Goal: Contribute content

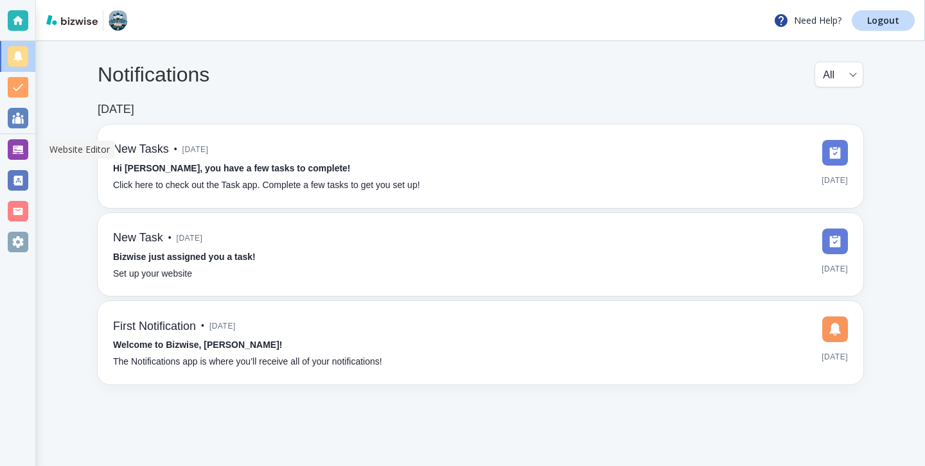
click at [28, 148] on div at bounding box center [18, 149] width 21 height 21
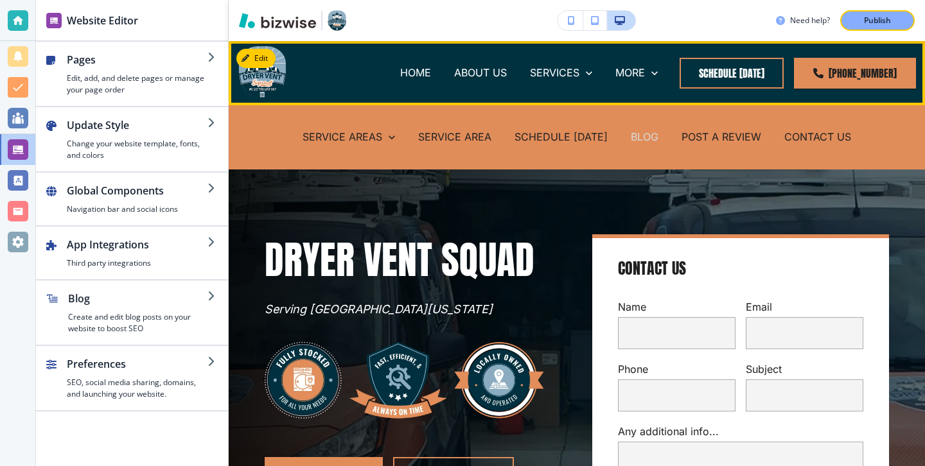
click at [648, 138] on p "BLOG" at bounding box center [645, 137] width 28 height 15
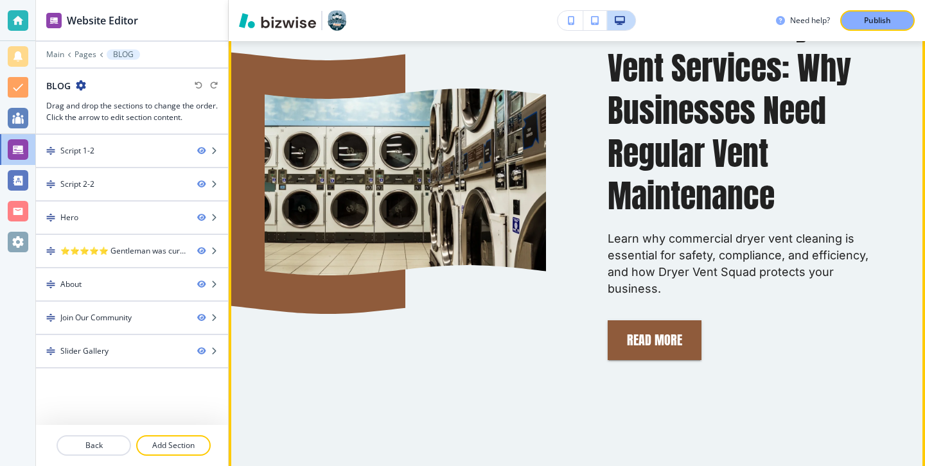
scroll to position [873, 0]
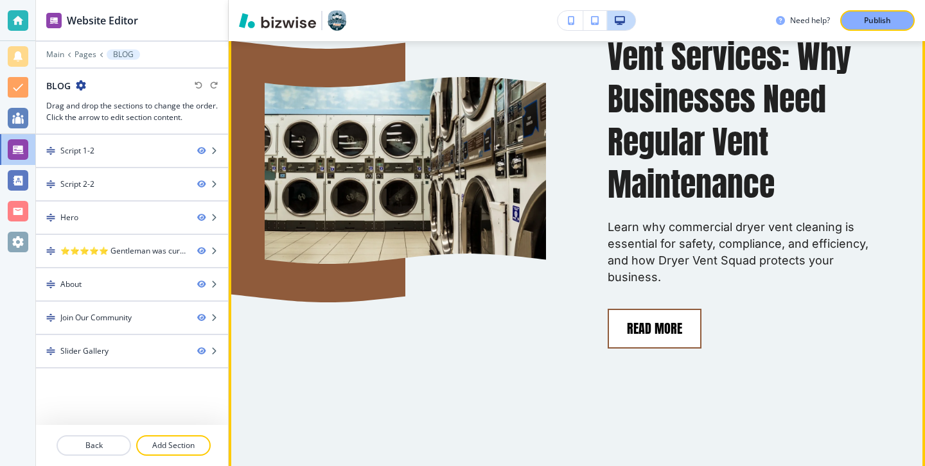
click at [638, 319] on button "Read More" at bounding box center [654, 329] width 94 height 40
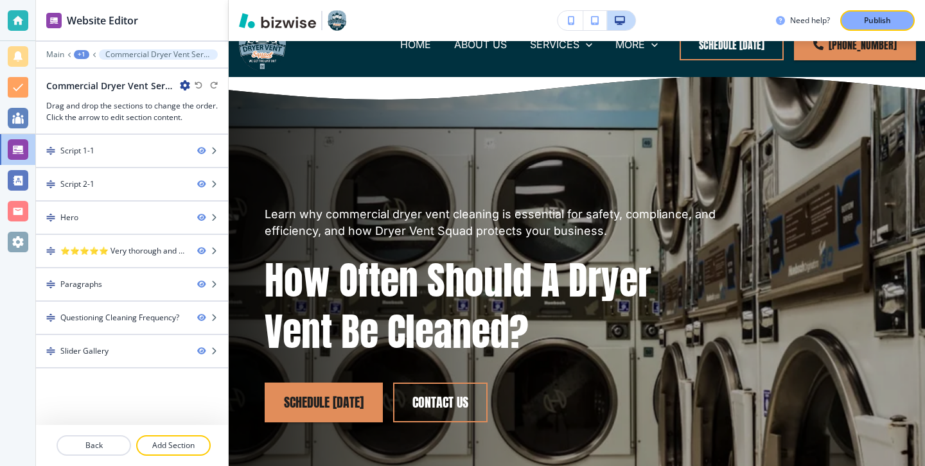
scroll to position [0, 0]
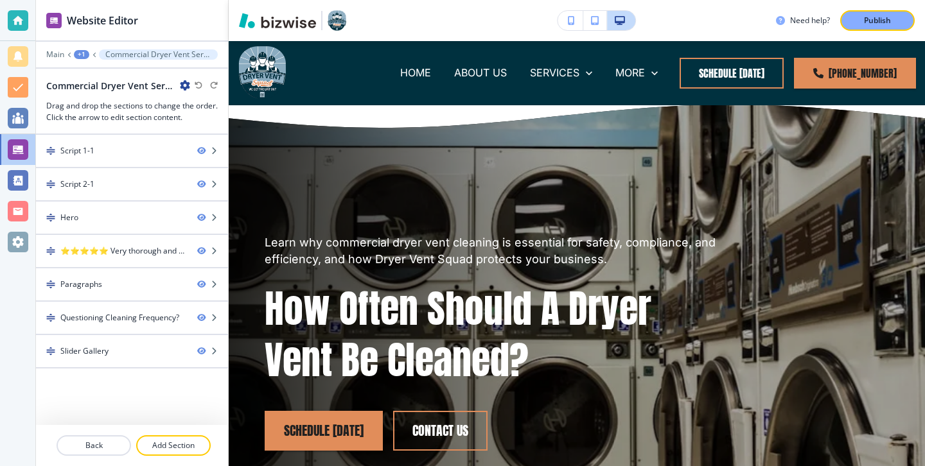
click at [180, 86] on icon "button" at bounding box center [185, 85] width 10 height 10
click at [193, 110] on p "Edit Page Settings" at bounding box center [220, 108] width 65 height 12
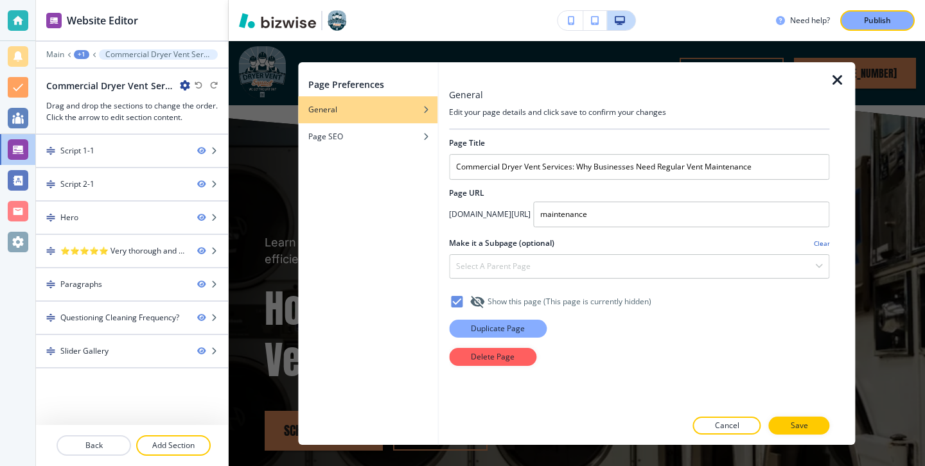
click at [530, 320] on button "Duplicate Page" at bounding box center [498, 329] width 98 height 18
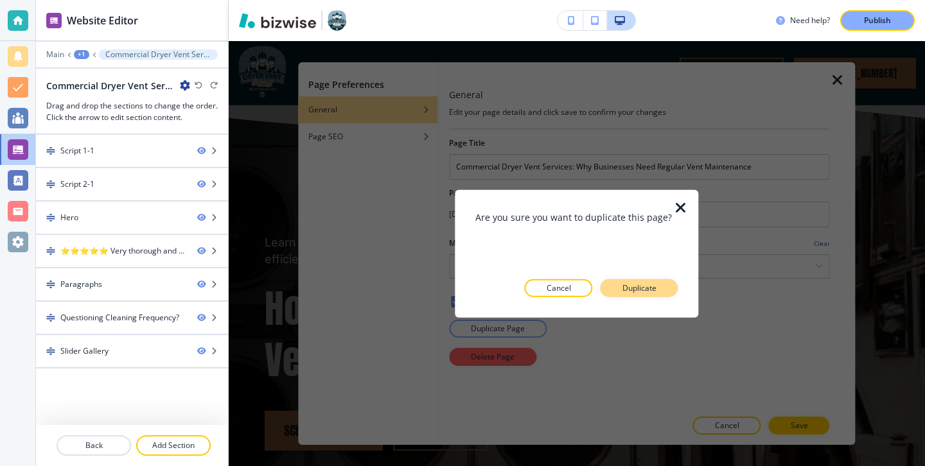
click at [617, 290] on button "Duplicate" at bounding box center [639, 288] width 78 height 18
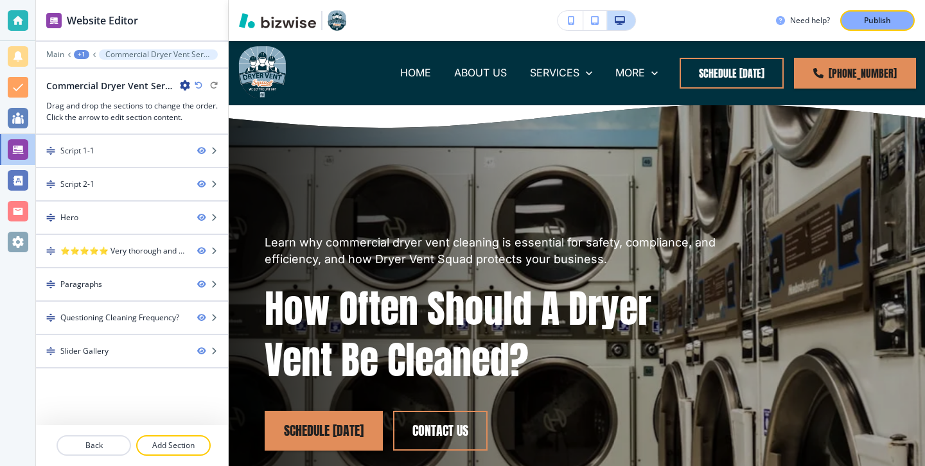
click at [182, 85] on icon "button" at bounding box center [185, 85] width 10 height 10
click at [193, 99] on button "Edit Page Settings" at bounding box center [221, 107] width 82 height 23
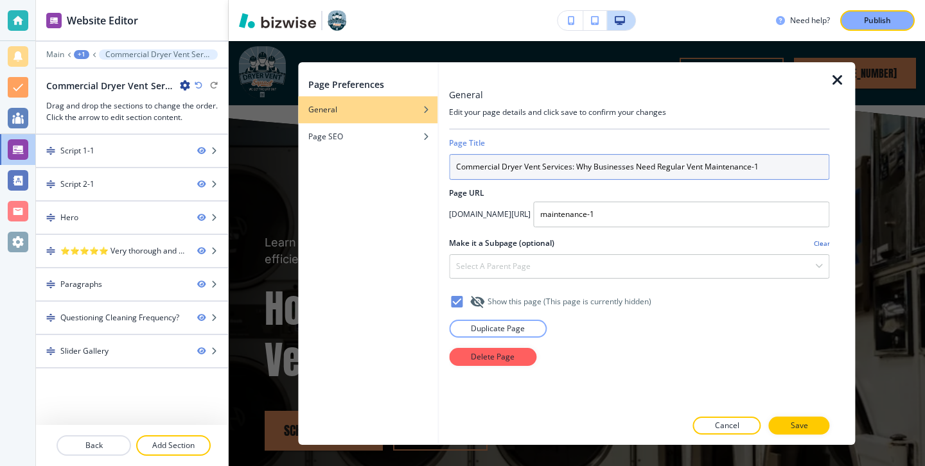
click at [486, 159] on input "Commercial Dryer Vent Services: Why Businesses Need Regular Vent Maintenance-1" at bounding box center [639, 167] width 380 height 26
click at [487, 159] on input "Commercial Dryer Vent Services: Why Businesses Need Regular Vent Maintenance-1" at bounding box center [639, 167] width 380 height 26
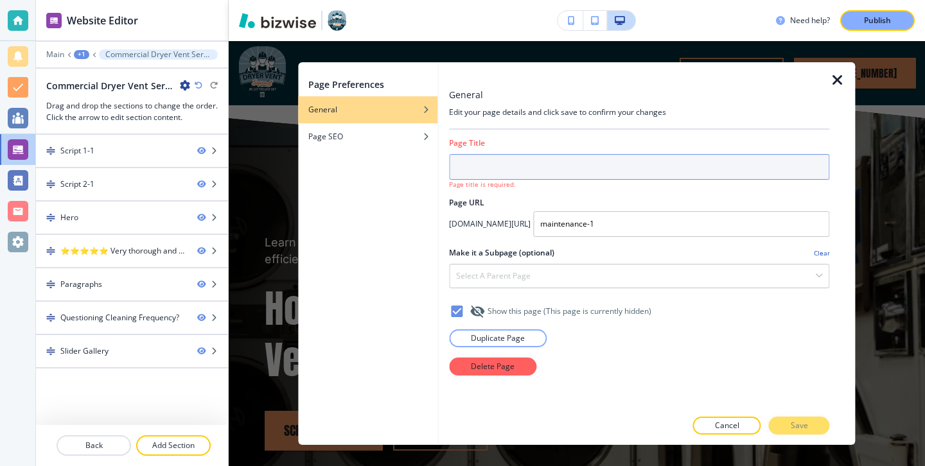
paste input "[EMAIL_ADDRESS][DOMAIN_NAME]"
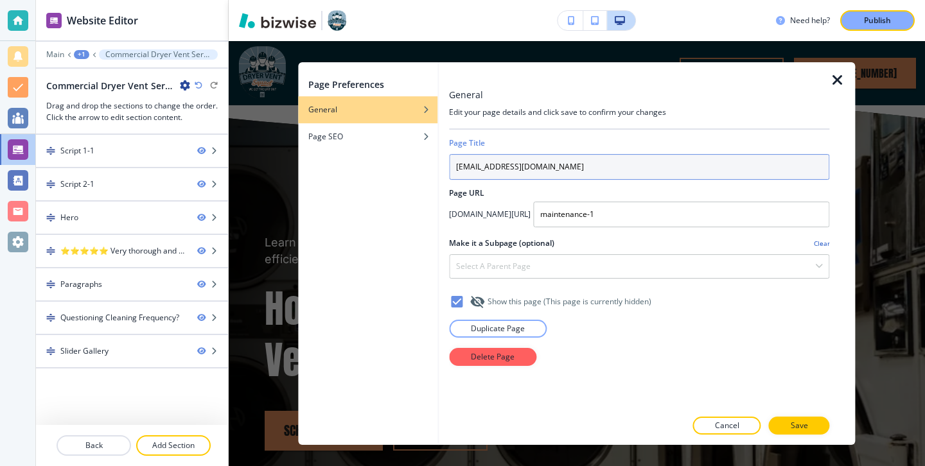
type input "[EMAIL_ADDRESS][DOMAIN_NAME]"
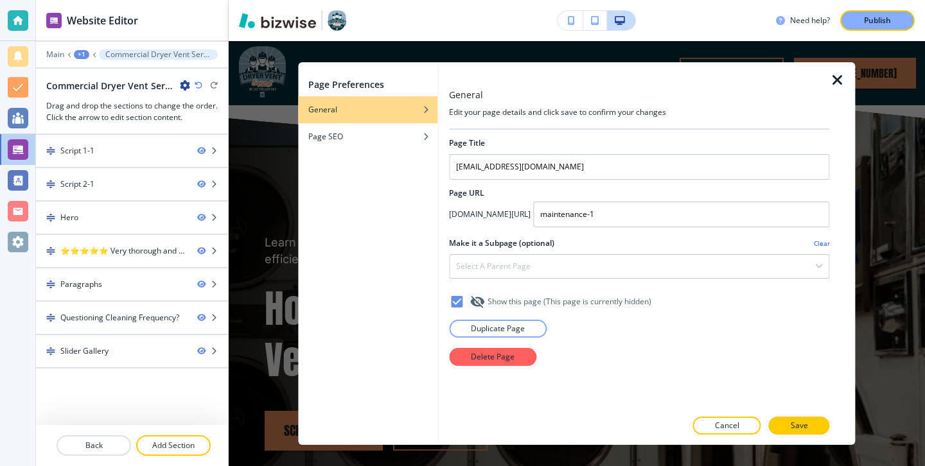
click at [663, 236] on div at bounding box center [639, 232] width 380 height 10
click at [664, 225] on input "maintenance-1" at bounding box center [681, 215] width 296 height 26
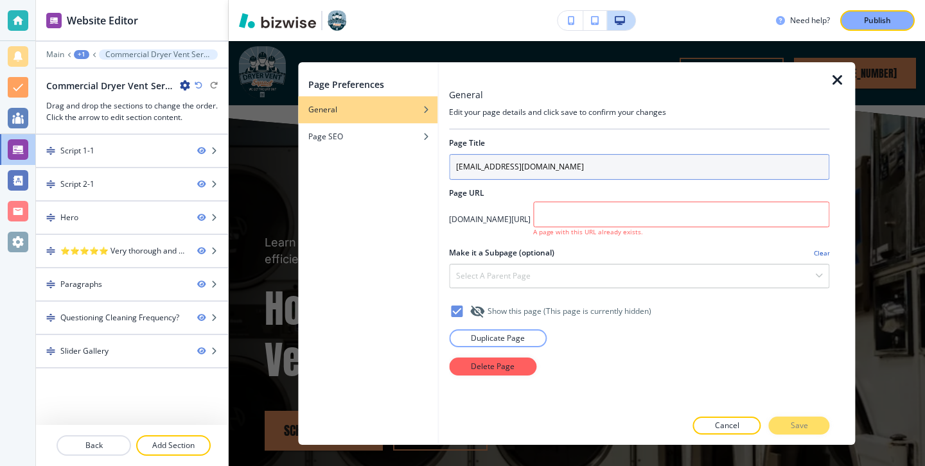
click at [627, 163] on input "[EMAIL_ADDRESS][DOMAIN_NAME]" at bounding box center [639, 167] width 380 height 26
click at [627, 164] on input "[EMAIL_ADDRESS][DOMAIN_NAME]" at bounding box center [639, 167] width 380 height 26
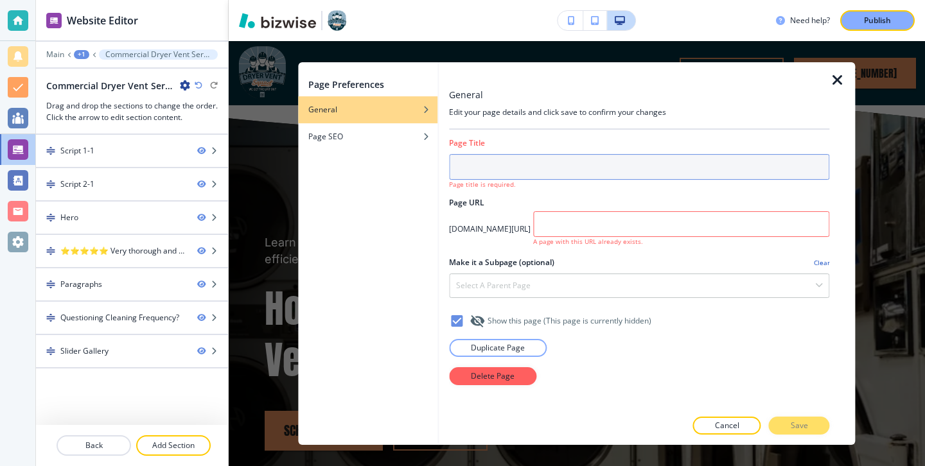
paste input "How Airflow Measurement Can Improve Your Dryer’s Performance"
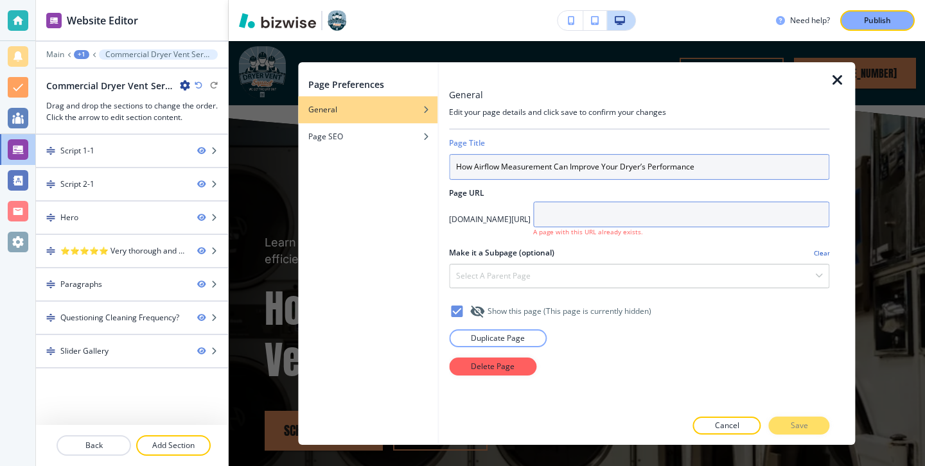
type input "How Airflow Measurement Can Improve Your Dryer’s Performance"
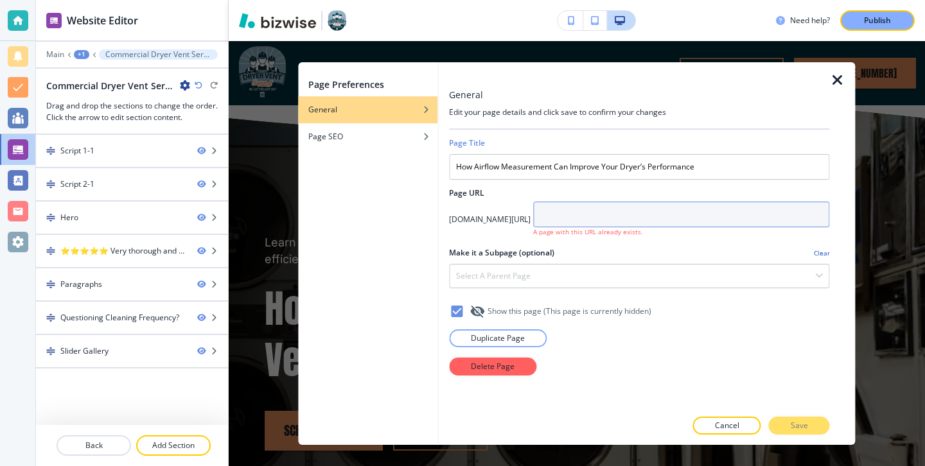
click at [674, 213] on input "text" at bounding box center [681, 215] width 296 height 26
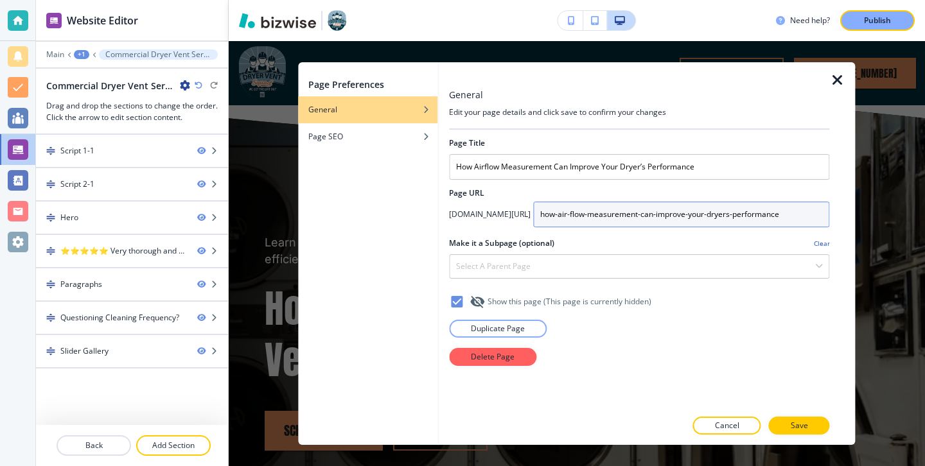
type input "how-air-flow-measurement-can-improve-your-dryers-performance"
click at [642, 254] on div at bounding box center [639, 251] width 380 height 5
click at [559, 270] on div "Select a parent page" at bounding box center [638, 266] width 379 height 23
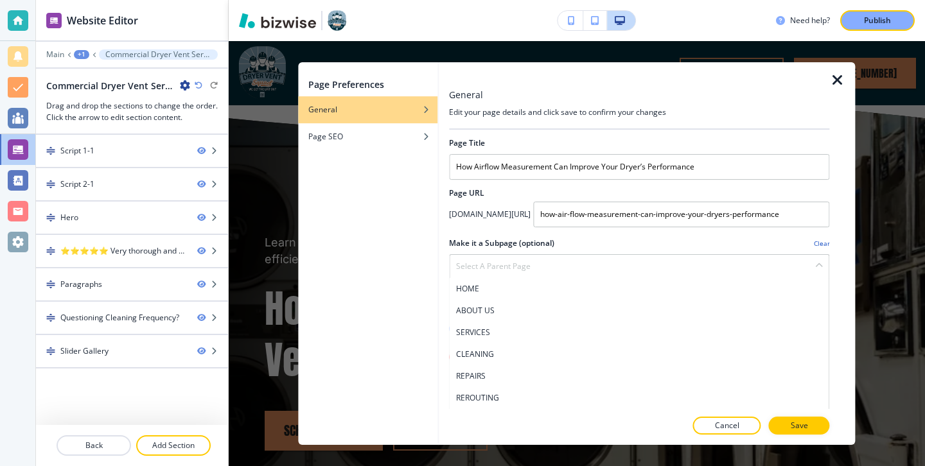
click at [552, 243] on h2 "Make it a Subpage (optional)" at bounding box center [501, 244] width 105 height 12
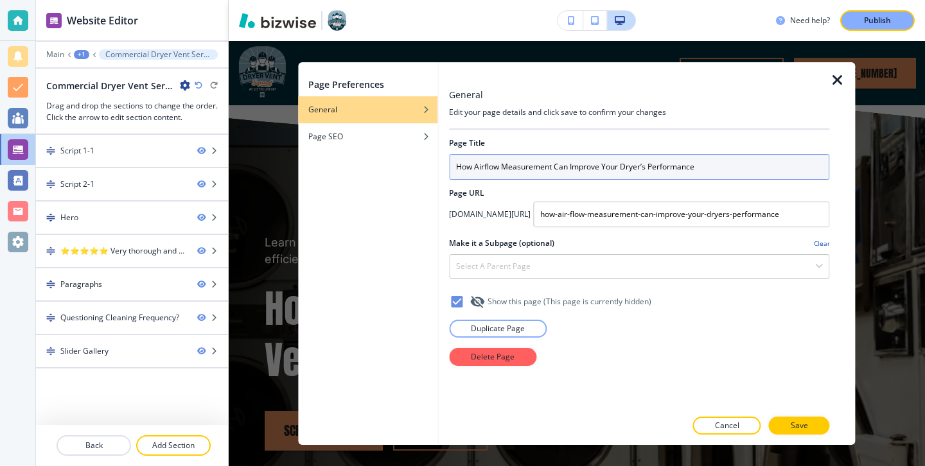
click at [491, 162] on input "How Airflow Measurement Can Improve Your Dryer’s Performance" at bounding box center [639, 167] width 380 height 26
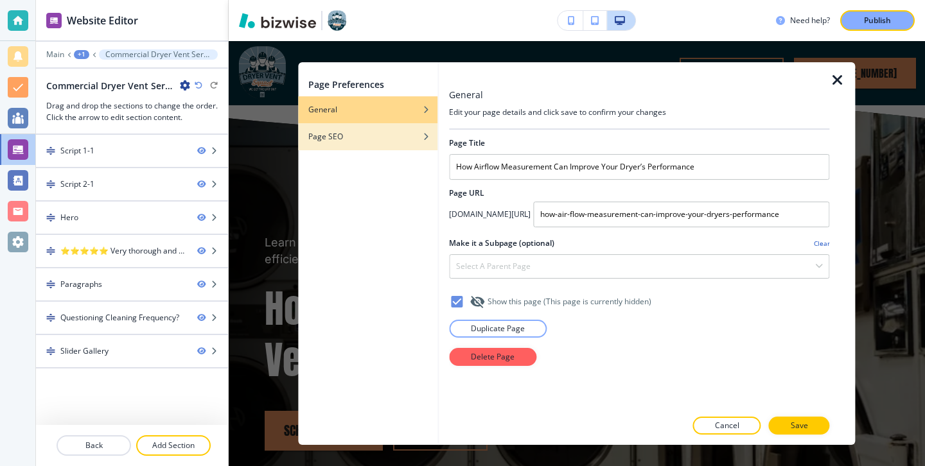
click at [404, 139] on div "Page SEO" at bounding box center [367, 137] width 139 height 12
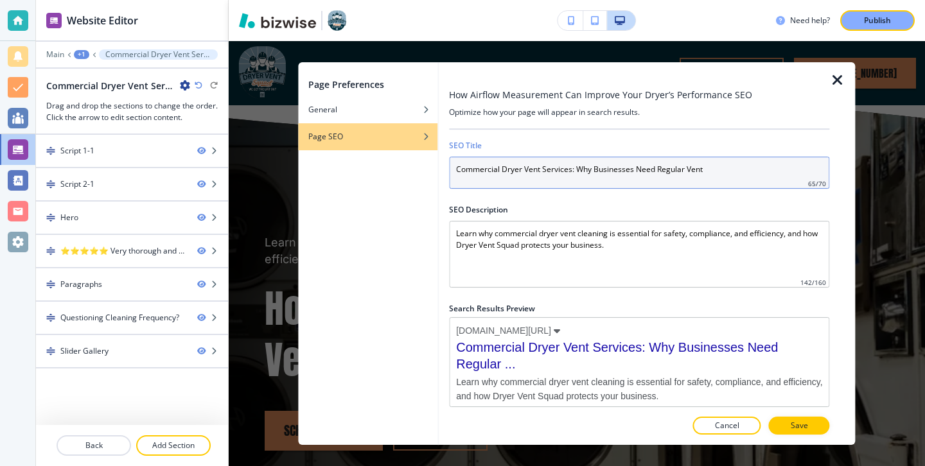
click at [519, 170] on input "Commercial Dryer Vent Services: Why Businesses Need Regular Vent" at bounding box center [639, 173] width 380 height 32
paste input "How Airflow Measurement Can Improve Your Dryer’s Performance"
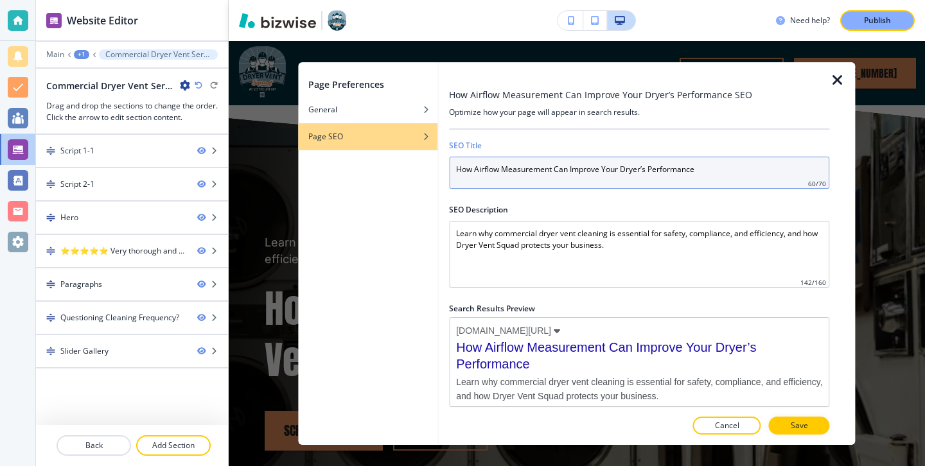
type input "How Airflow Measurement Can Improve Your Dryer’s Performance"
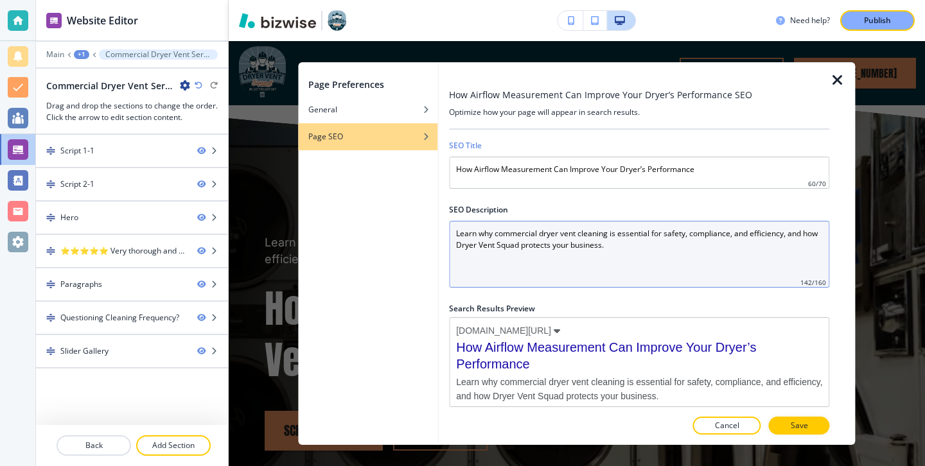
click at [636, 242] on Description "Learn why commercial dryer vent cleaning is essential for safety, compliance, a…" at bounding box center [639, 254] width 380 height 67
click at [635, 243] on Description "Learn why commercial dryer vent cleaning is essential for safety, compliance, a…" at bounding box center [639, 254] width 380 height 67
click at [632, 243] on Description "Learn why commercial dryer vent cleaning is essential for safety, compliance, a…" at bounding box center [639, 254] width 380 height 67
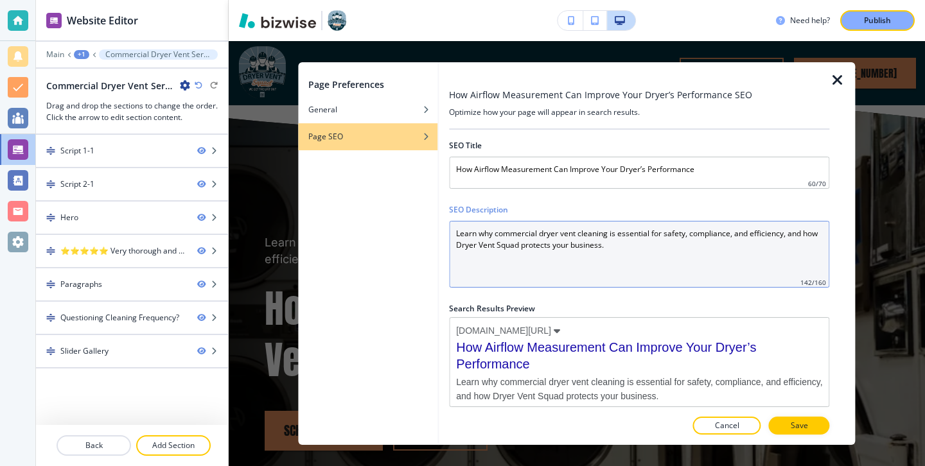
click at [632, 243] on Description "Learn why commercial dryer vent cleaning is essential for safety, compliance, a…" at bounding box center [639, 254] width 380 height 67
paste Description "Improve dryer efficiency and safety with airflow measurement. Learn how Dryer V…"
type Description "Improve dryer efficiency and safety with airflow measurement. Learn how Dryer V…"
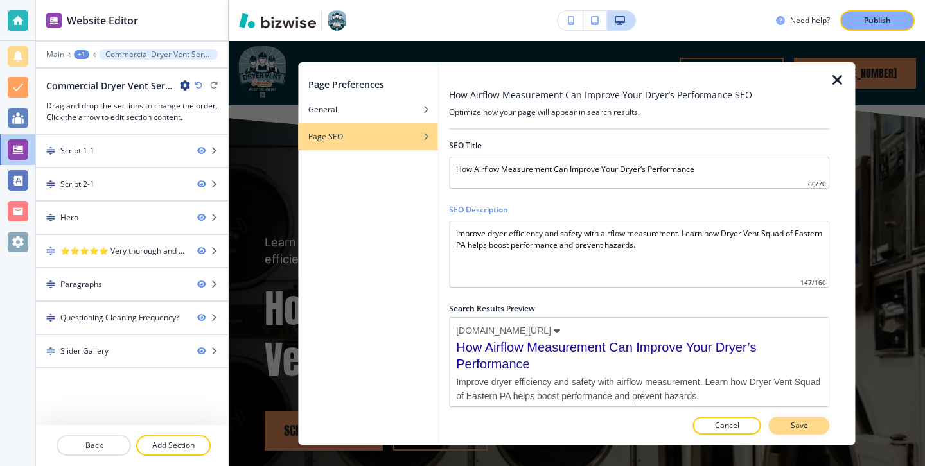
click at [810, 433] on button "Save" at bounding box center [799, 426] width 61 height 18
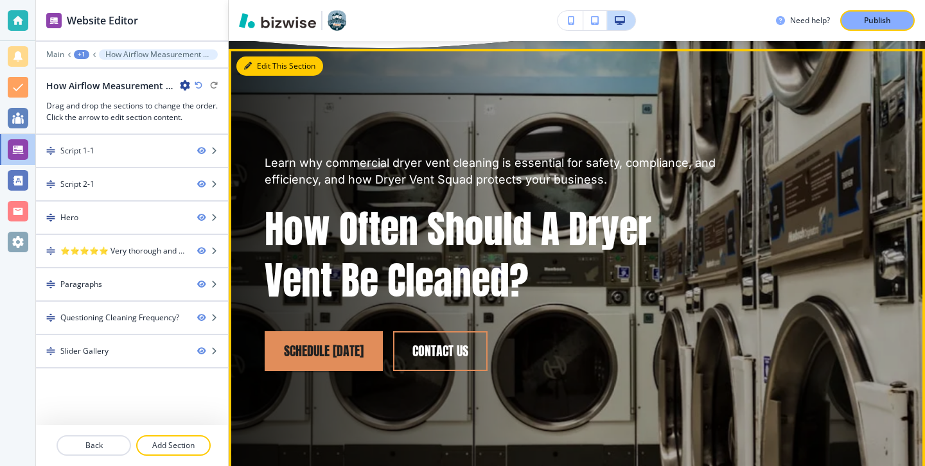
click at [260, 65] on button "Edit This Section" at bounding box center [279, 66] width 87 height 19
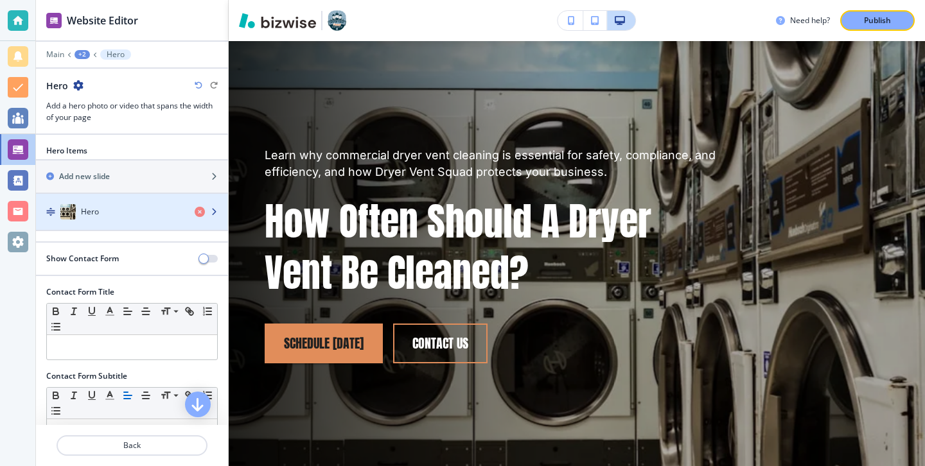
click at [134, 213] on div "Hero" at bounding box center [110, 211] width 148 height 15
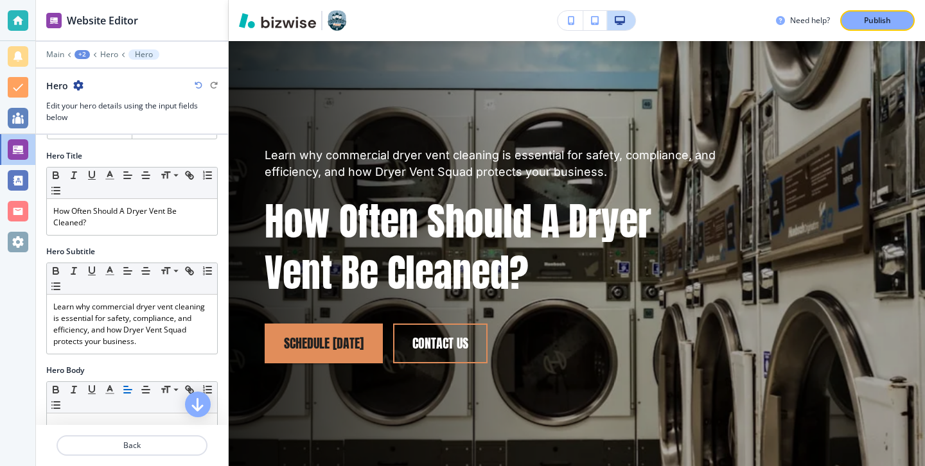
scroll to position [81, 0]
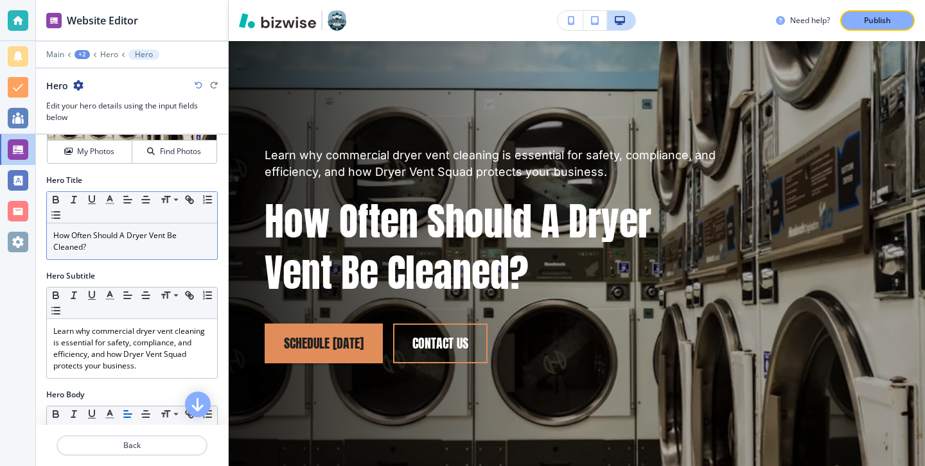
click at [136, 243] on p "How Often Should A Dryer Vent Be Cleaned?" at bounding box center [131, 241] width 157 height 23
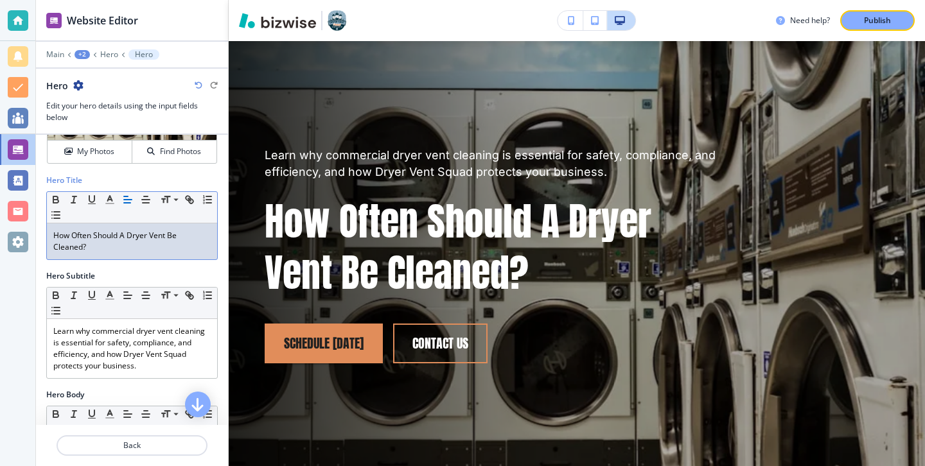
click at [136, 243] on p "How Often Should A Dryer Vent Be Cleaned?" at bounding box center [131, 241] width 157 height 23
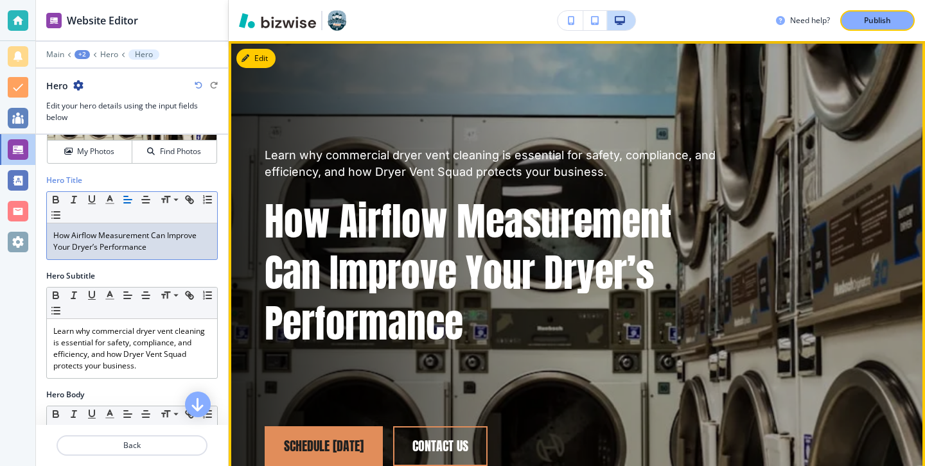
scroll to position [129, 0]
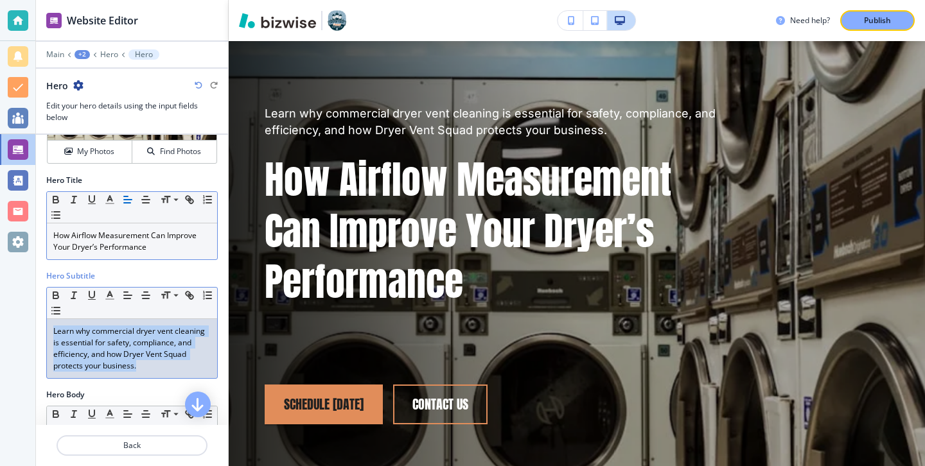
drag, startPoint x: 157, startPoint y: 364, endPoint x: 100, endPoint y: 243, distance: 133.3
click at [100, 243] on div "Media Crop My Photos Find Photos Hero Title Small Normal Large Huge How Airflow…" at bounding box center [132, 280] width 192 height 290
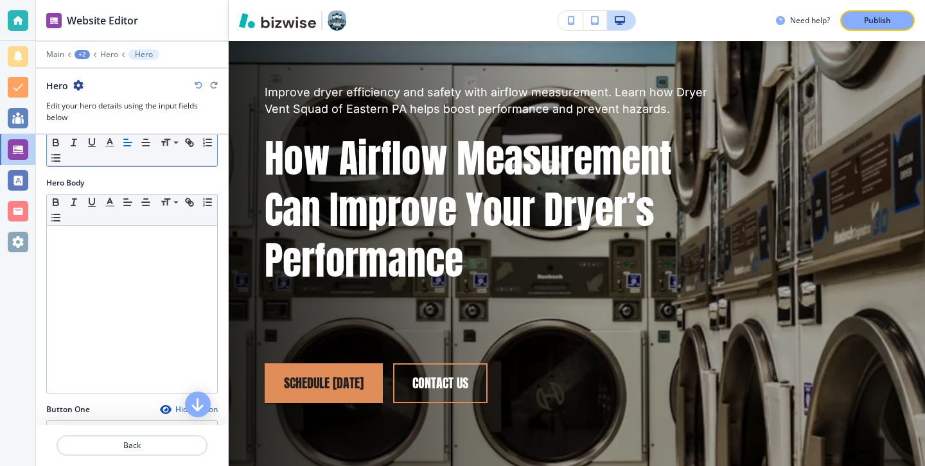
scroll to position [266, 0]
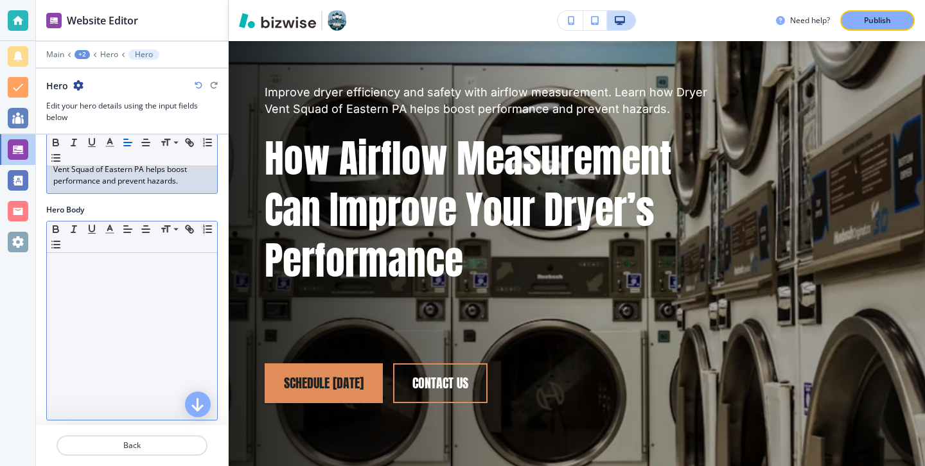
click at [203, 308] on div at bounding box center [132, 336] width 170 height 167
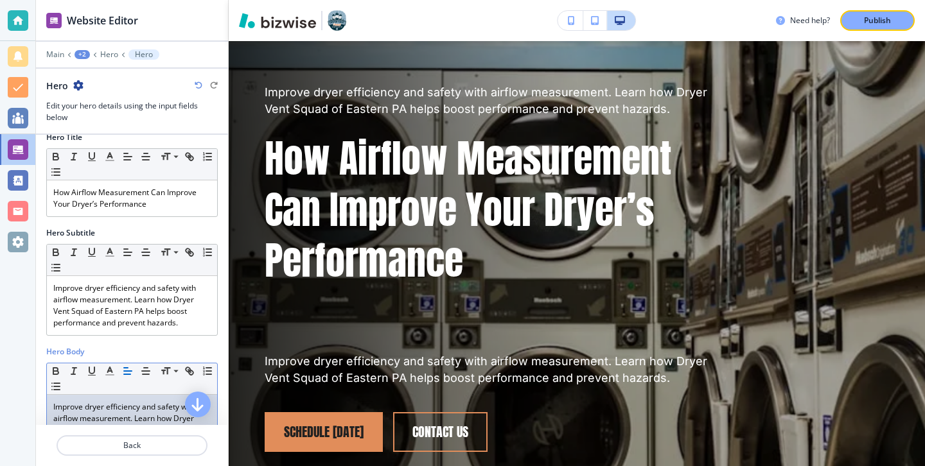
scroll to position [102, 0]
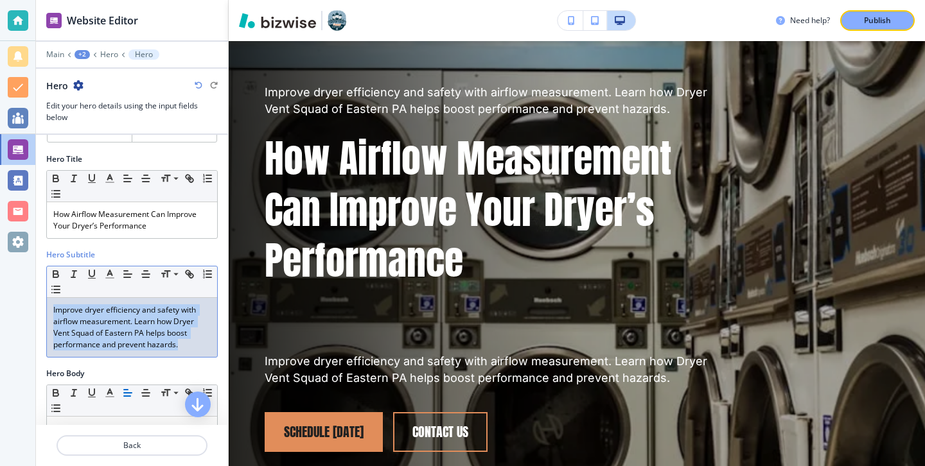
drag, startPoint x: 200, startPoint y: 343, endPoint x: 94, endPoint y: 302, distance: 114.2
click at [94, 302] on div "Improve dryer efficiency and safety with airflow measurement. Learn how Dryer V…" at bounding box center [132, 327] width 170 height 59
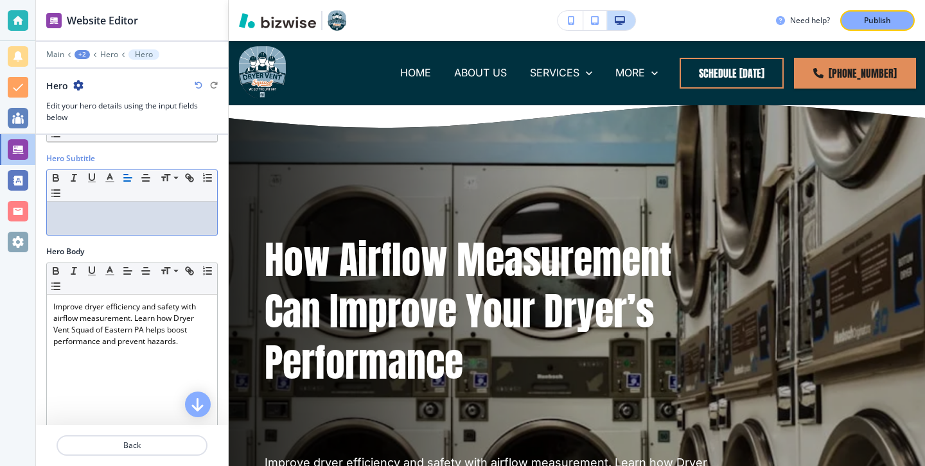
scroll to position [0, 0]
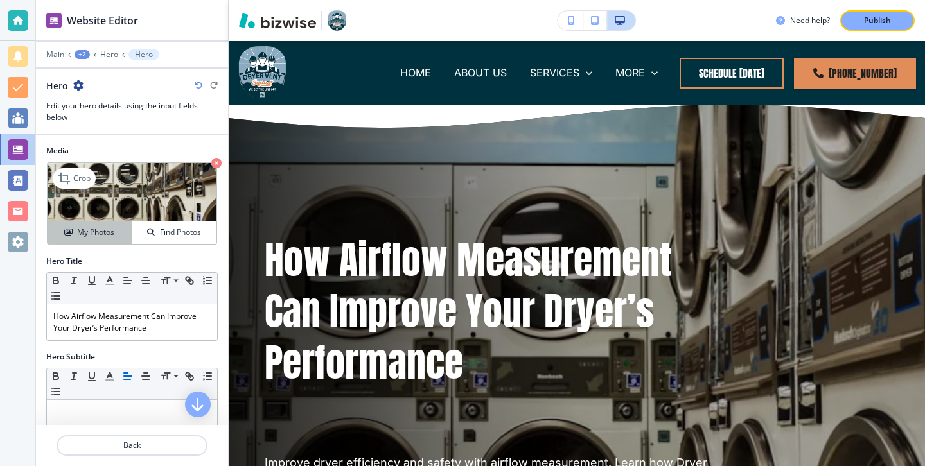
click at [111, 236] on h4 "My Photos" at bounding box center [95, 233] width 37 height 12
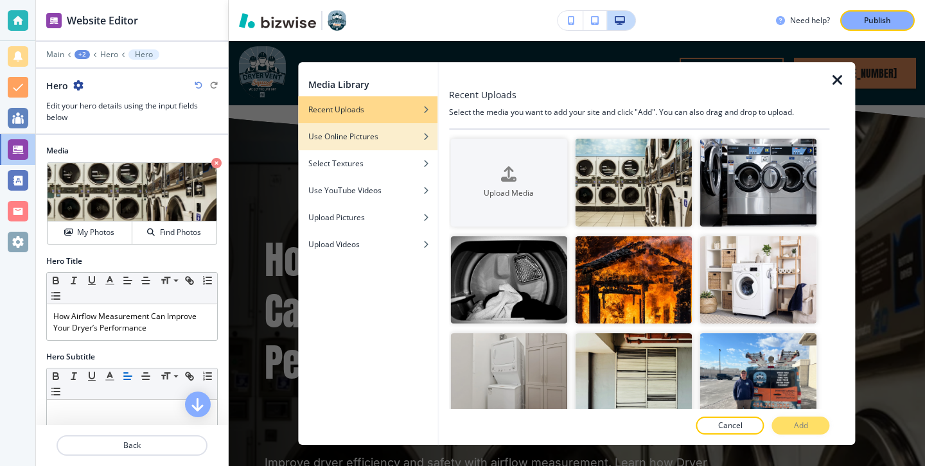
click at [395, 139] on div "Use Online Pictures" at bounding box center [367, 137] width 139 height 12
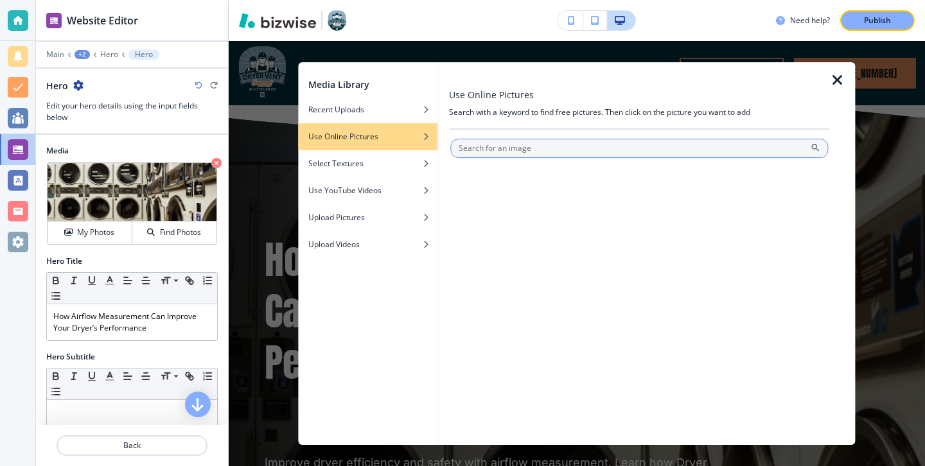
click at [532, 138] on div at bounding box center [639, 285] width 380 height 297
click at [532, 139] on input "text" at bounding box center [639, 148] width 378 height 19
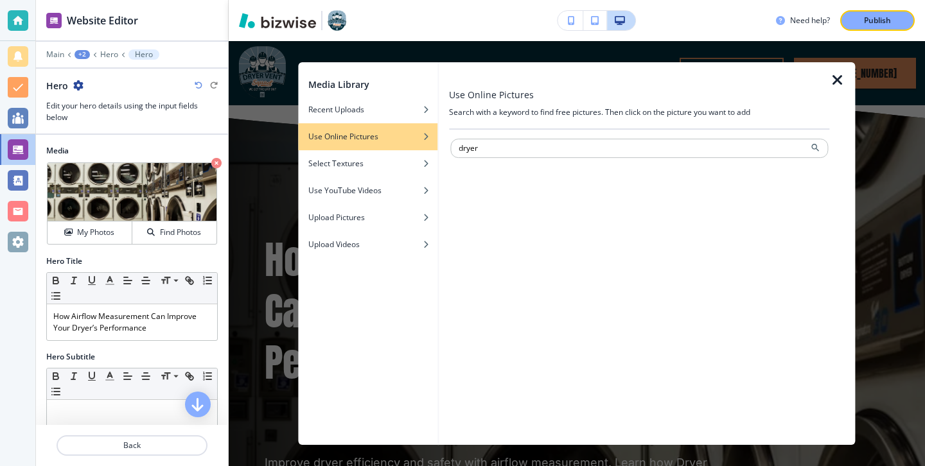
type input "dryer"
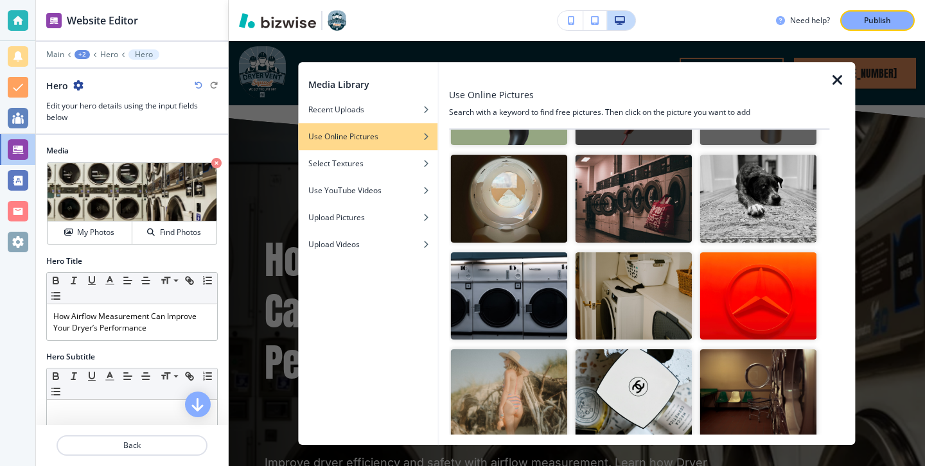
scroll to position [2289, 0]
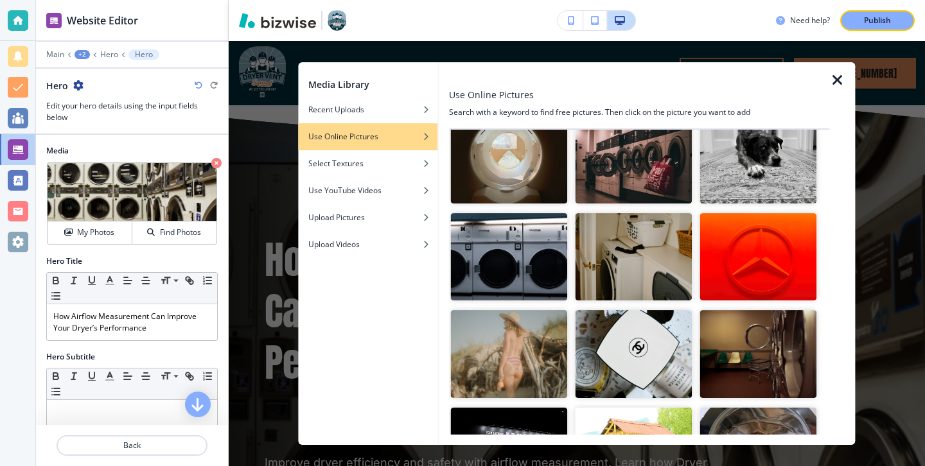
click at [547, 263] on img "button" at bounding box center [508, 257] width 117 height 88
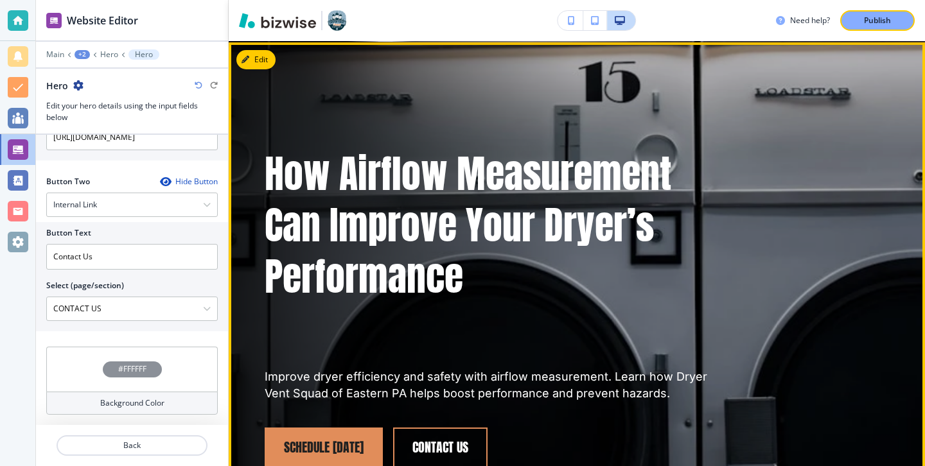
scroll to position [0, 0]
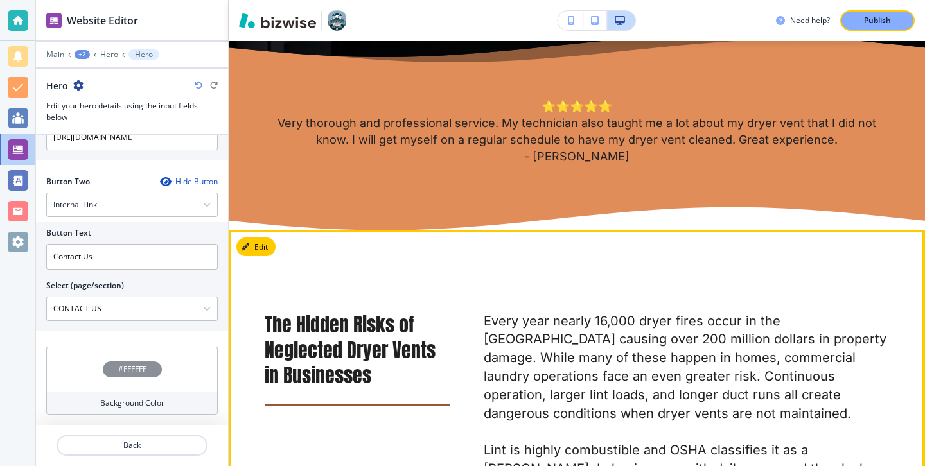
click at [270, 241] on button "Edit" at bounding box center [255, 247] width 39 height 19
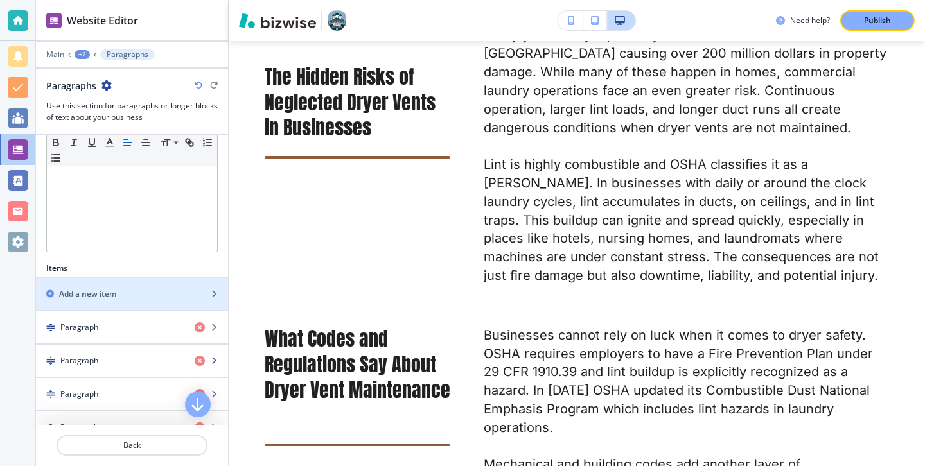
scroll to position [289, 0]
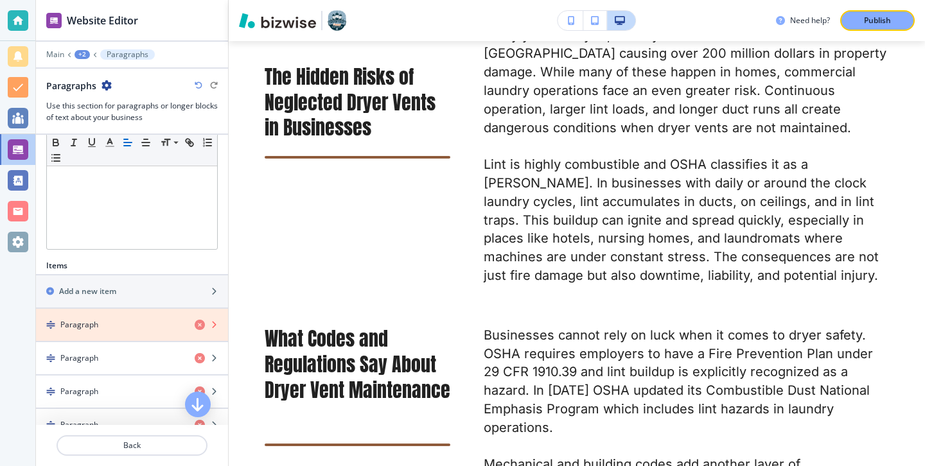
click at [198, 324] on icon "button" at bounding box center [200, 325] width 10 height 10
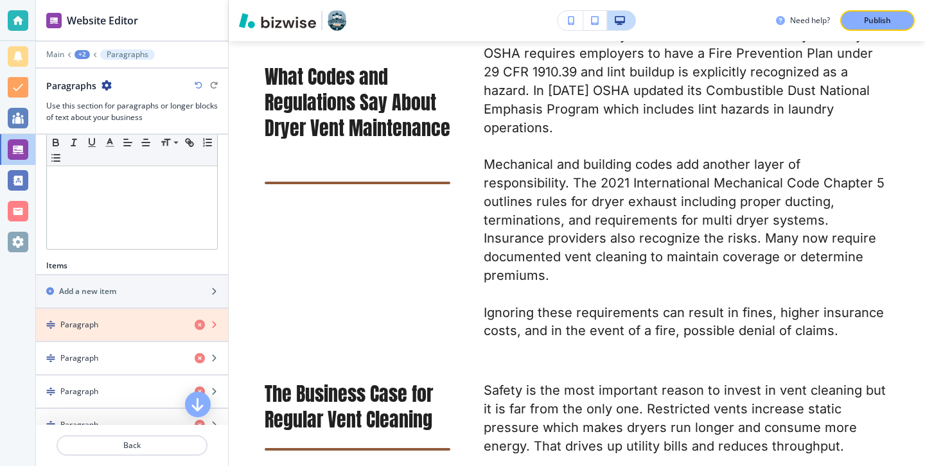
click at [198, 324] on icon "button" at bounding box center [200, 325] width 10 height 10
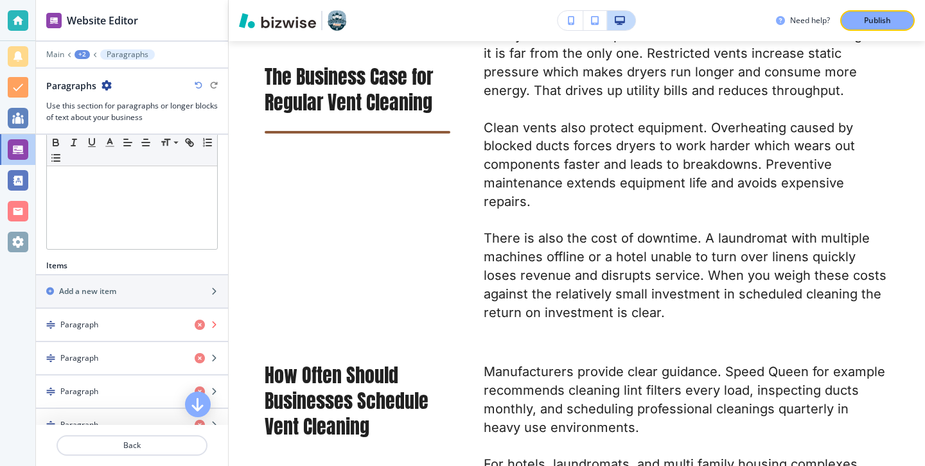
click at [198, 324] on icon "button" at bounding box center [200, 325] width 10 height 10
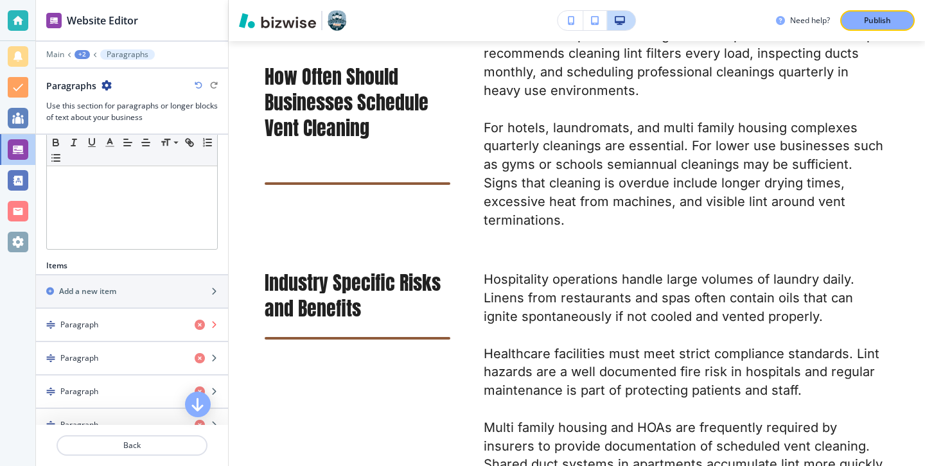
click at [198, 324] on icon "button" at bounding box center [200, 325] width 10 height 10
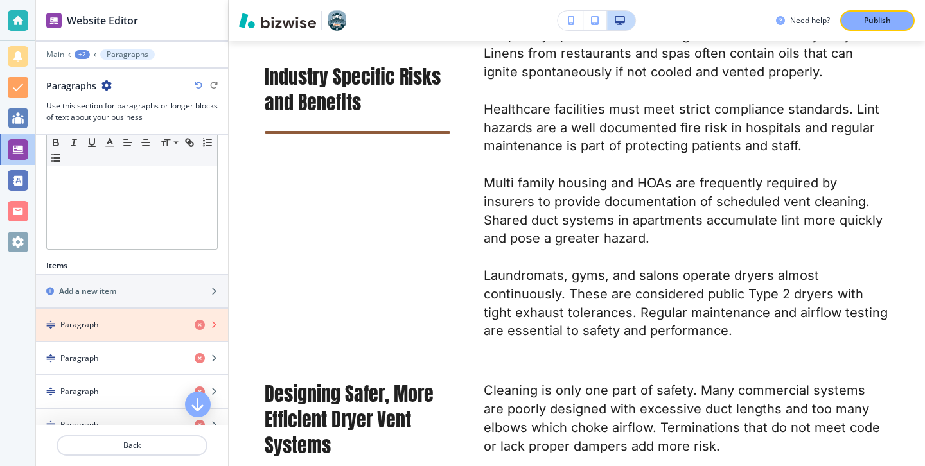
click at [198, 324] on icon "button" at bounding box center [200, 325] width 10 height 10
click at [198, 353] on icon "button" at bounding box center [200, 358] width 10 height 10
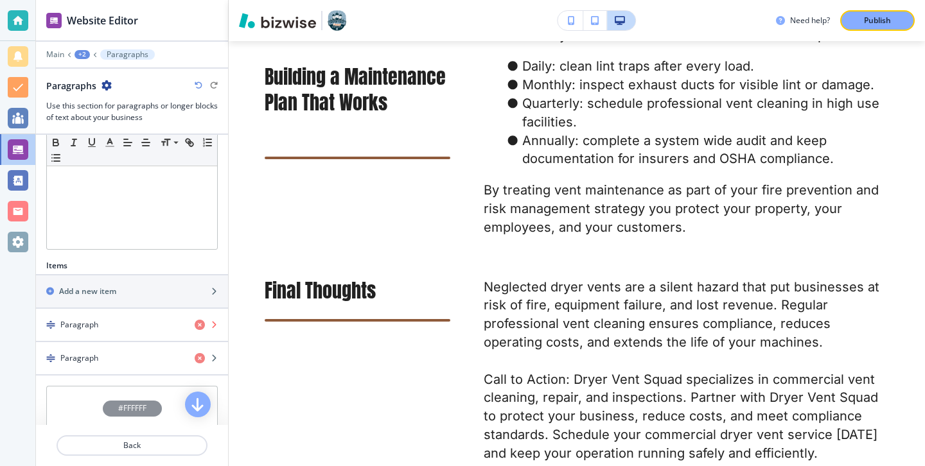
click at [198, 324] on icon "button" at bounding box center [200, 325] width 10 height 10
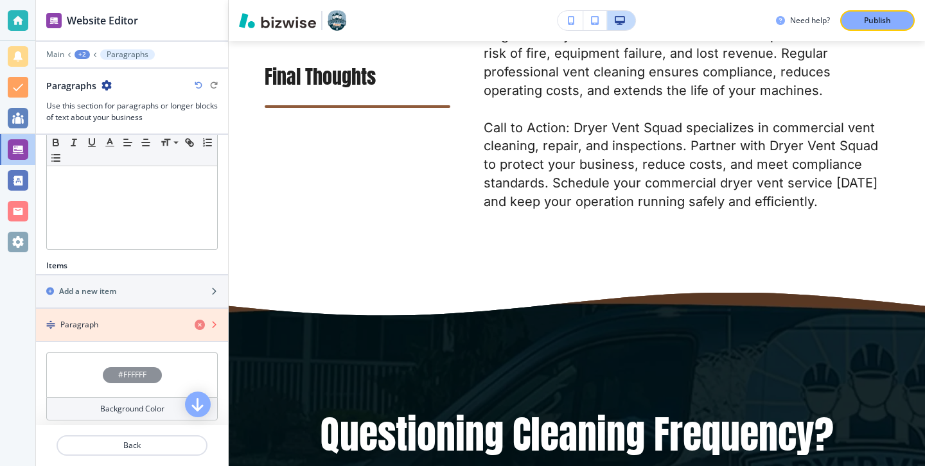
click at [198, 324] on icon "button" at bounding box center [200, 325] width 10 height 10
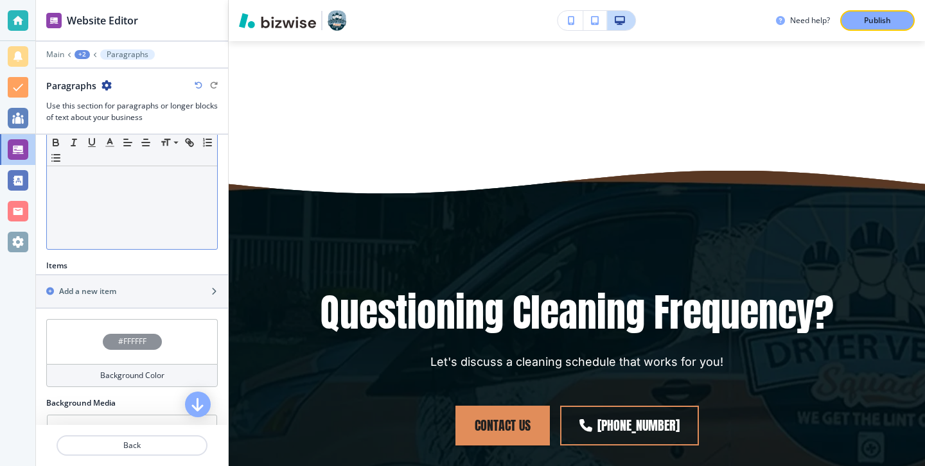
scroll to position [0, 0]
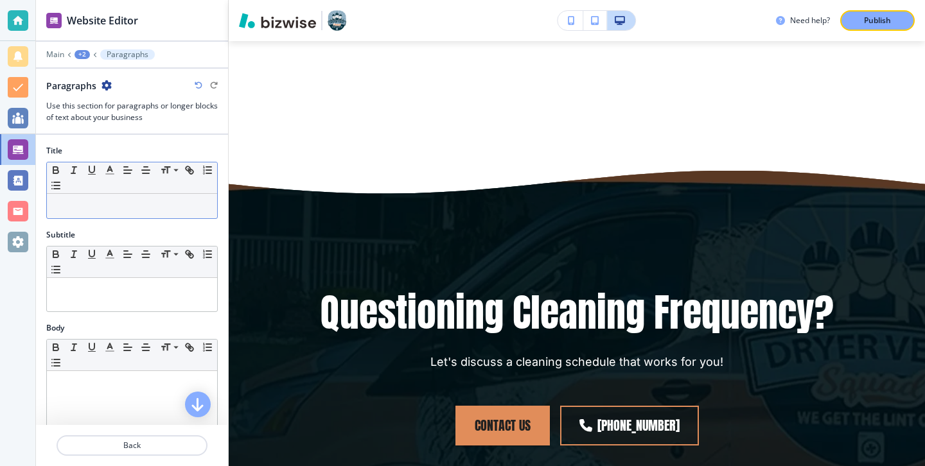
click at [136, 191] on div "Small Normal Large Huge" at bounding box center [132, 177] width 170 height 31
click at [137, 209] on p at bounding box center [131, 206] width 157 height 12
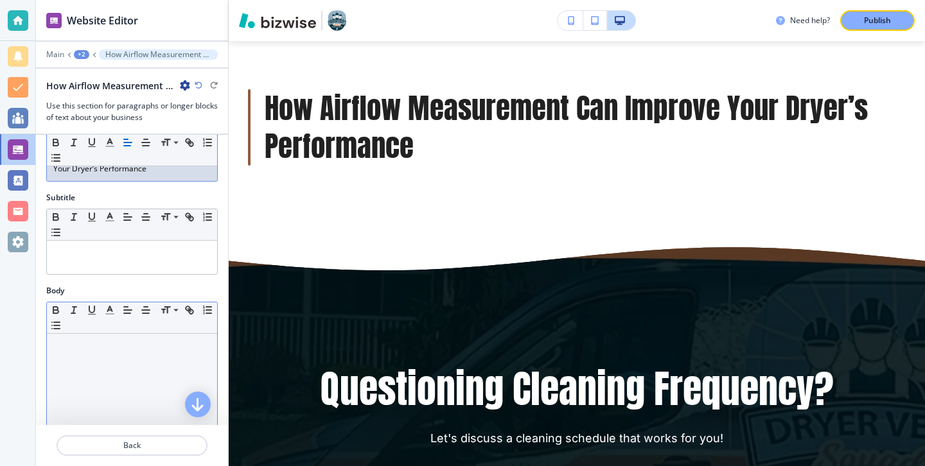
scroll to position [66, 0]
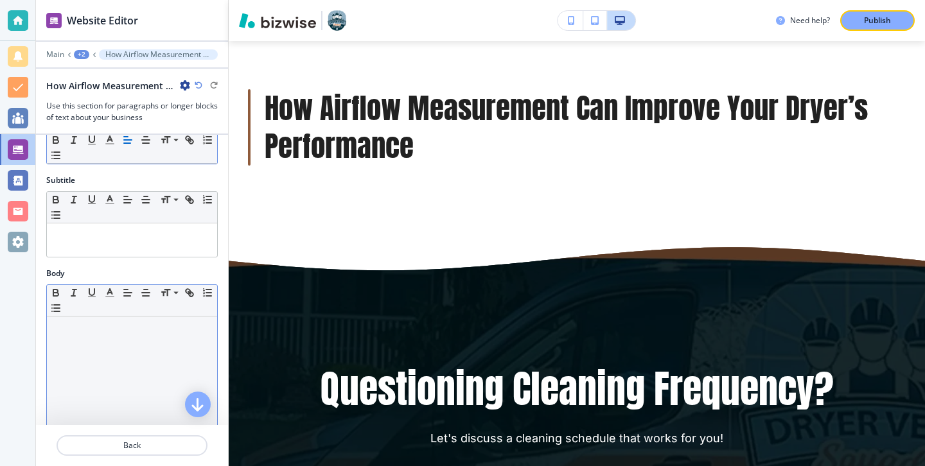
click at [103, 393] on div at bounding box center [132, 400] width 170 height 167
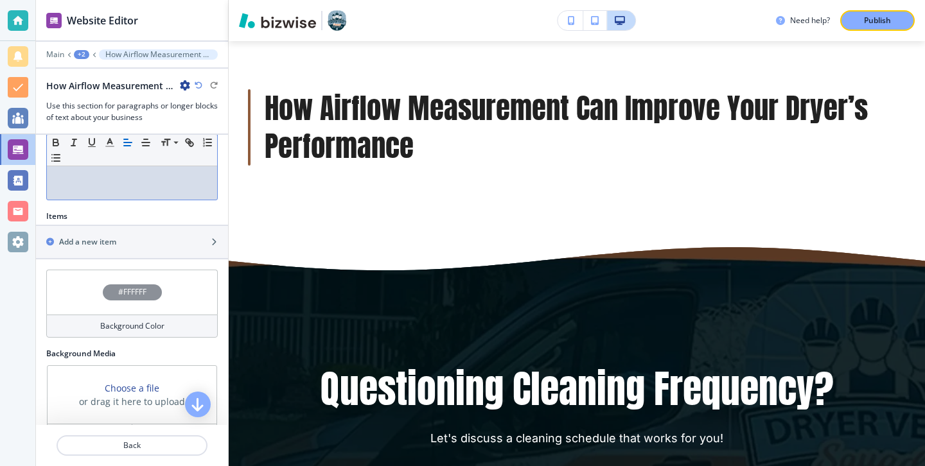
scroll to position [309, 0]
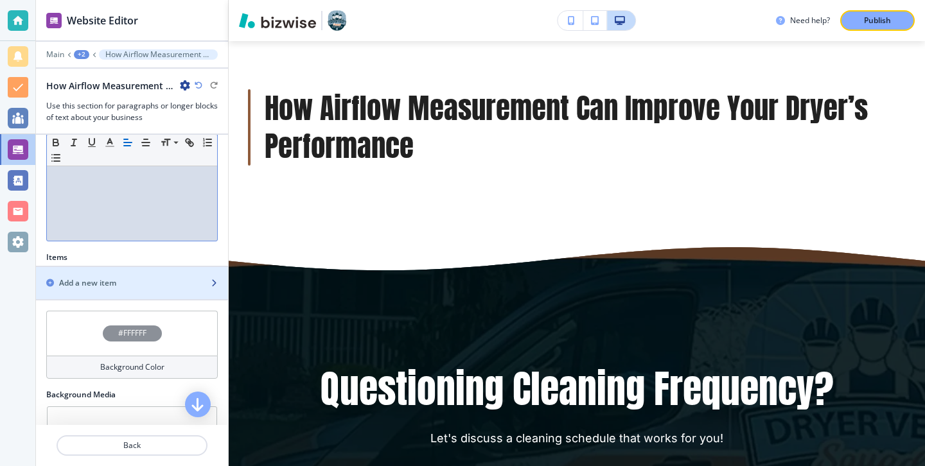
click at [168, 296] on div "button" at bounding box center [132, 294] width 192 height 10
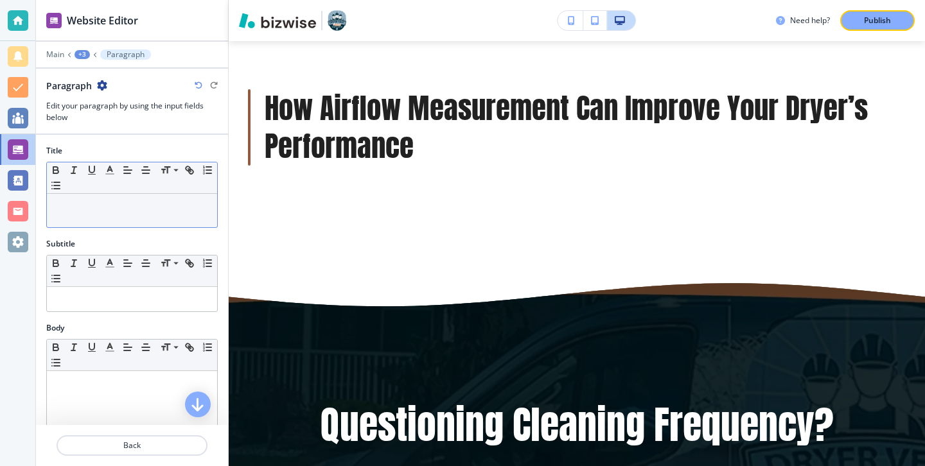
click at [195, 211] on p at bounding box center [131, 206] width 157 height 12
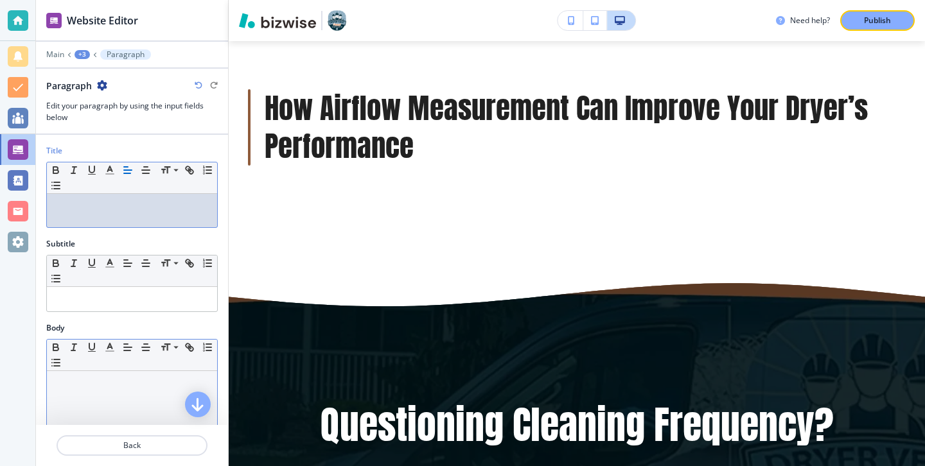
click at [107, 385] on p at bounding box center [131, 384] width 157 height 12
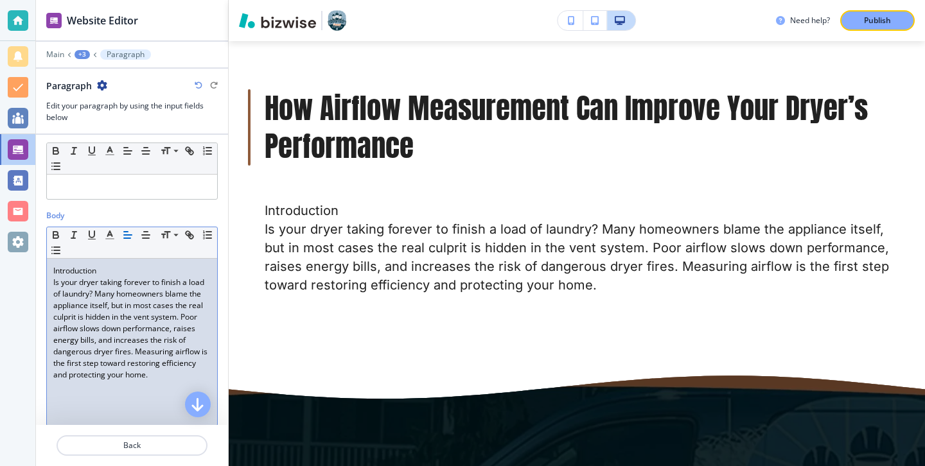
scroll to position [92, 0]
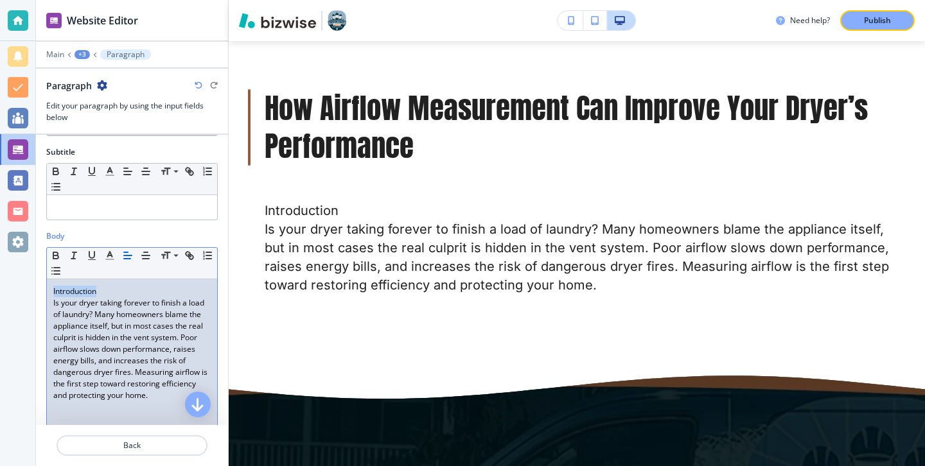
drag, startPoint x: 112, startPoint y: 290, endPoint x: 0, endPoint y: 280, distance: 112.2
click at [0, 280] on div "Website Editor Main +3 Paragraph Paragraph Edit your paragraph by using the inp…" at bounding box center [462, 233] width 925 height 466
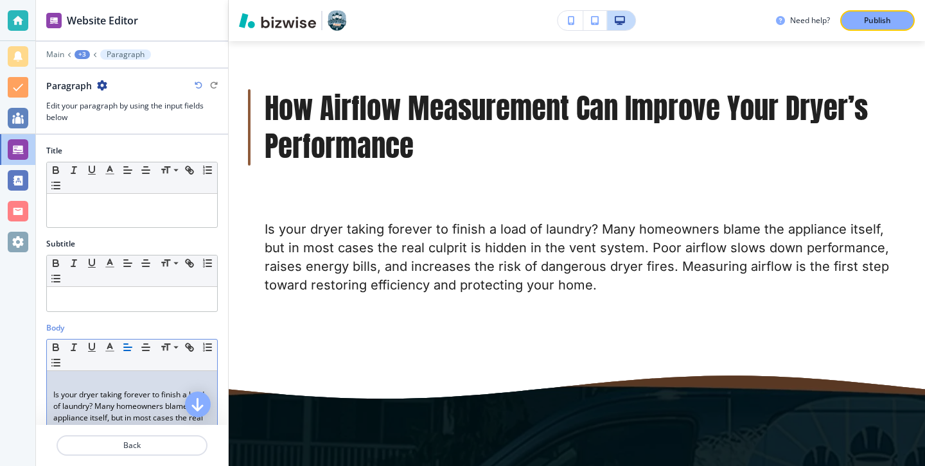
click at [89, 227] on div "Title Small Normal Large Huge" at bounding box center [132, 191] width 192 height 93
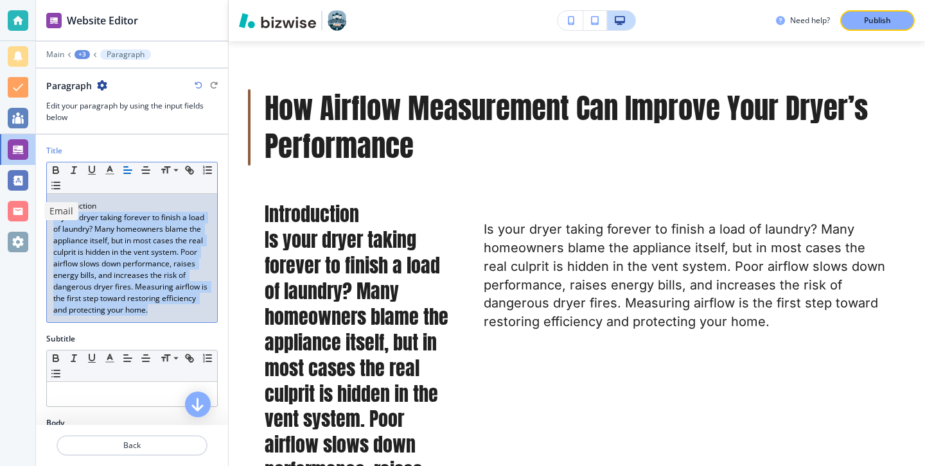
drag, startPoint x: 170, startPoint y: 308, endPoint x: 22, endPoint y: 218, distance: 172.3
click at [22, 218] on div "Website Editor Main +3 Paragraph Paragraph Edit your paragraph by using the inp…" at bounding box center [462, 233] width 925 height 466
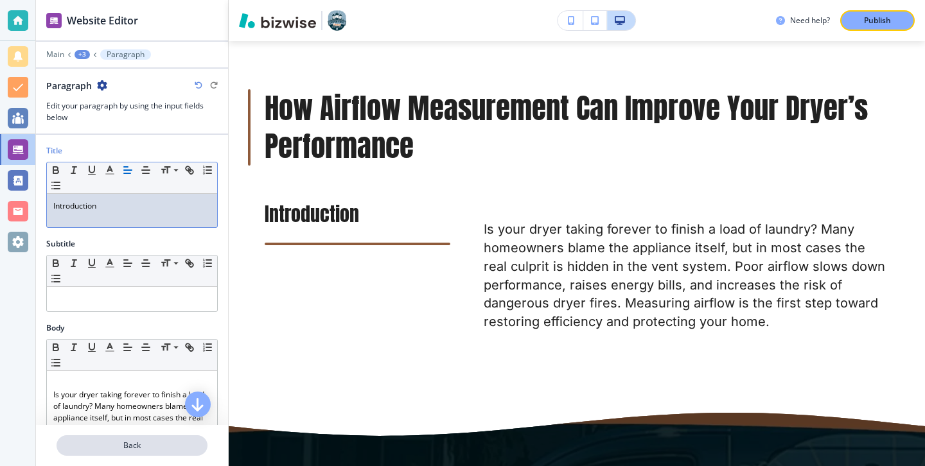
click at [183, 440] on p "Back" at bounding box center [132, 446] width 148 height 12
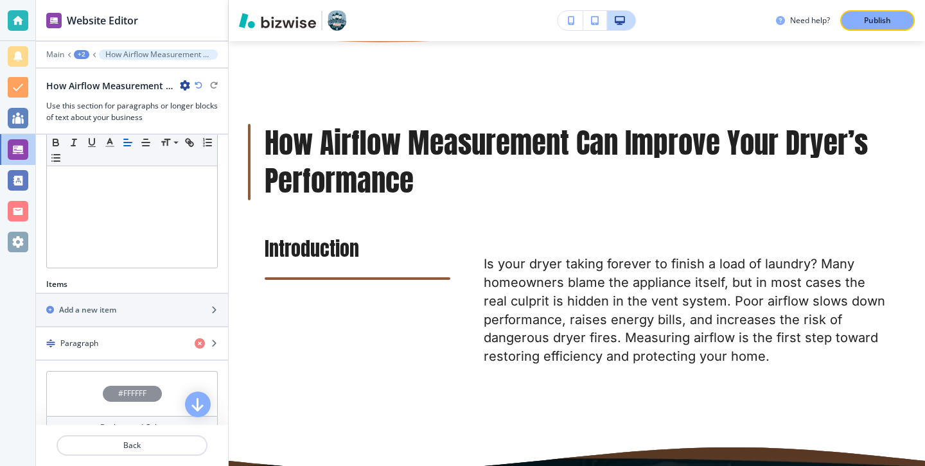
scroll to position [290, 0]
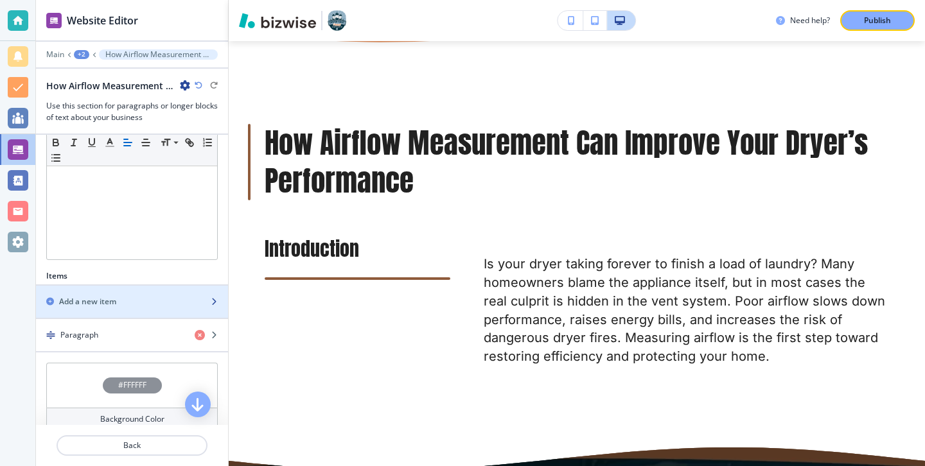
click at [179, 308] on div "button" at bounding box center [132, 313] width 192 height 10
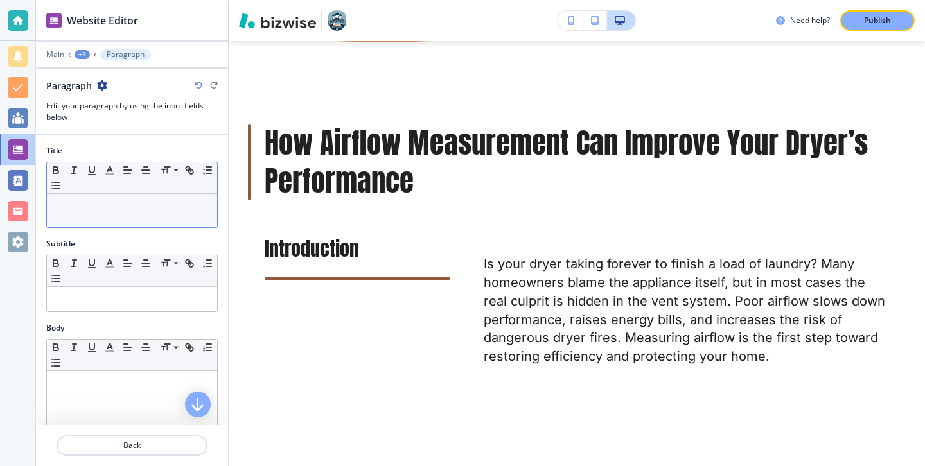
click at [164, 213] on div at bounding box center [132, 210] width 170 height 33
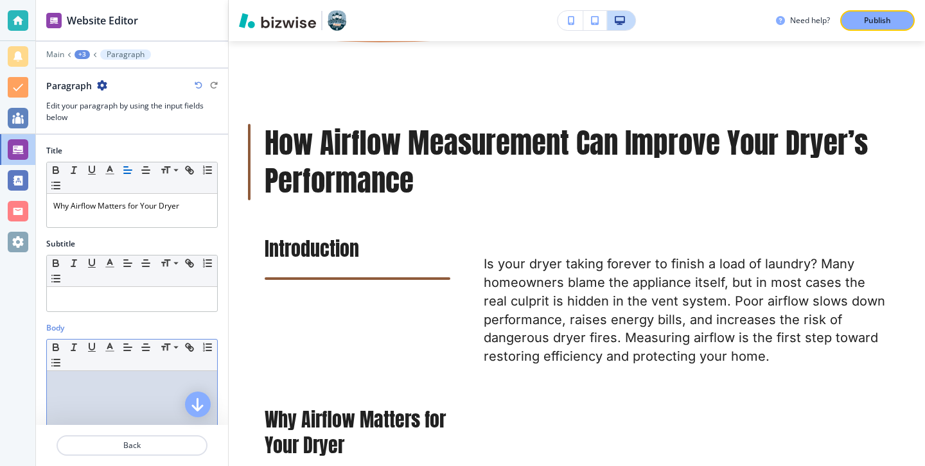
click at [128, 386] on p at bounding box center [131, 384] width 157 height 12
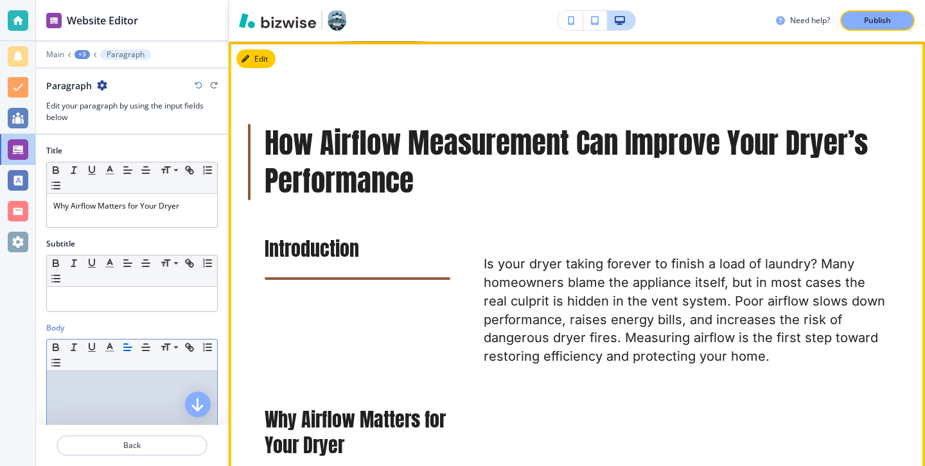
scroll to position [0, 0]
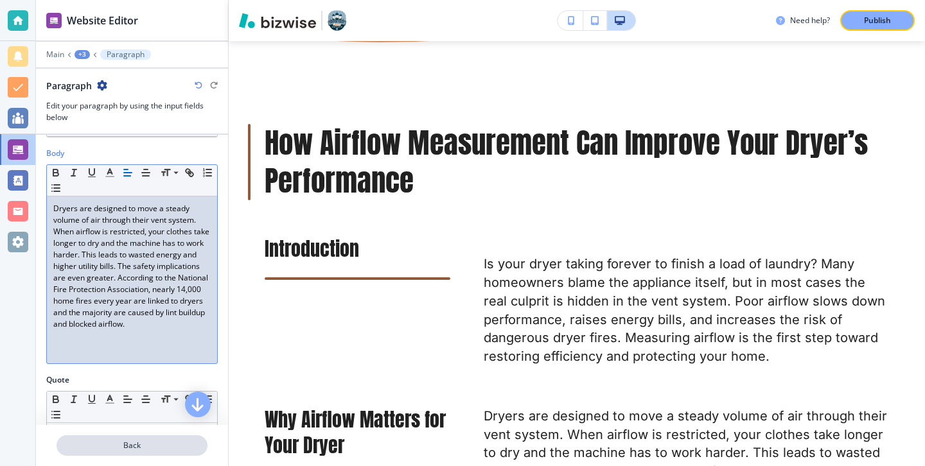
click at [144, 449] on p "Back" at bounding box center [132, 446] width 148 height 12
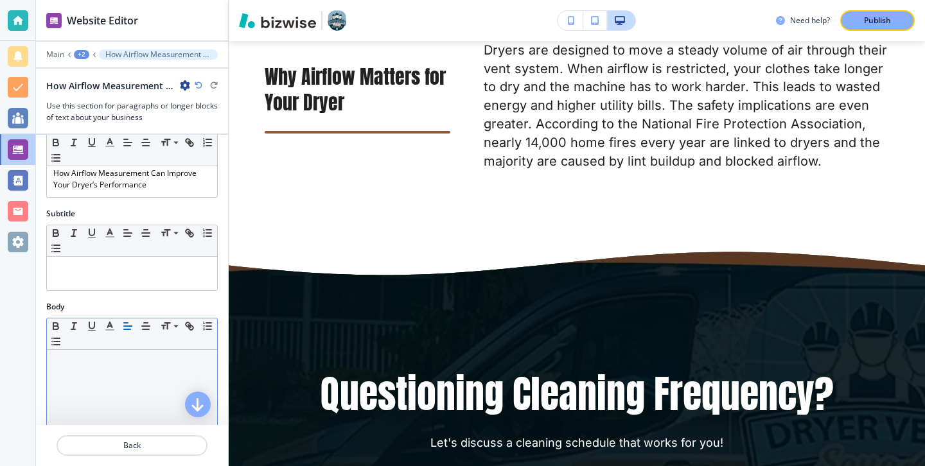
scroll to position [450, 0]
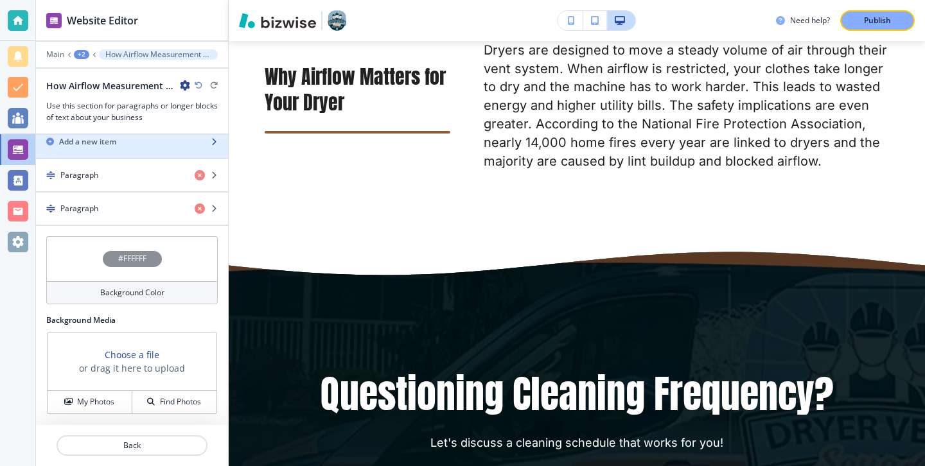
click at [168, 138] on div "Add a new item" at bounding box center [118, 142] width 164 height 12
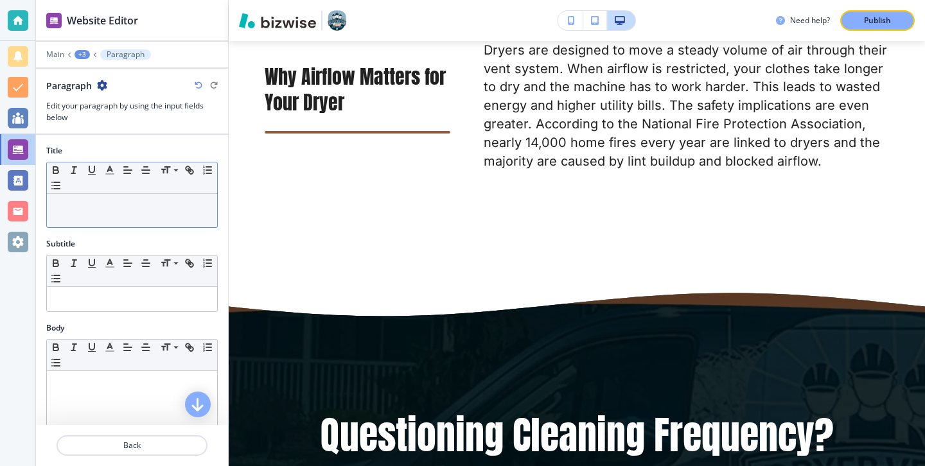
click at [143, 204] on p at bounding box center [131, 206] width 157 height 12
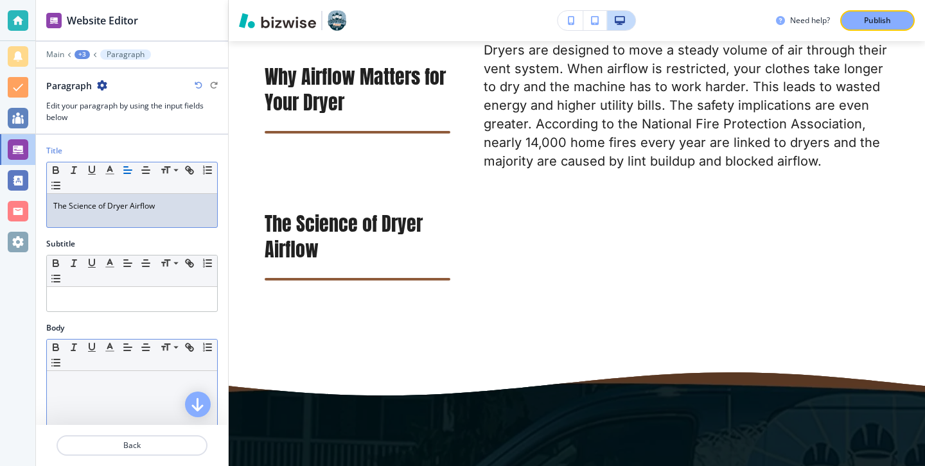
click at [130, 386] on p at bounding box center [131, 384] width 157 height 12
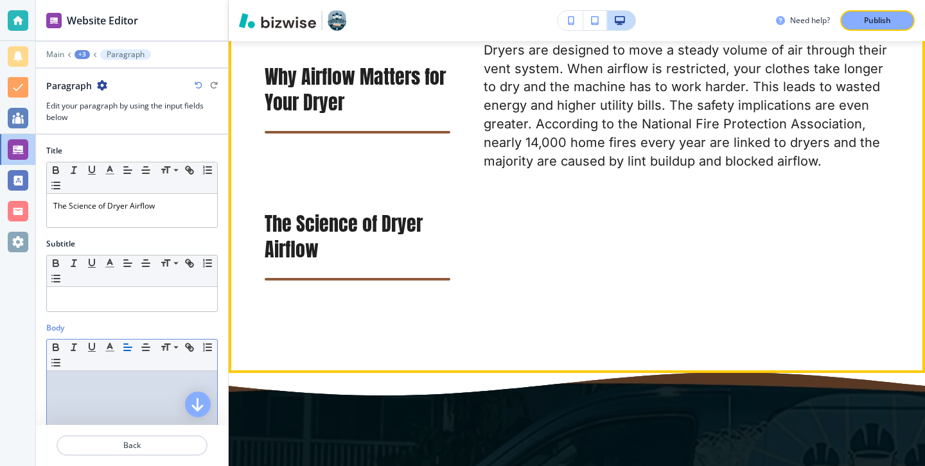
paste div
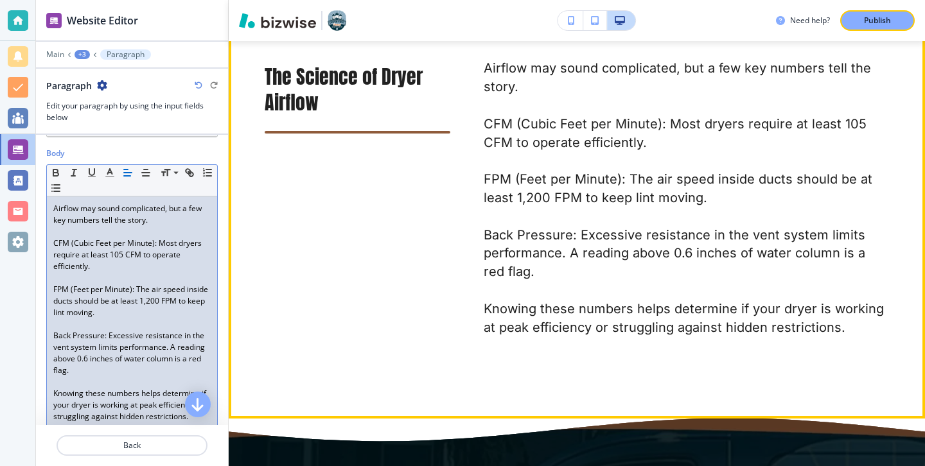
scroll to position [1378, 0]
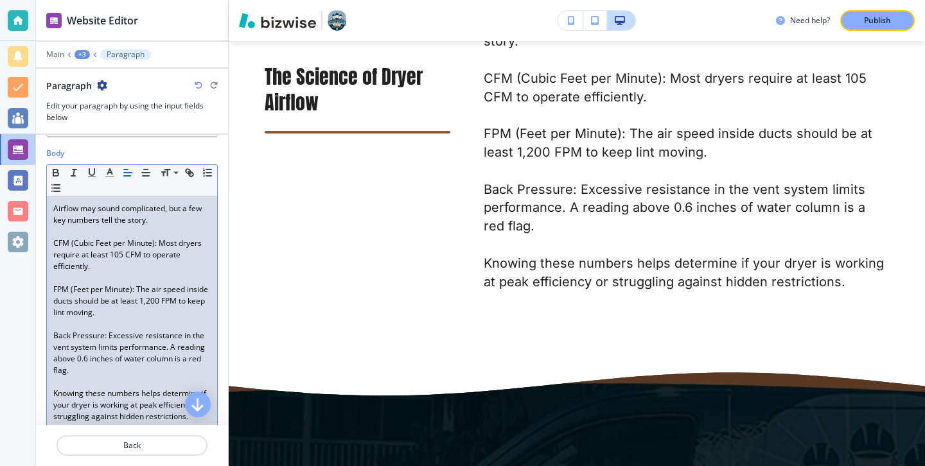
click at [173, 359] on p "Back Pressure: Excessive resistance in the vent system limits performance. A re…" at bounding box center [131, 353] width 157 height 46
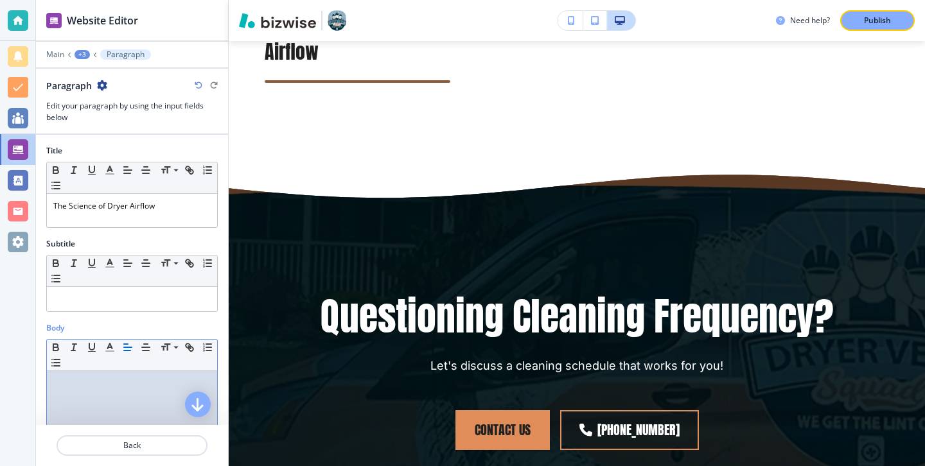
scroll to position [0, 0]
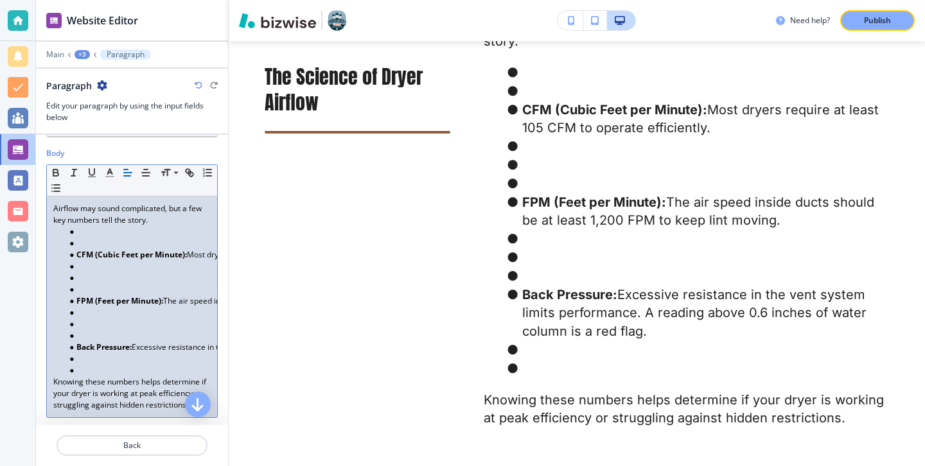
click at [89, 367] on li at bounding box center [138, 371] width 146 height 12
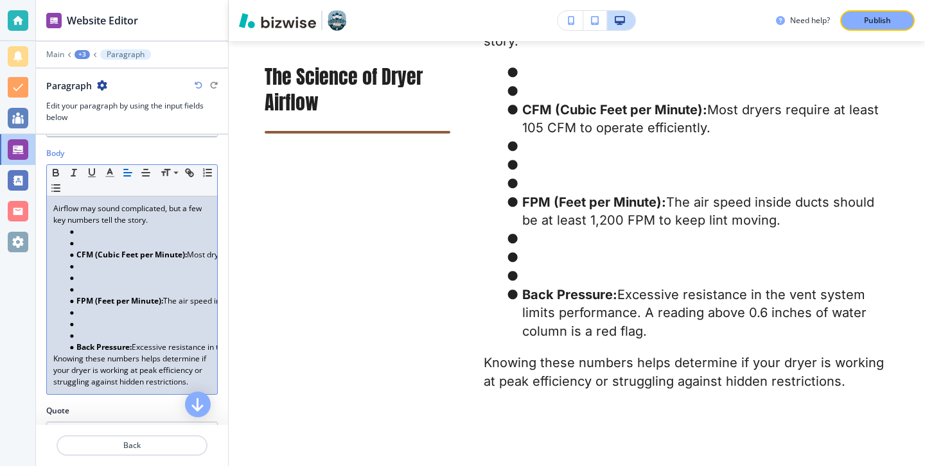
click at [83, 334] on li at bounding box center [138, 336] width 146 height 12
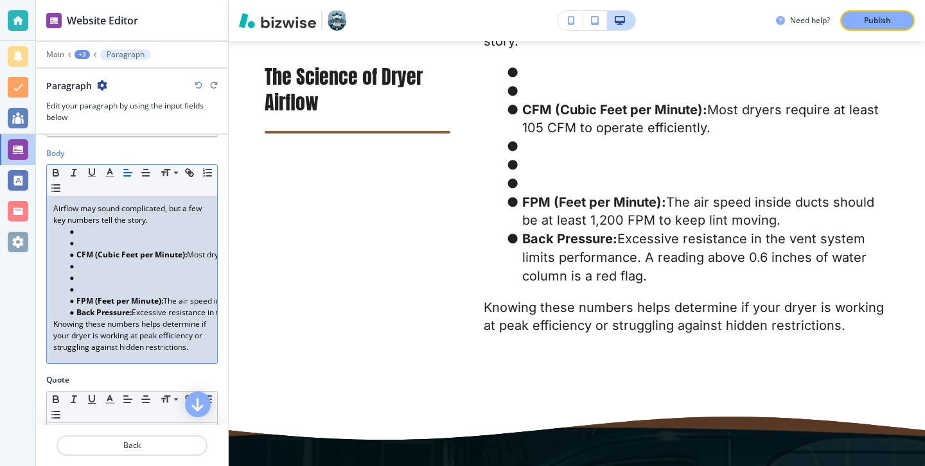
click at [83, 289] on li at bounding box center [138, 290] width 146 height 12
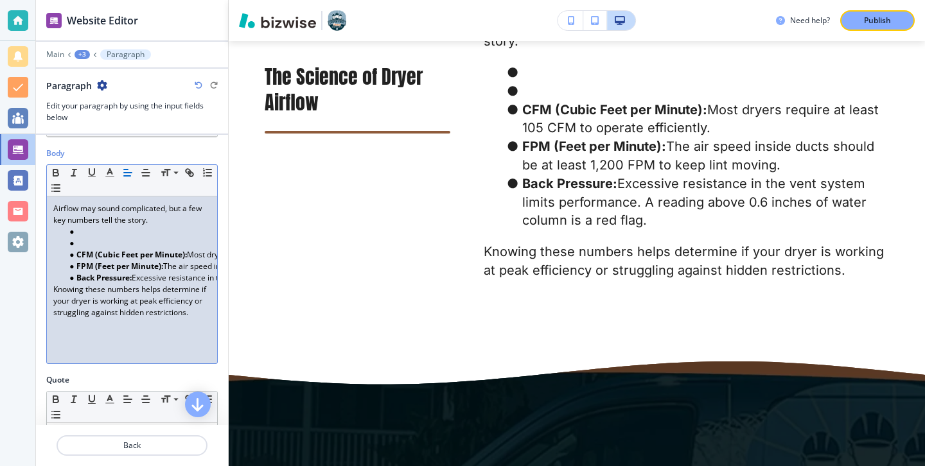
click at [88, 238] on li at bounding box center [138, 244] width 146 height 12
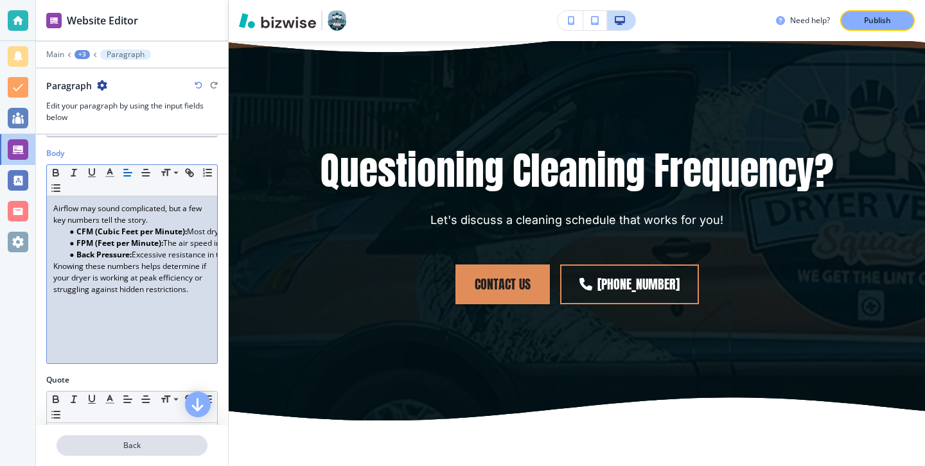
click at [120, 444] on p "Back" at bounding box center [132, 446] width 148 height 12
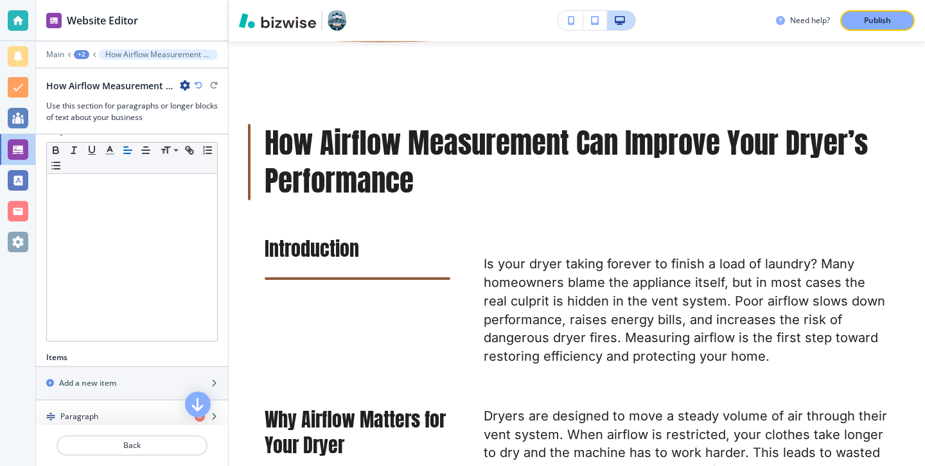
scroll to position [412, 0]
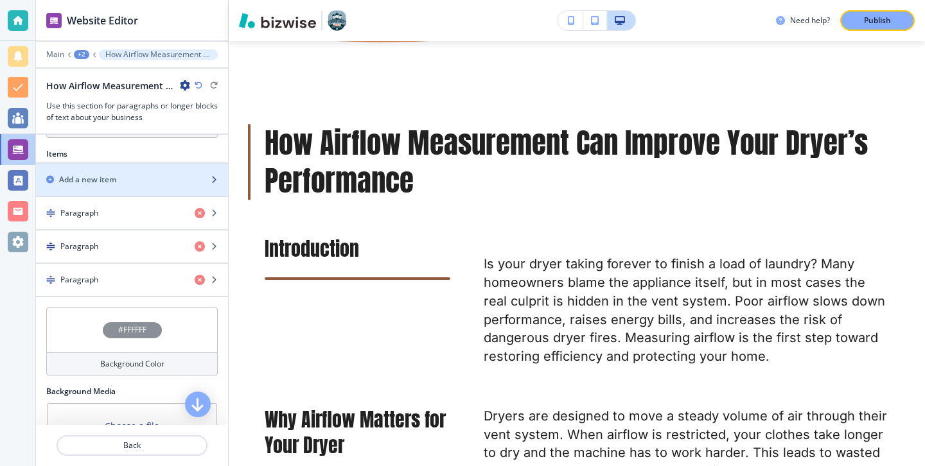
click at [177, 191] on div "button" at bounding box center [132, 191] width 192 height 10
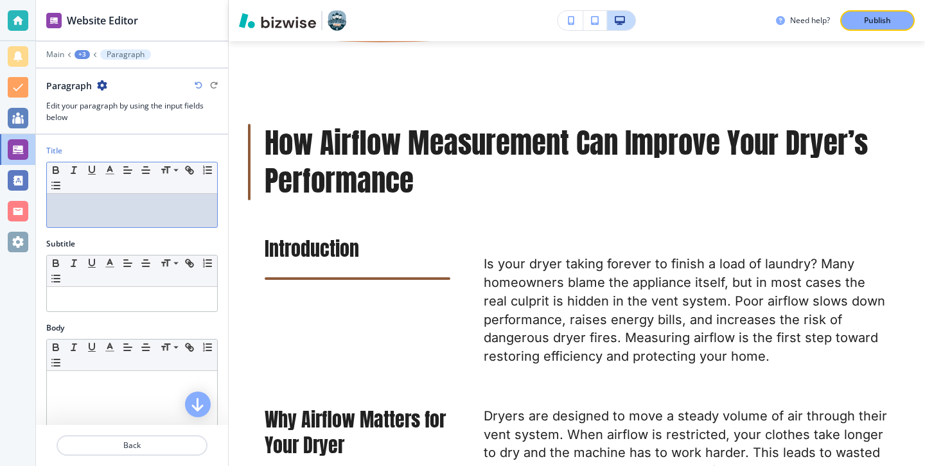
click at [220, 201] on div "Title Small Normal Large Huge" at bounding box center [132, 191] width 192 height 93
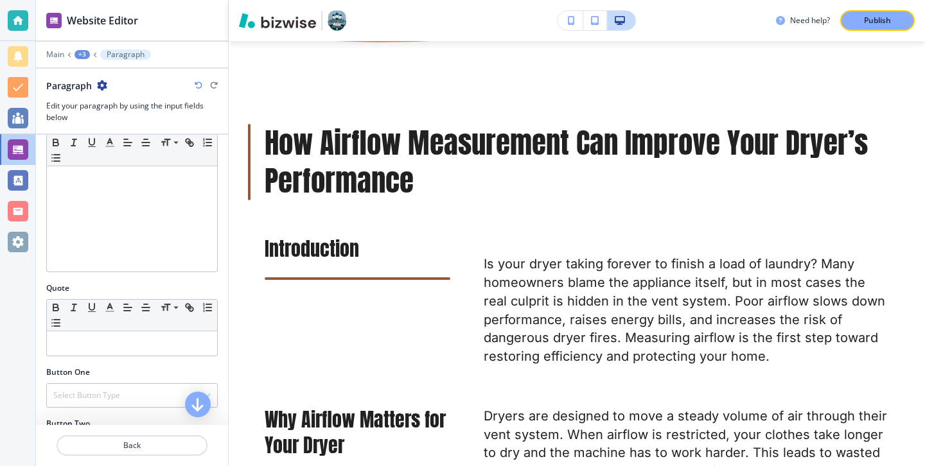
scroll to position [132, 0]
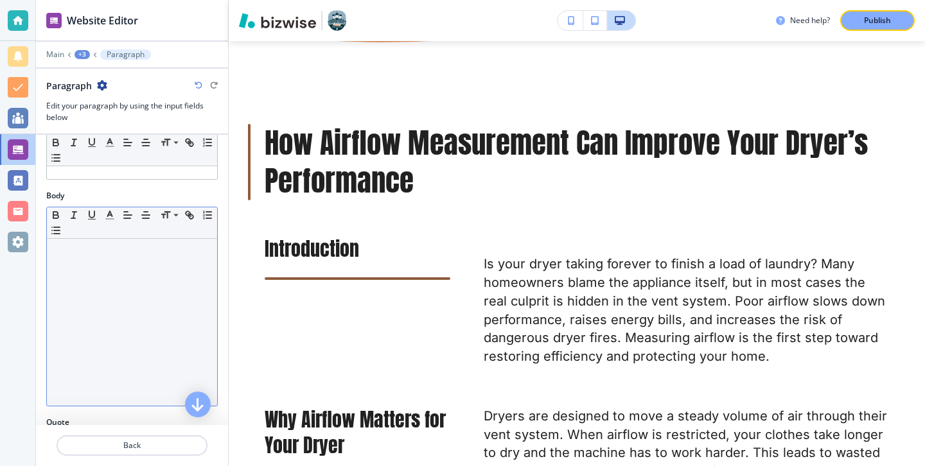
click at [126, 299] on div at bounding box center [132, 322] width 170 height 167
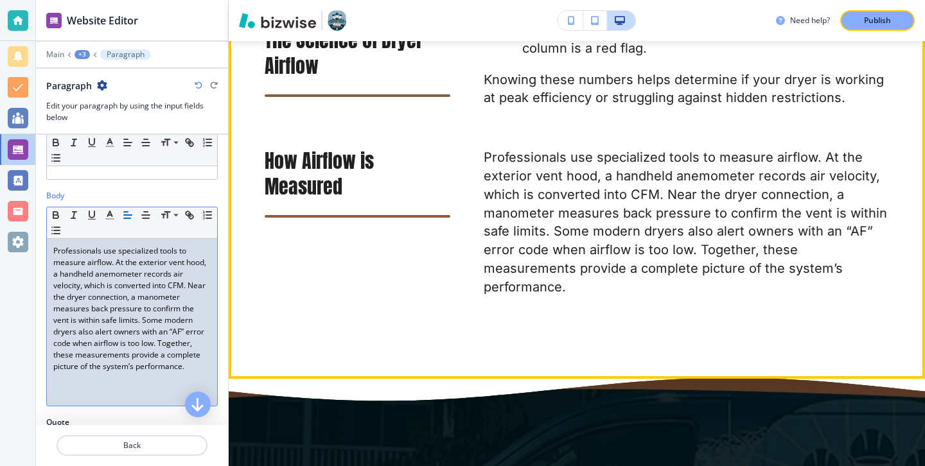
scroll to position [1577, 0]
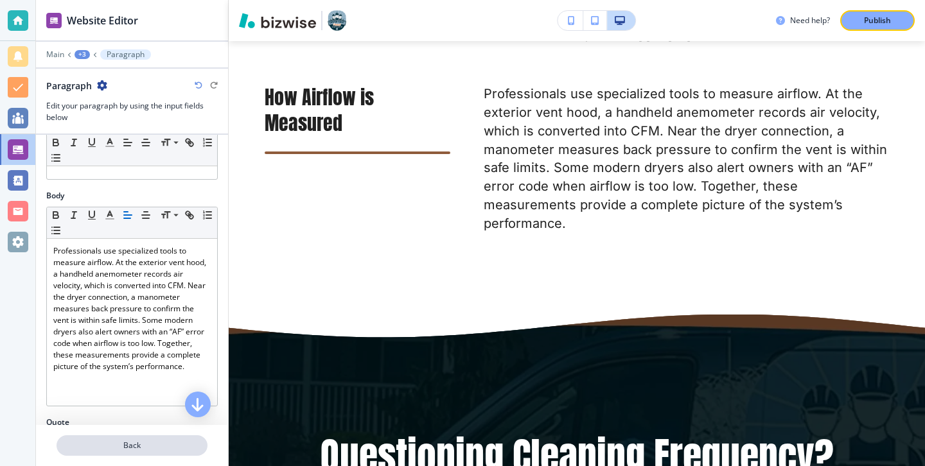
click at [160, 441] on p "Back" at bounding box center [132, 446] width 148 height 12
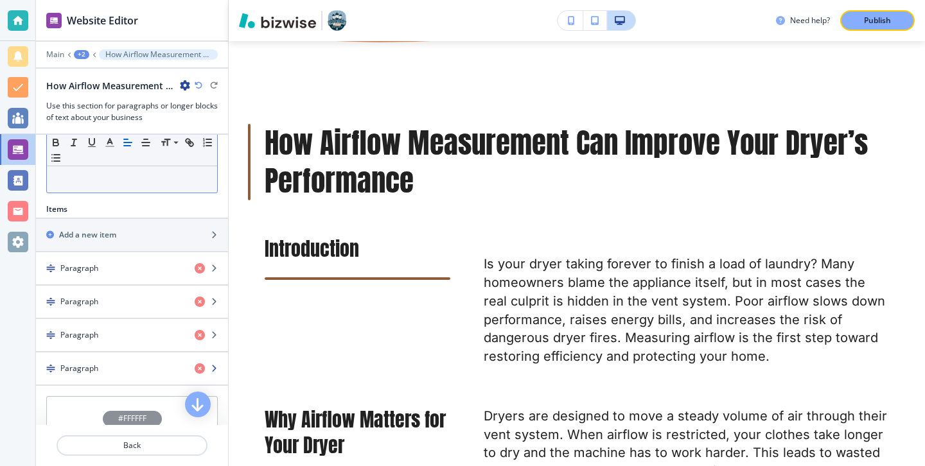
scroll to position [327, 0]
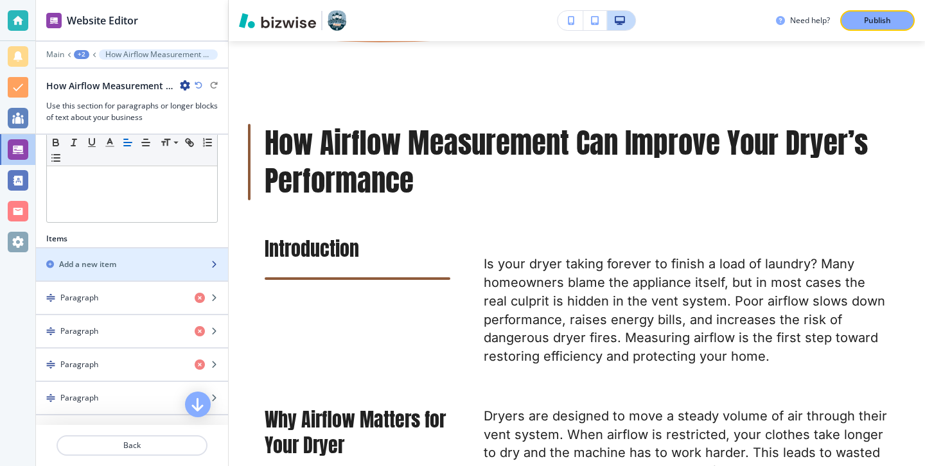
click at [170, 252] on div "button" at bounding box center [132, 253] width 192 height 10
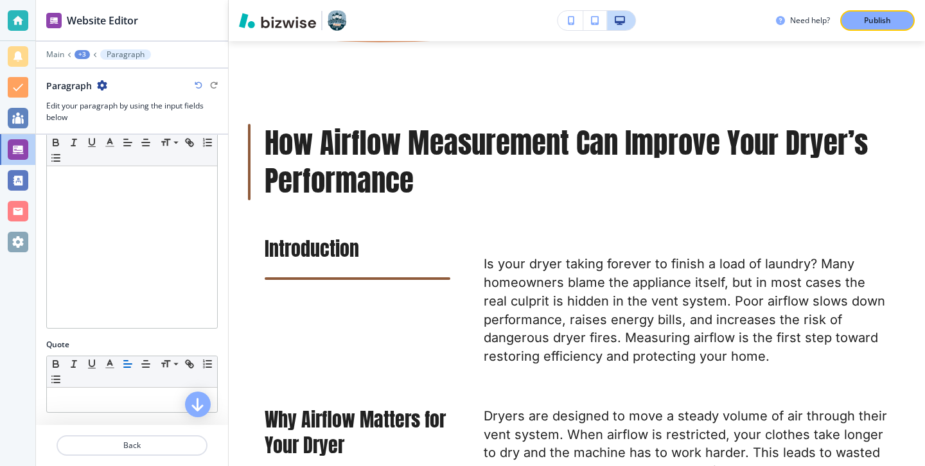
scroll to position [0, 0]
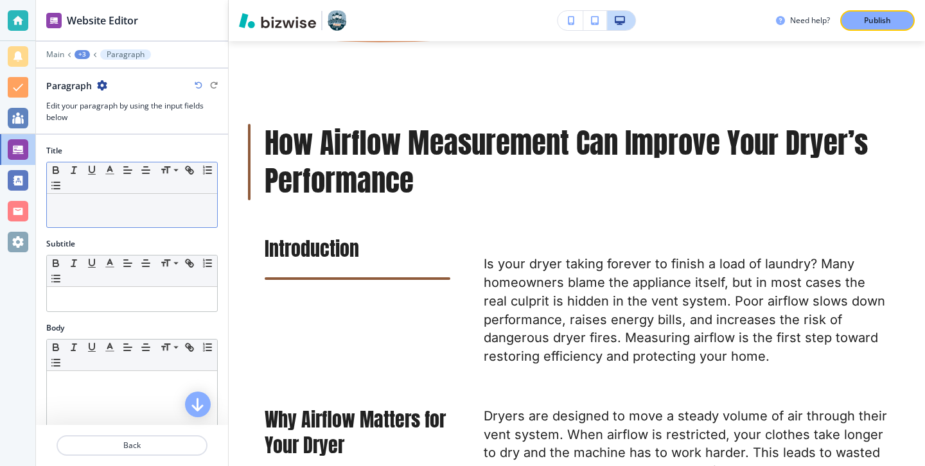
click at [165, 227] on div at bounding box center [132, 210] width 170 height 33
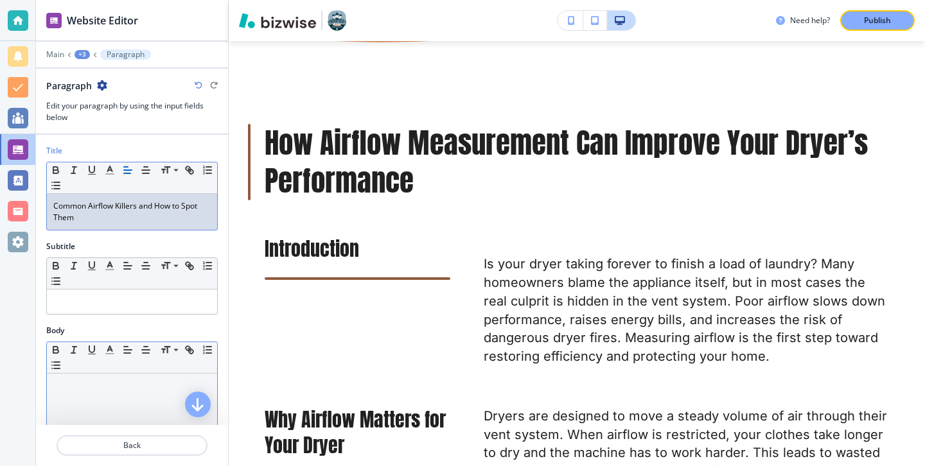
click at [150, 392] on div at bounding box center [132, 457] width 170 height 167
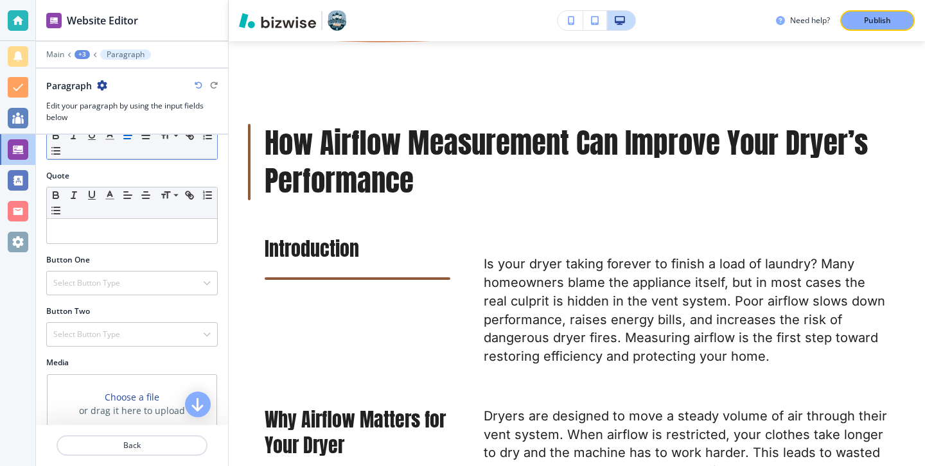
scroll to position [424, 0]
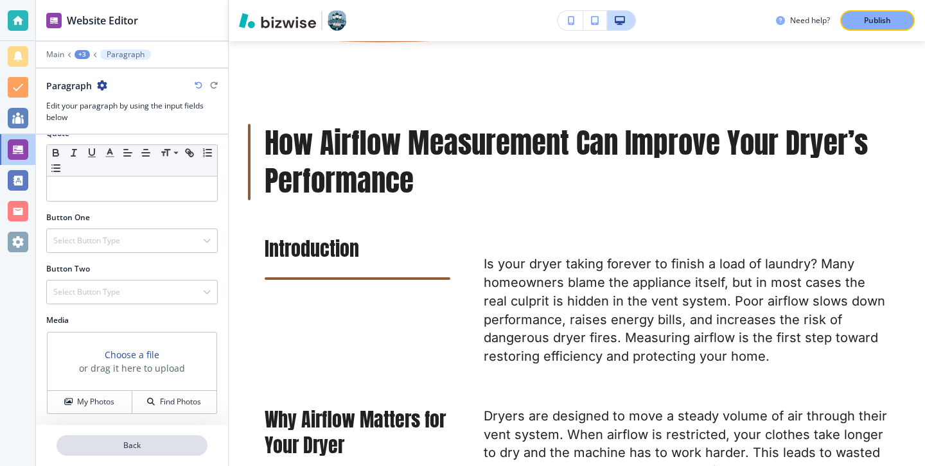
click at [164, 449] on p "Back" at bounding box center [132, 446] width 148 height 12
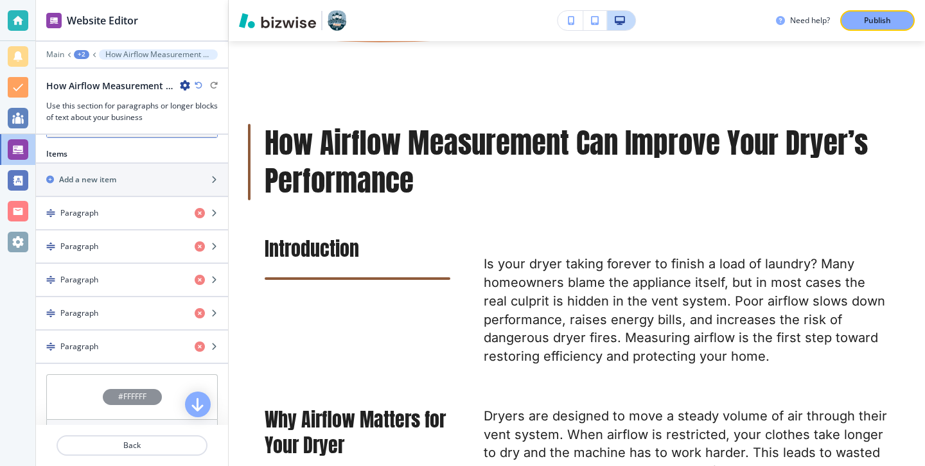
scroll to position [320, 0]
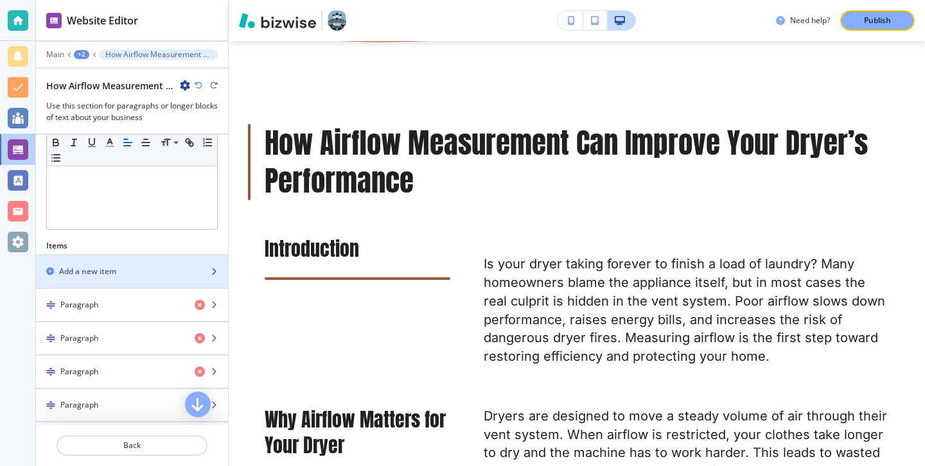
click at [156, 272] on div "Add a new item" at bounding box center [118, 272] width 164 height 12
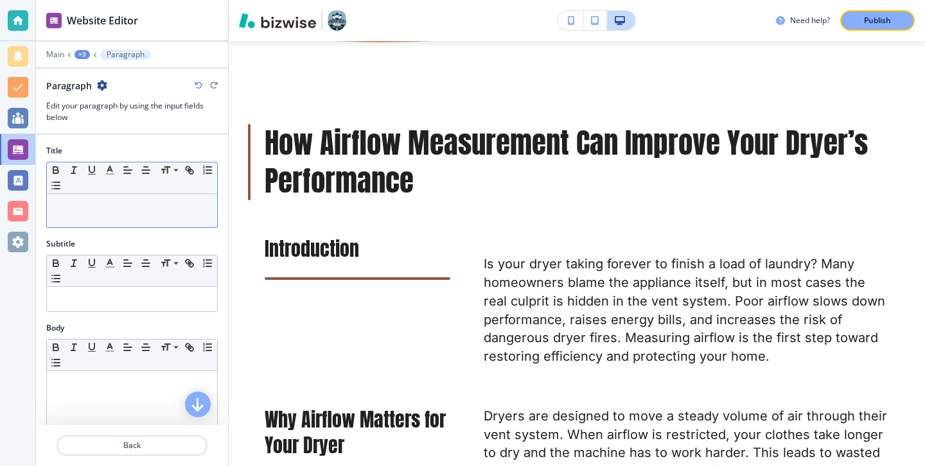
click at [125, 202] on p at bounding box center [131, 206] width 157 height 12
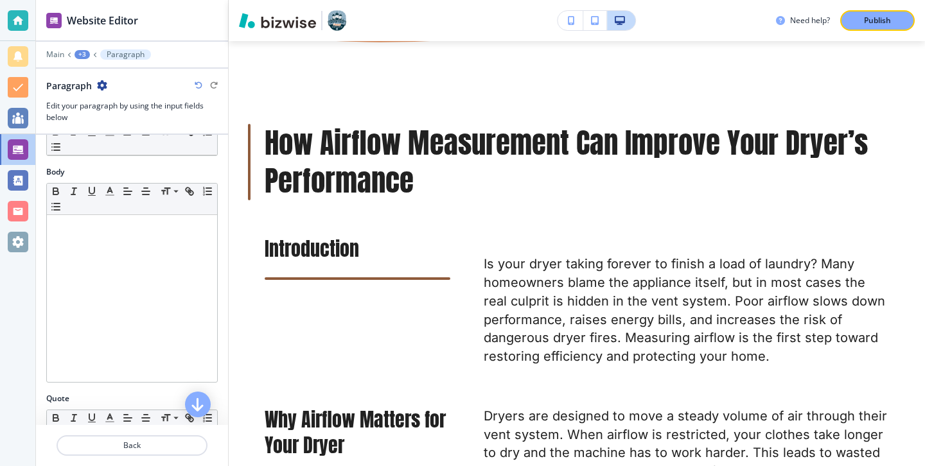
scroll to position [198, 0]
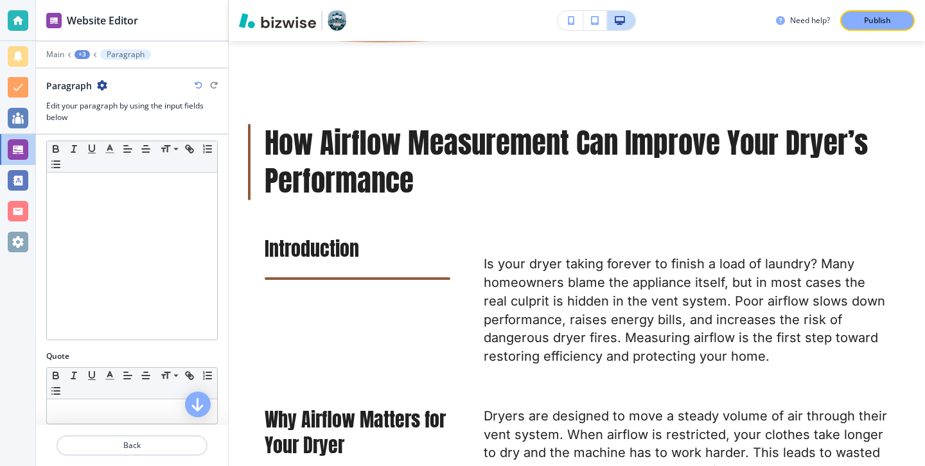
click at [130, 225] on div at bounding box center [132, 256] width 170 height 167
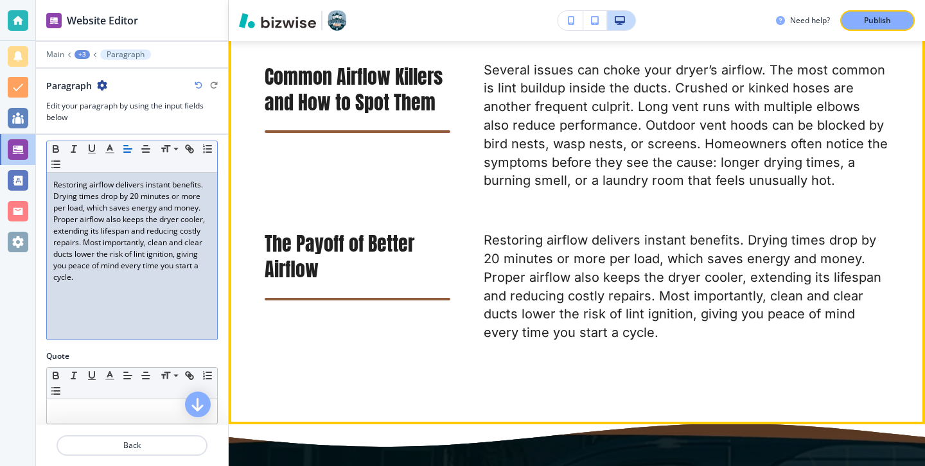
scroll to position [1817, 0]
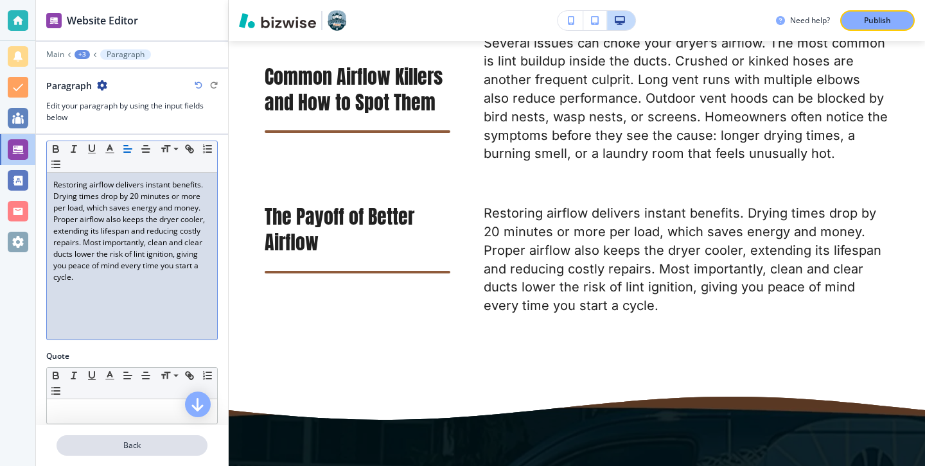
click at [157, 445] on p "Back" at bounding box center [132, 446] width 148 height 12
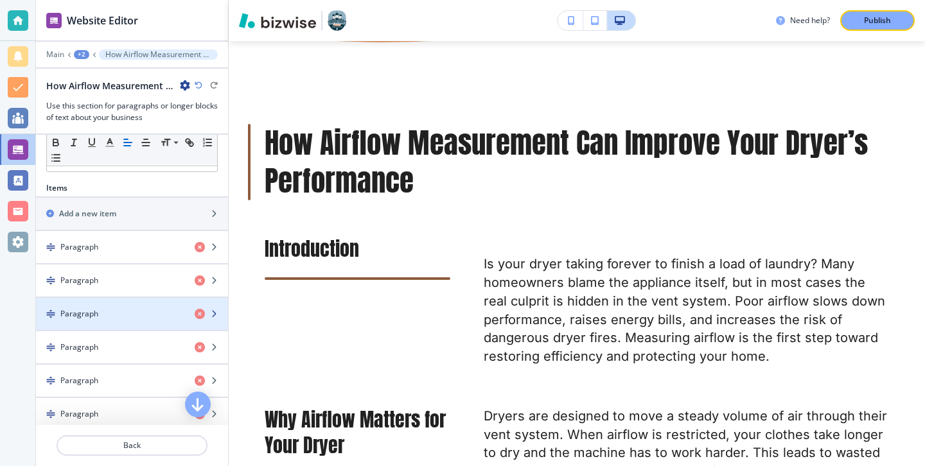
scroll to position [355, 0]
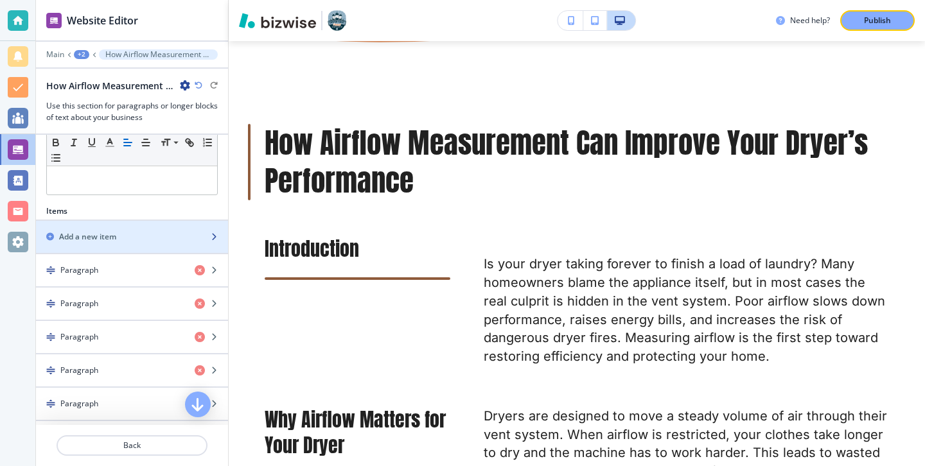
click at [148, 248] on div "button" at bounding box center [132, 248] width 192 height 10
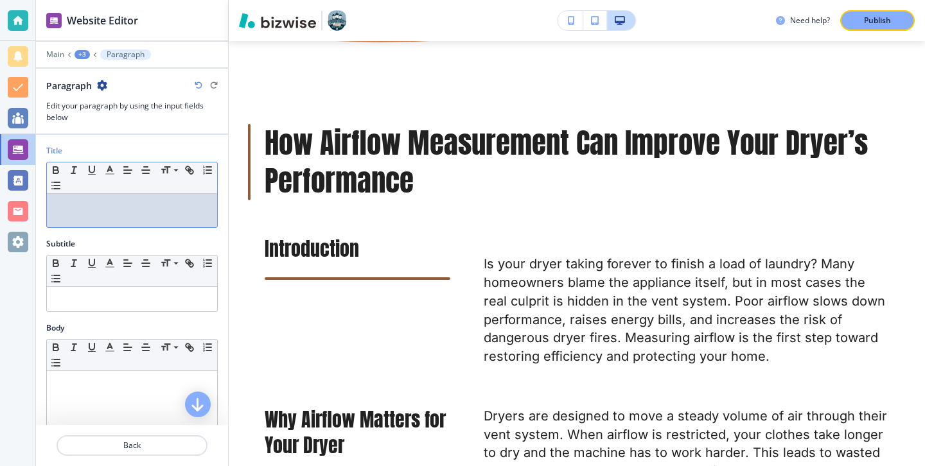
click at [181, 211] on p at bounding box center [131, 206] width 157 height 12
paste div
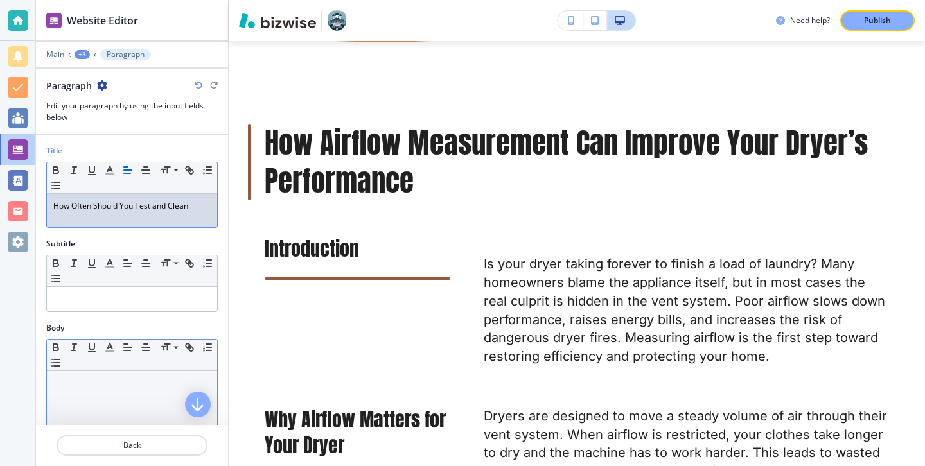
click at [177, 378] on p at bounding box center [131, 384] width 157 height 12
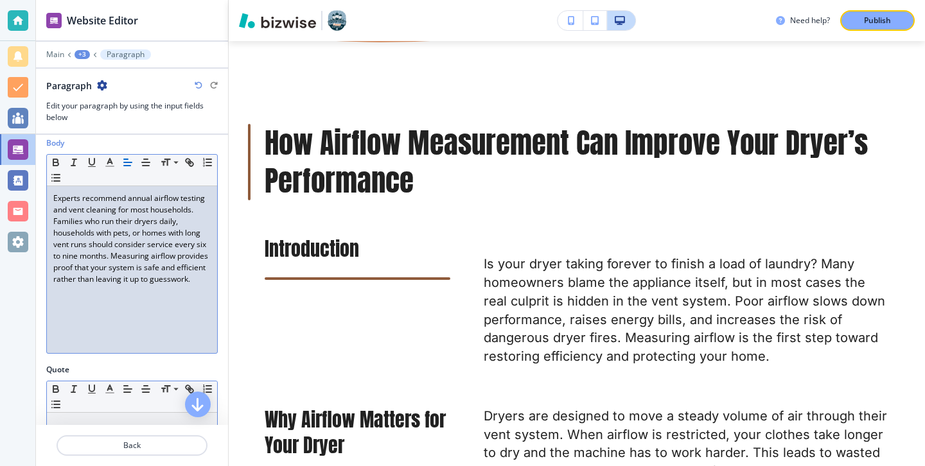
scroll to position [233, 0]
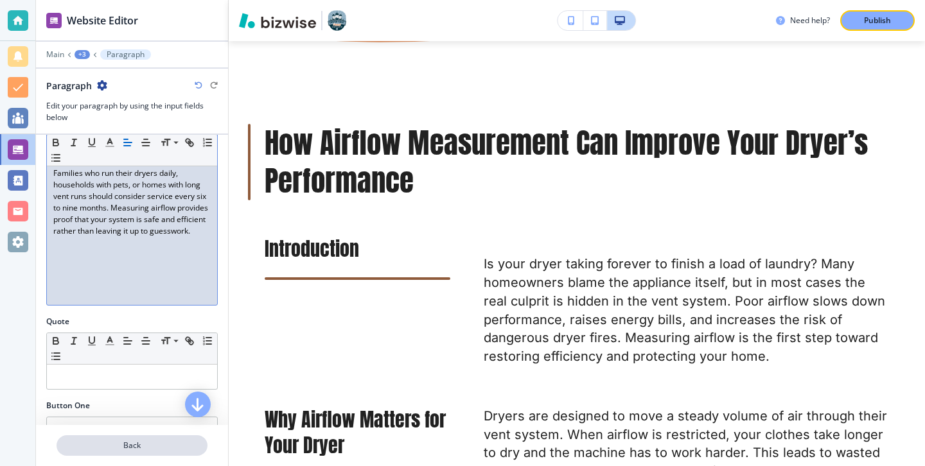
click at [89, 439] on button "Back" at bounding box center [132, 445] width 151 height 21
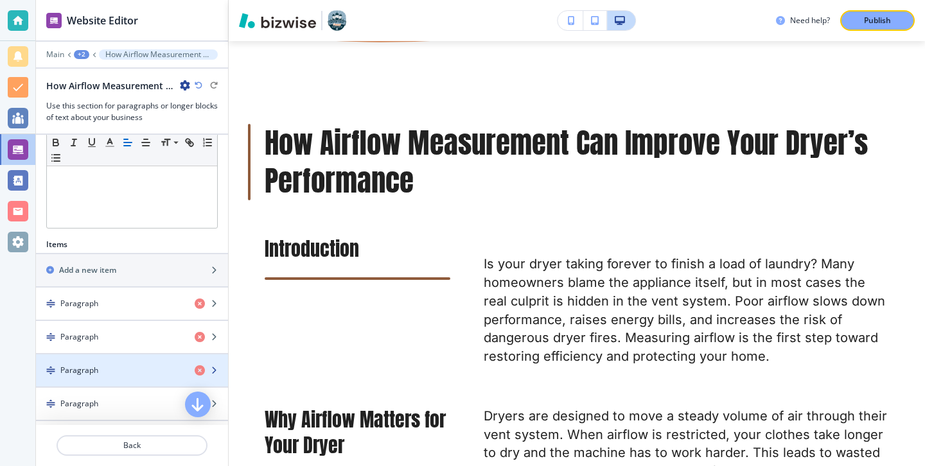
scroll to position [334, 0]
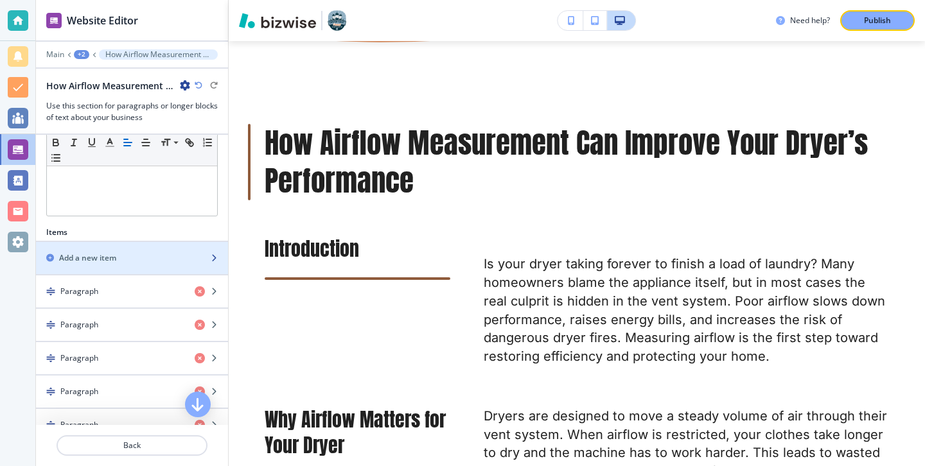
click at [108, 258] on h2 "Add a new item" at bounding box center [87, 258] width 57 height 12
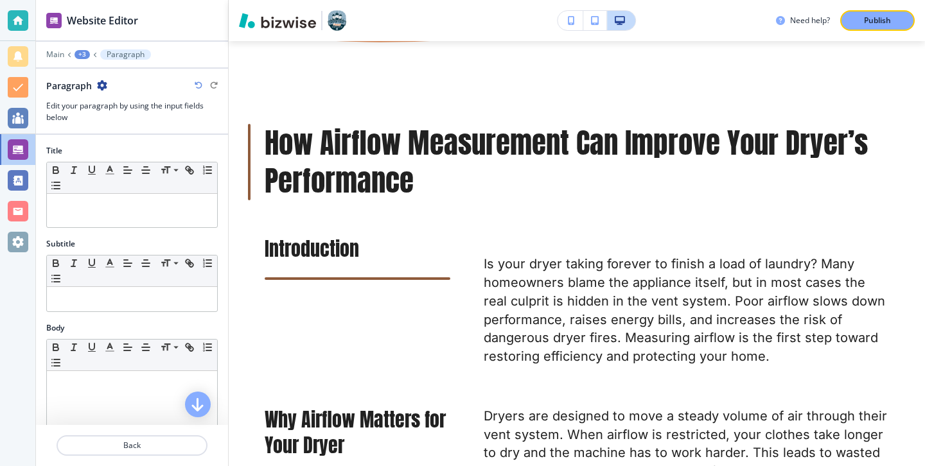
click at [158, 229] on div "Title Small Normal Large Huge" at bounding box center [132, 191] width 192 height 93
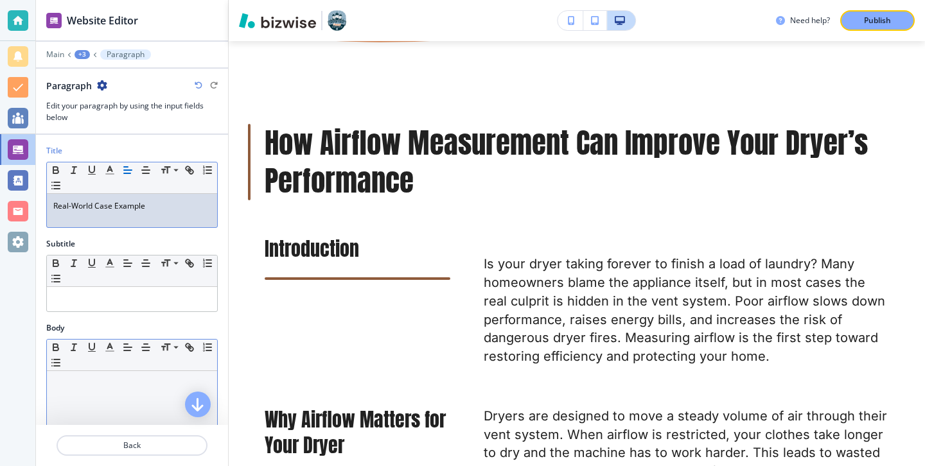
click at [148, 381] on p at bounding box center [131, 384] width 157 height 12
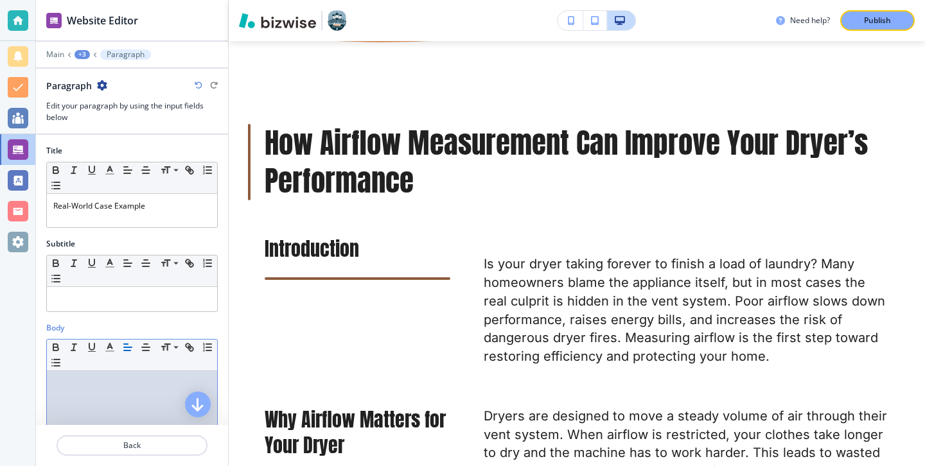
scroll to position [0, 0]
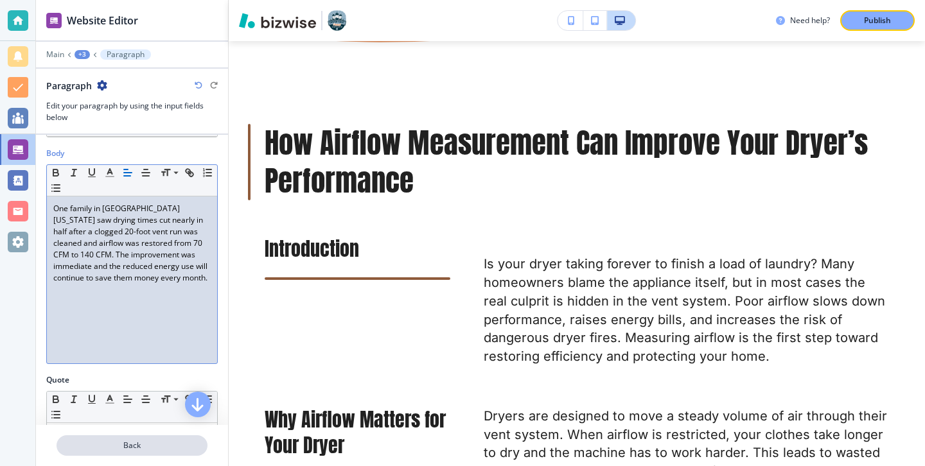
click at [134, 451] on button "Back" at bounding box center [132, 445] width 151 height 21
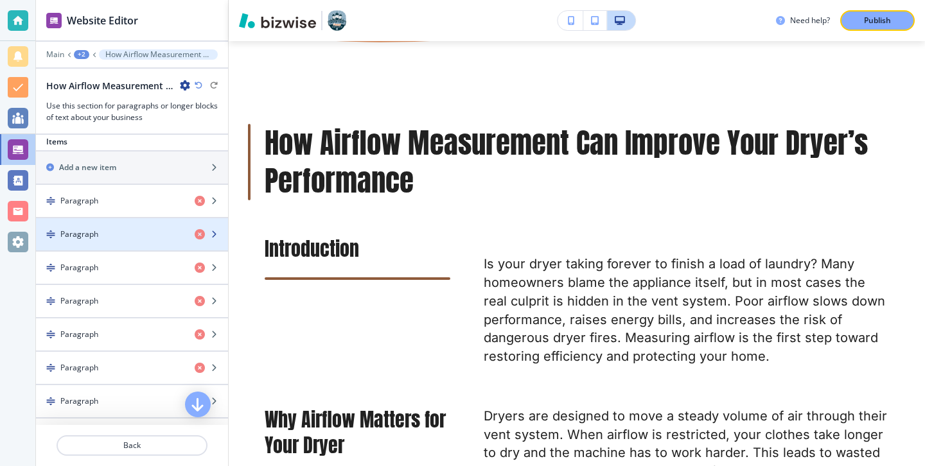
scroll to position [423, 0]
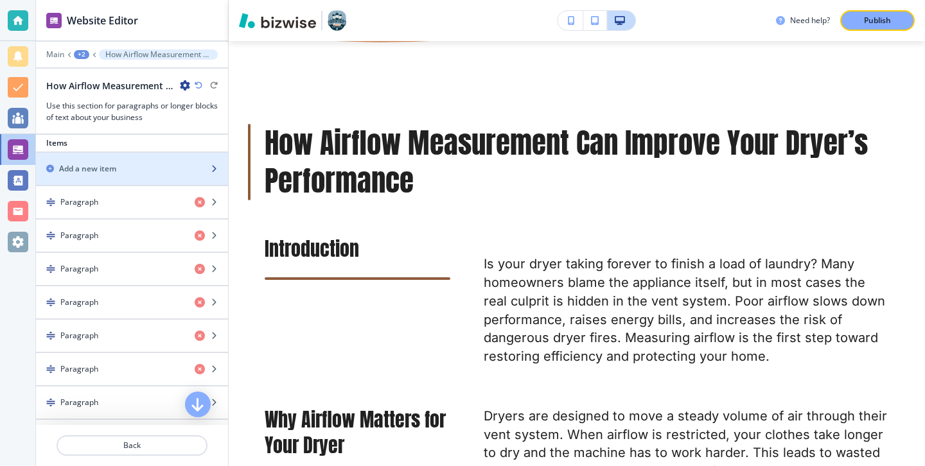
click at [140, 168] on div "Add a new item" at bounding box center [118, 169] width 164 height 12
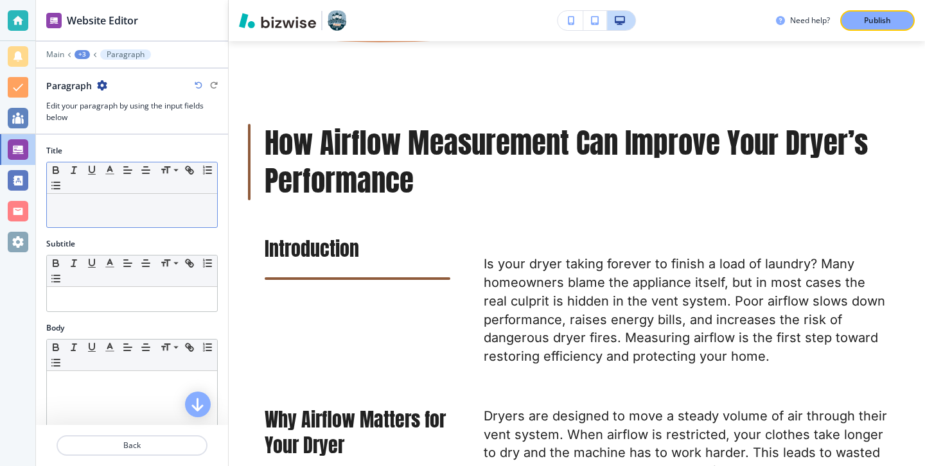
click at [168, 223] on div at bounding box center [132, 210] width 170 height 33
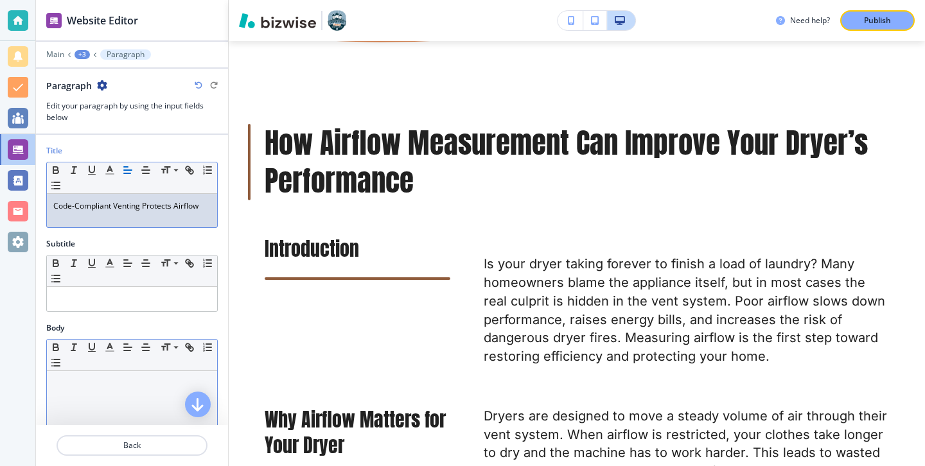
click at [92, 397] on div at bounding box center [132, 454] width 170 height 167
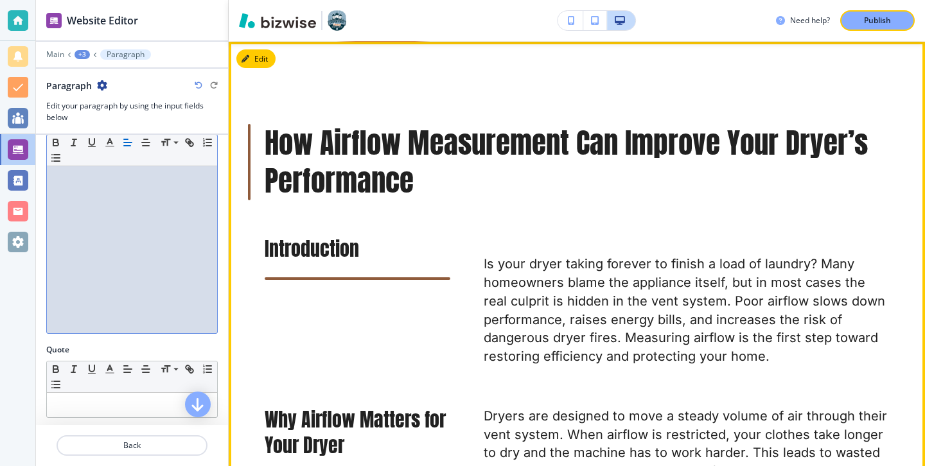
scroll to position [0, 0]
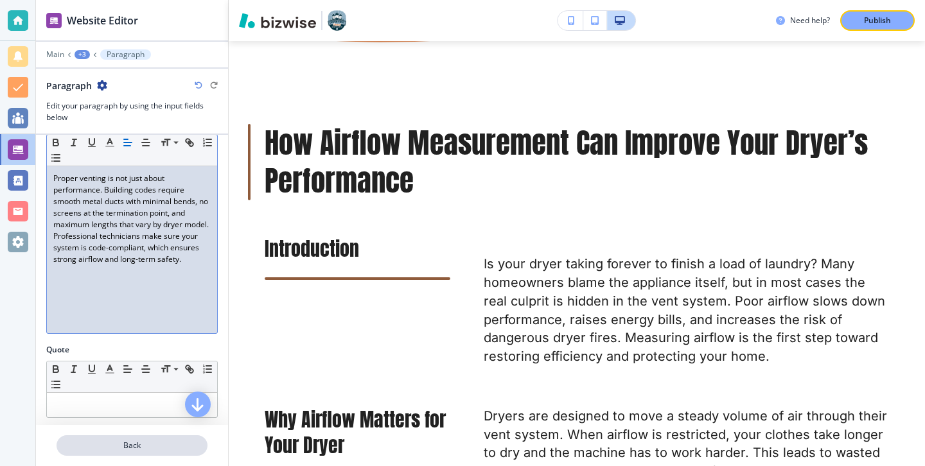
click at [157, 440] on p "Back" at bounding box center [132, 446] width 148 height 12
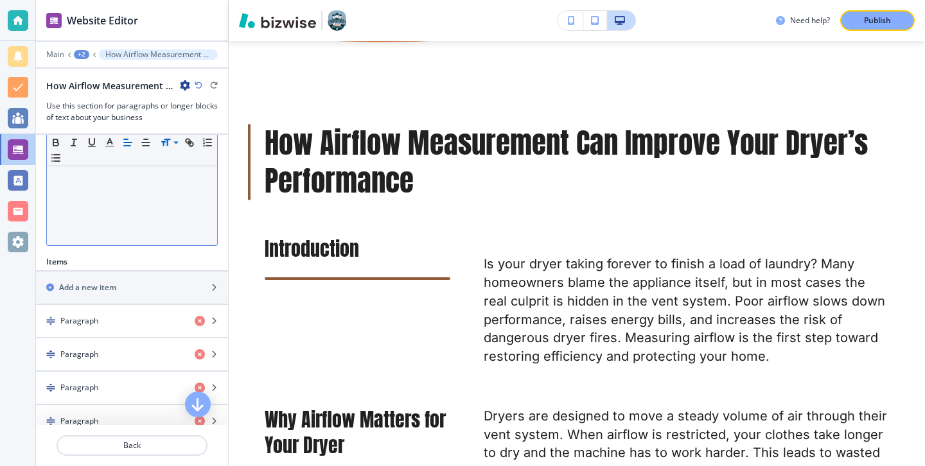
scroll to position [309, 0]
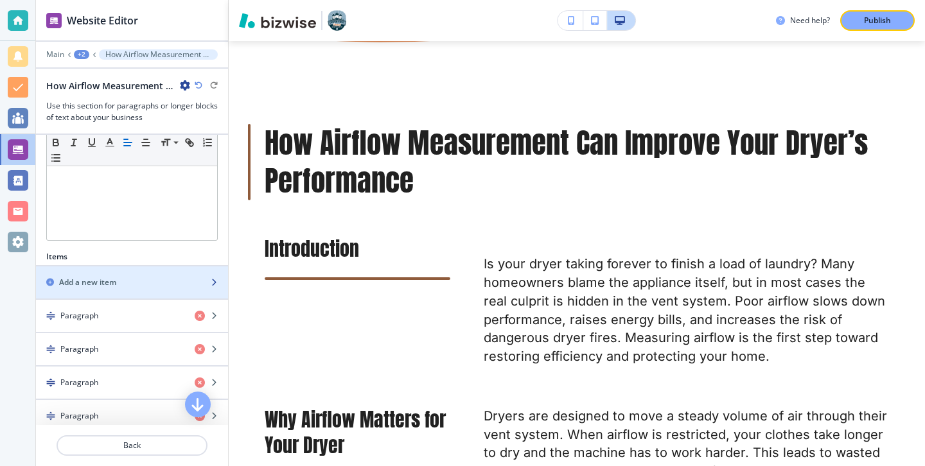
click at [151, 285] on div "Add a new item" at bounding box center [118, 283] width 164 height 12
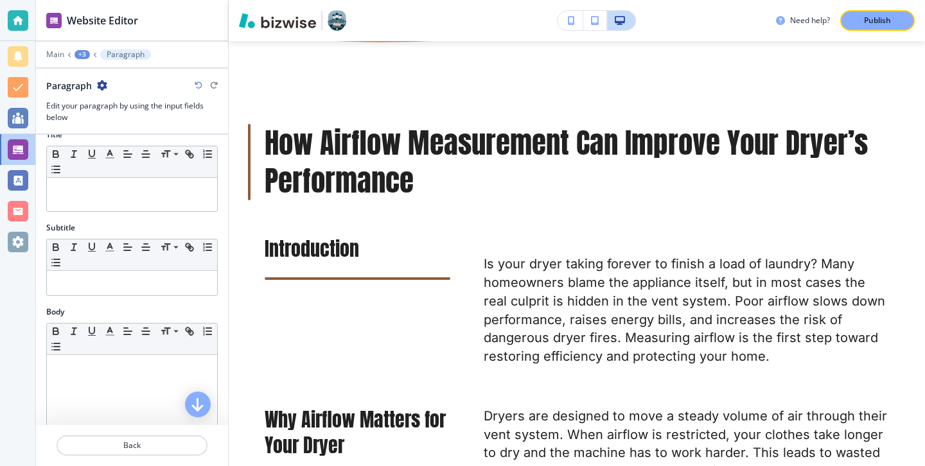
scroll to position [0, 0]
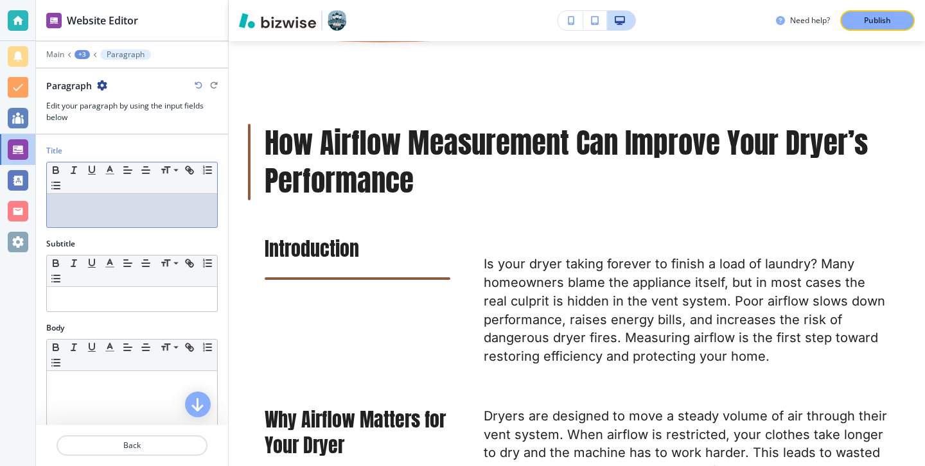
click at [200, 222] on div at bounding box center [132, 210] width 170 height 33
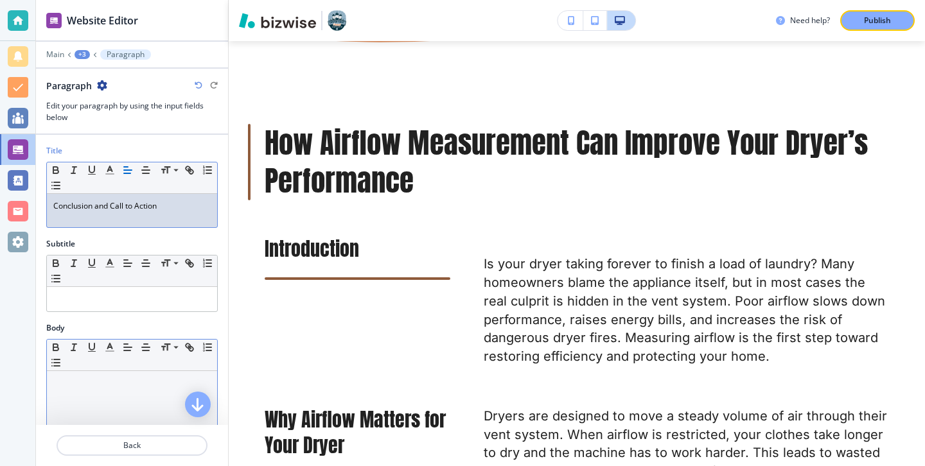
click at [177, 381] on p at bounding box center [131, 384] width 157 height 12
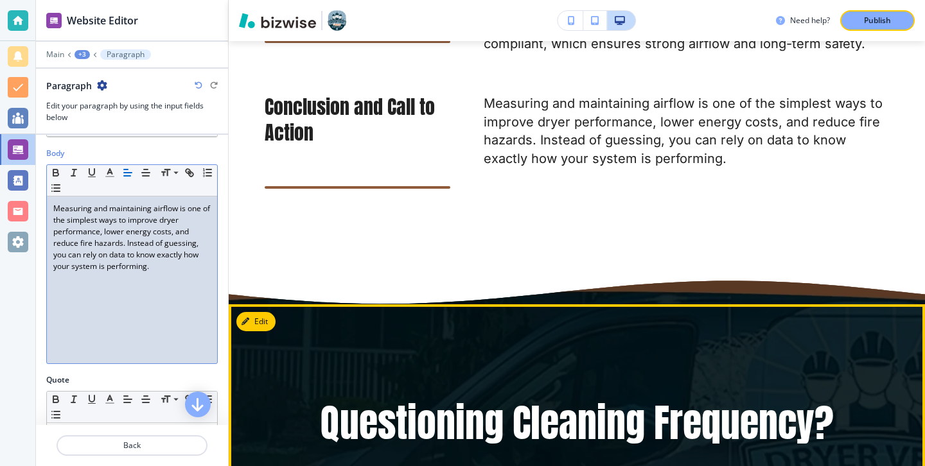
scroll to position [2408, 0]
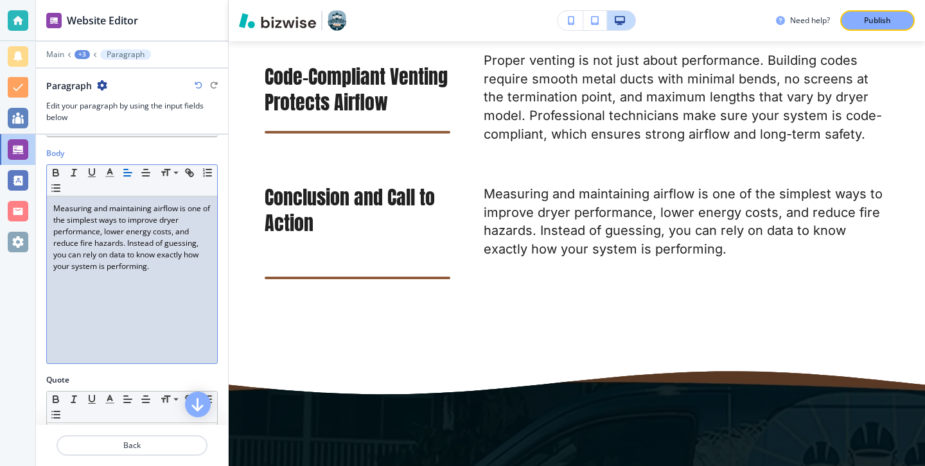
click at [141, 311] on div "Measuring and maintaining airflow is one of the simplest ways to improve dryer …" at bounding box center [132, 279] width 170 height 167
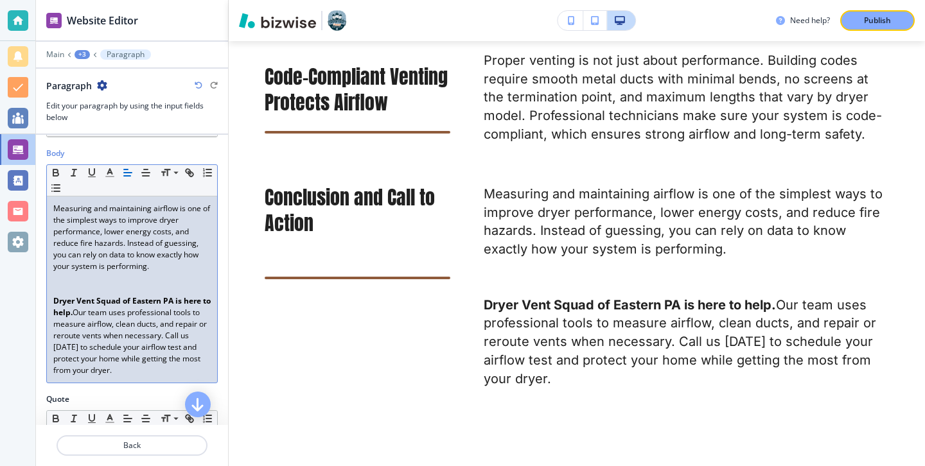
click at [114, 277] on p at bounding box center [131, 278] width 157 height 12
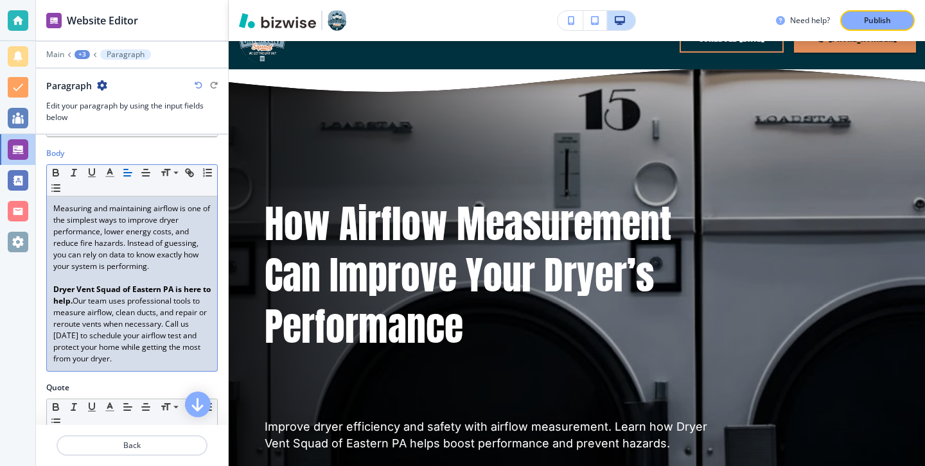
scroll to position [0, 0]
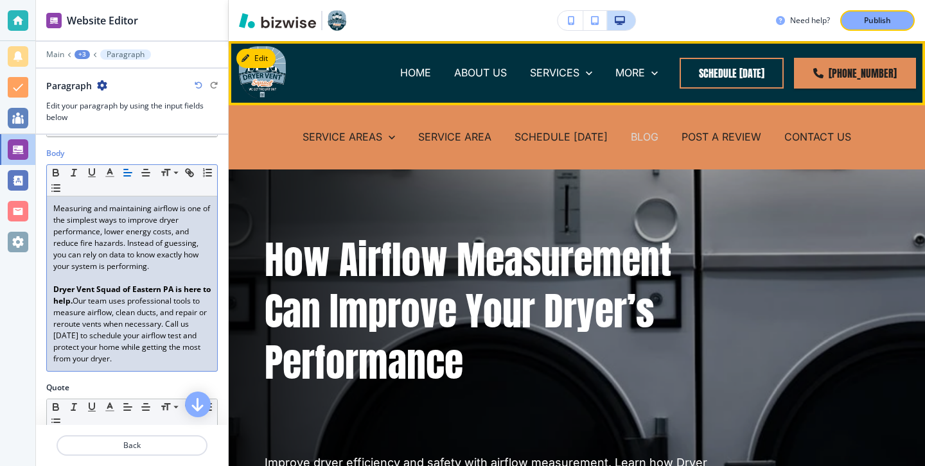
click at [650, 134] on p "BLOG" at bounding box center [645, 137] width 28 height 15
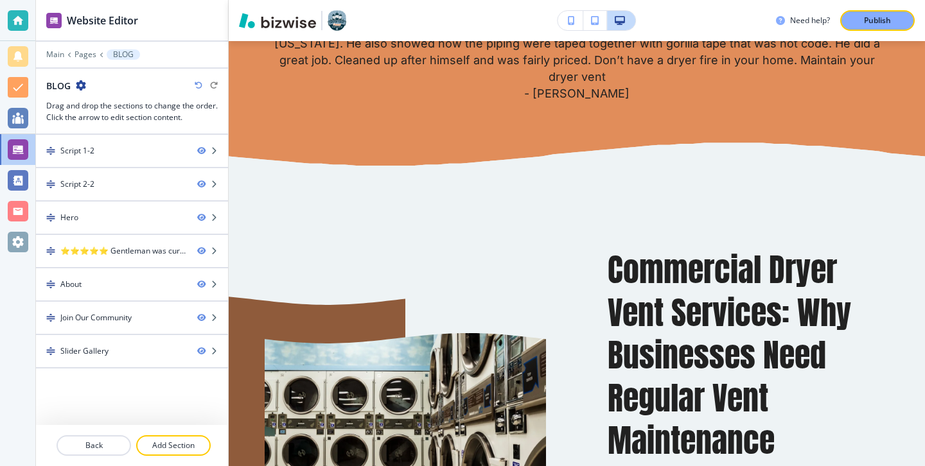
scroll to position [708, 0]
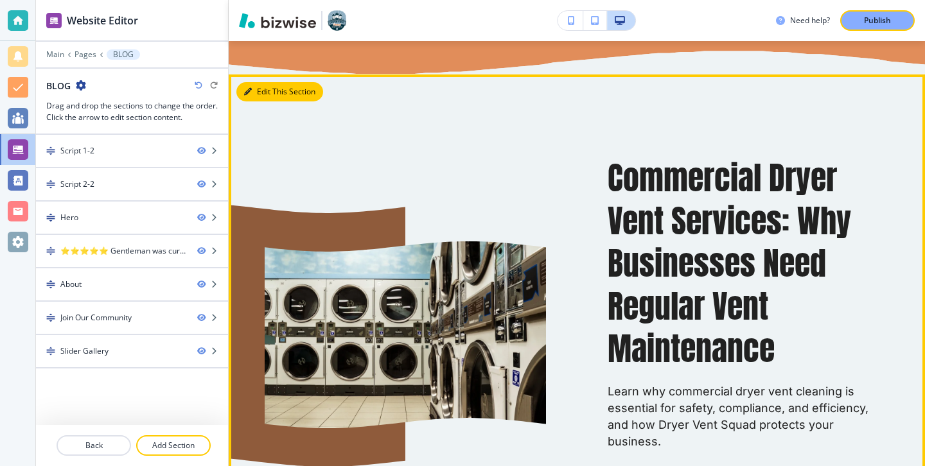
click at [251, 85] on button "Edit This Section" at bounding box center [279, 91] width 87 height 19
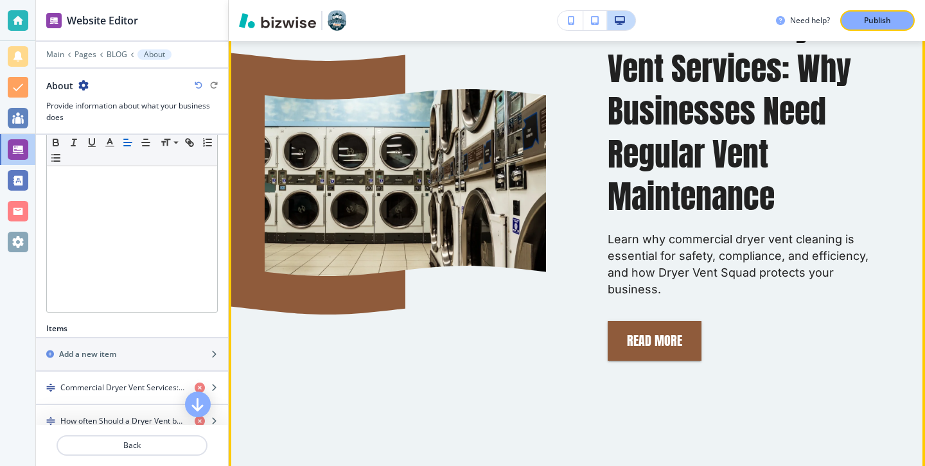
scroll to position [907, 0]
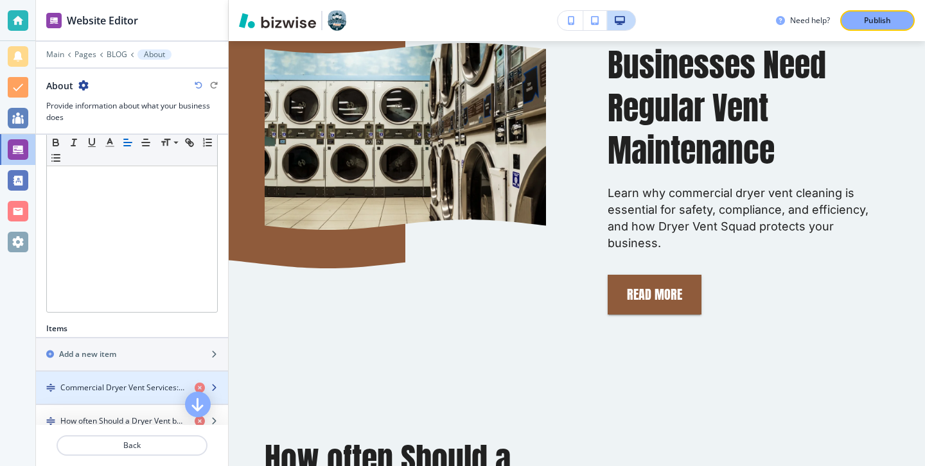
click at [143, 387] on h4 "Commercial Dryer Vent Services: Why Businesses Need Regular Vent Maintenance" at bounding box center [122, 388] width 124 height 12
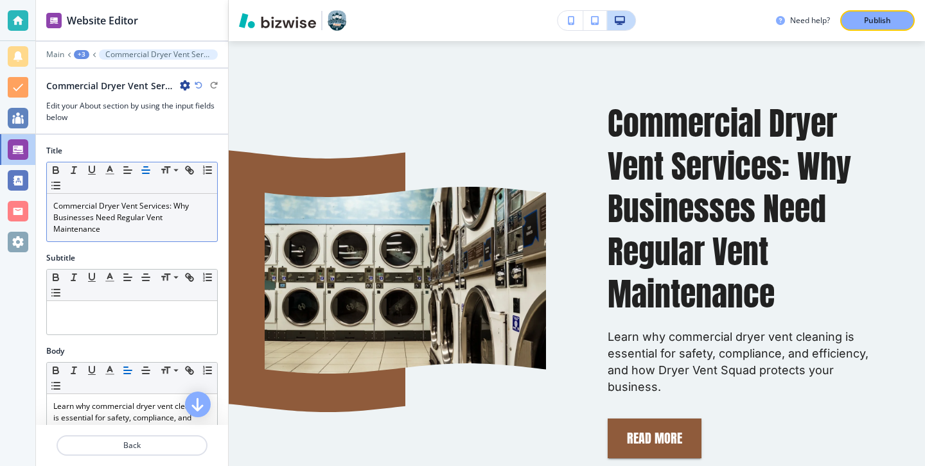
scroll to position [762, 0]
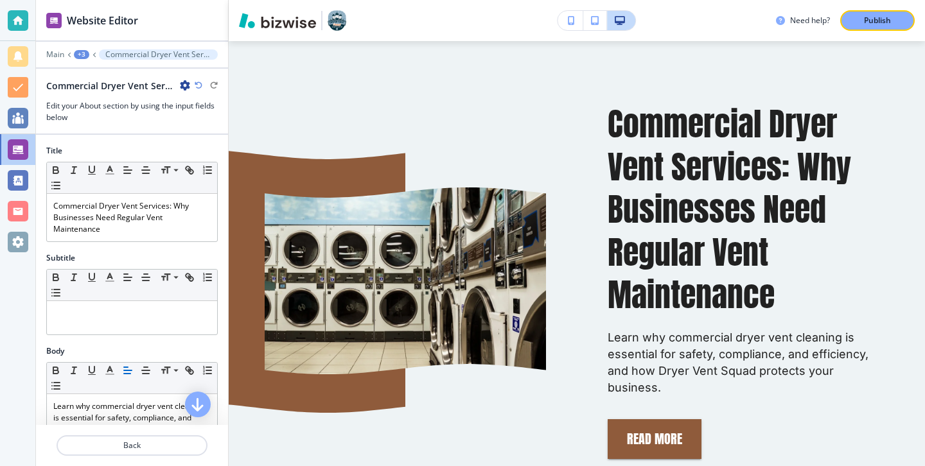
click at [184, 83] on icon "button" at bounding box center [185, 85] width 10 height 10
click at [184, 134] on button "Duplicate Commercial Dryer Vent Services: Why Businesses Need Regular Vent Main…" at bounding box center [221, 130] width 82 height 22
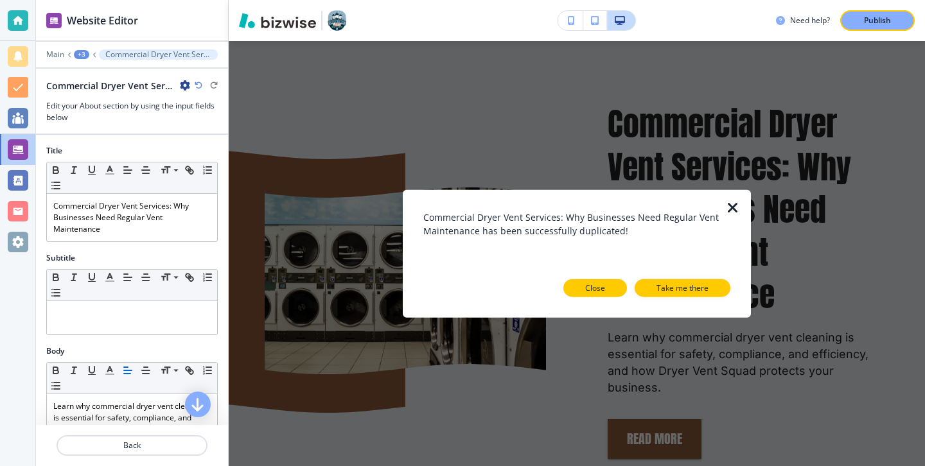
click at [605, 286] on button "Close" at bounding box center [595, 288] width 64 height 18
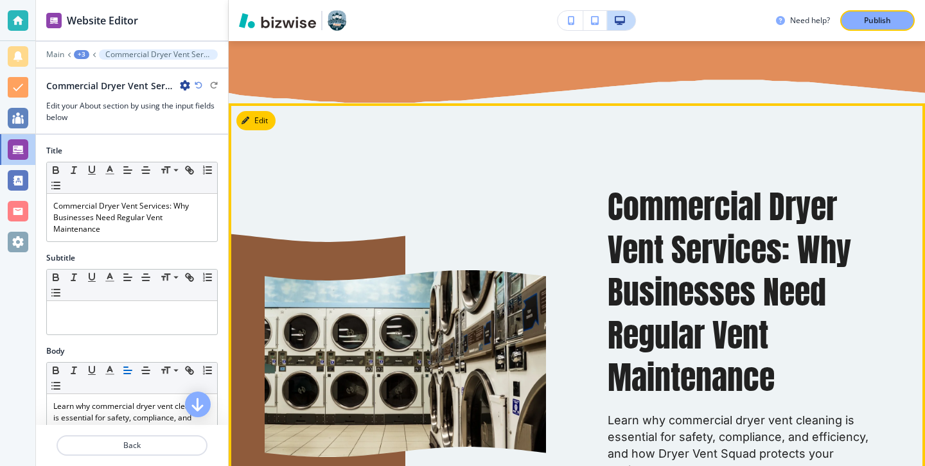
click at [270, 125] on button "Edit" at bounding box center [255, 120] width 39 height 19
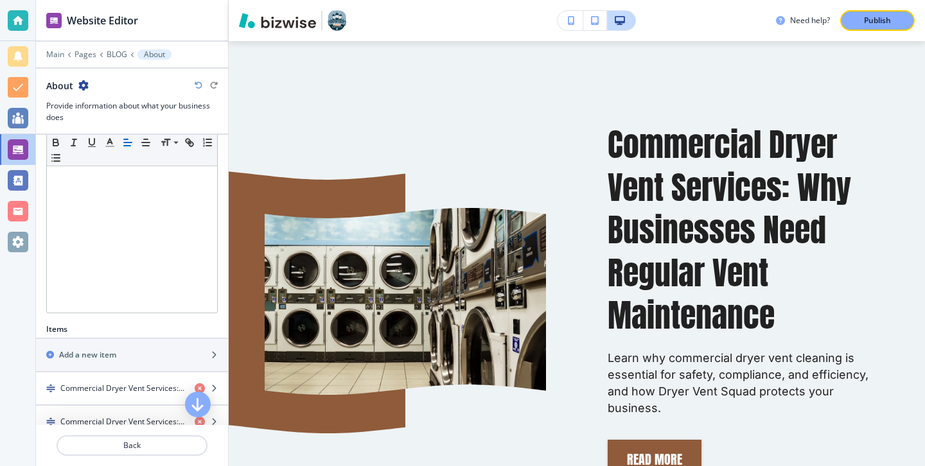
scroll to position [287, 0]
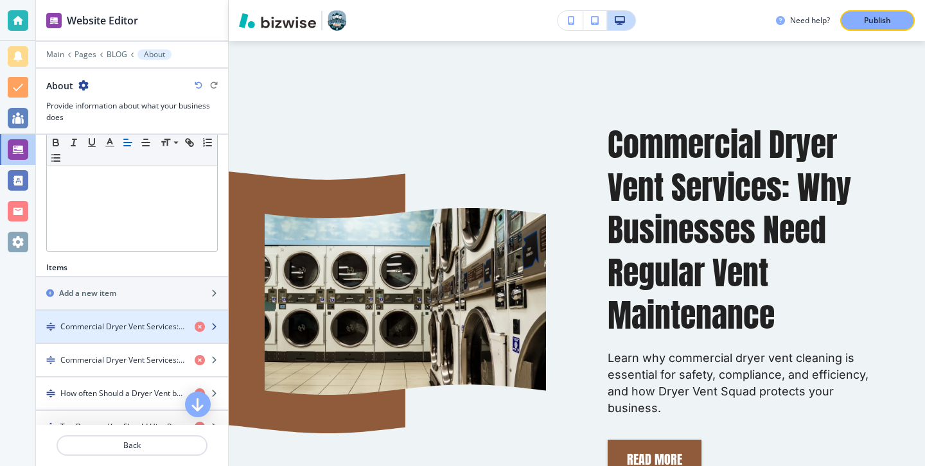
click at [124, 330] on h4 "Commercial Dryer Vent Services: Why Businesses Need Regular Vent Maintenance" at bounding box center [122, 327] width 124 height 12
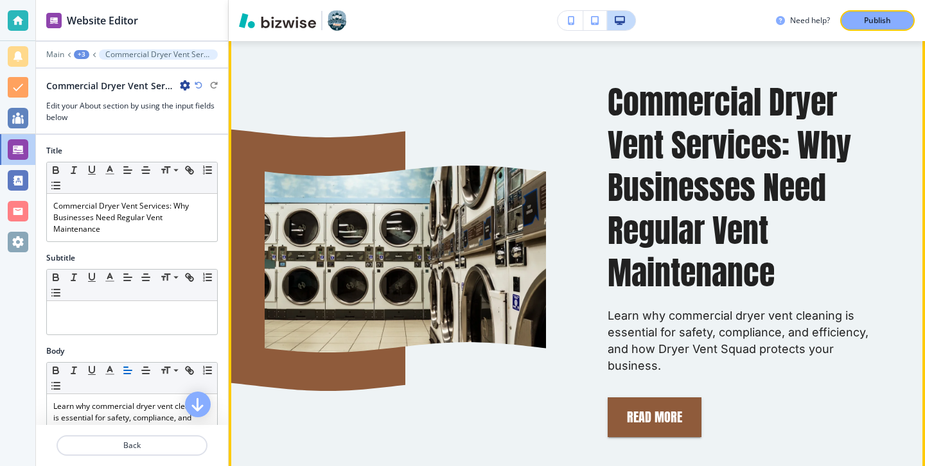
scroll to position [787, 0]
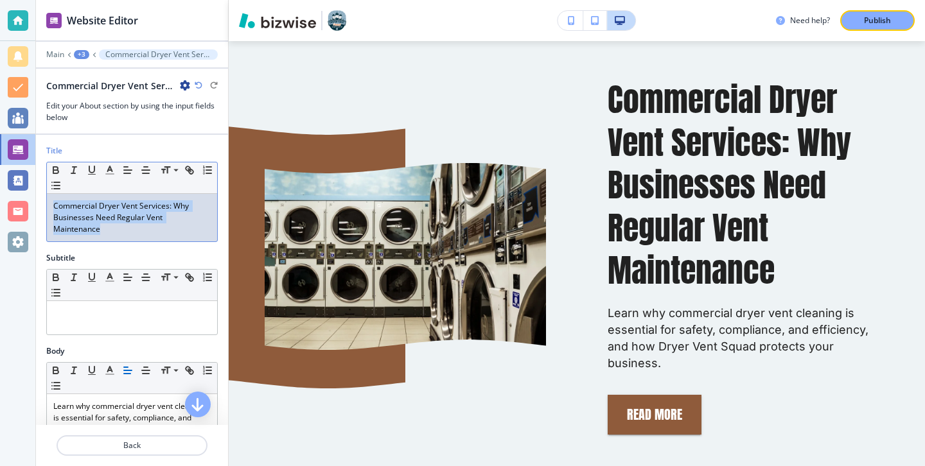
drag, startPoint x: 168, startPoint y: 238, endPoint x: 87, endPoint y: 178, distance: 100.6
click at [87, 178] on div "Small Normal Large Huge Commercial Dryer Vent Services: Why Businesses Need Reg…" at bounding box center [131, 202] width 171 height 80
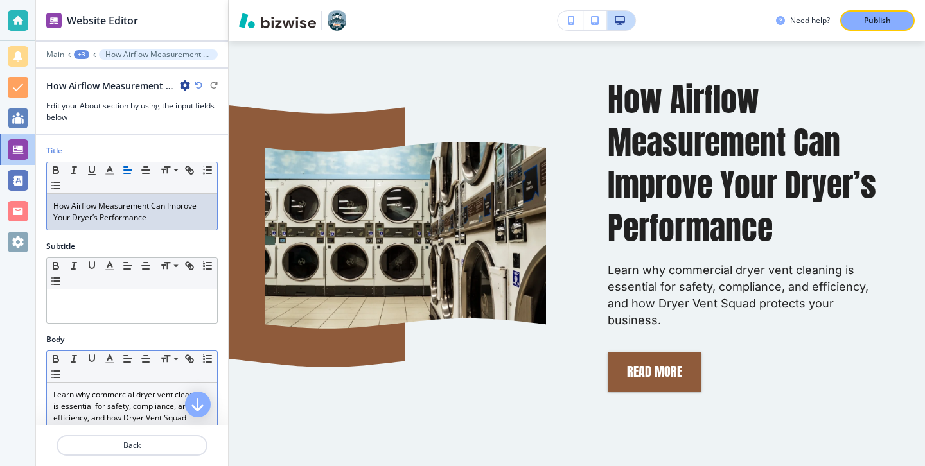
click at [143, 414] on p "Learn why commercial dryer vent cleaning is essential for safety, compliance, a…" at bounding box center [131, 412] width 157 height 46
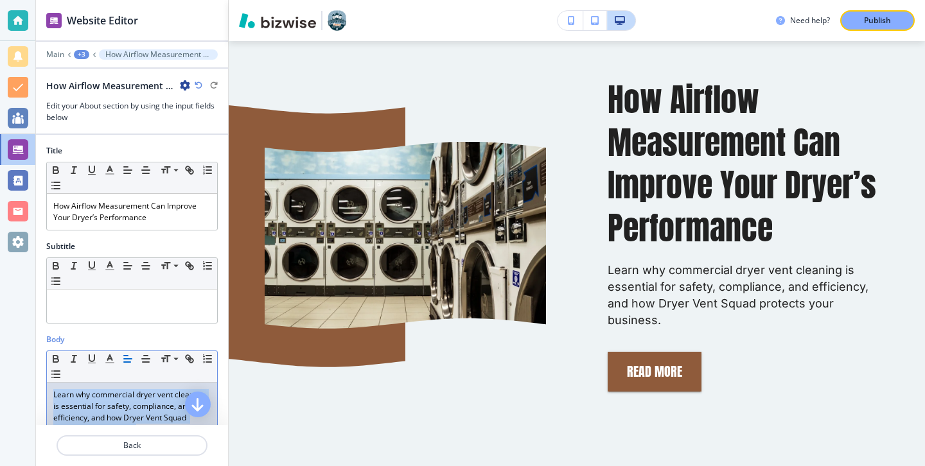
click at [143, 414] on p "Learn why commercial dryer vent cleaning is essential for safety, compliance, a…" at bounding box center [131, 412] width 157 height 46
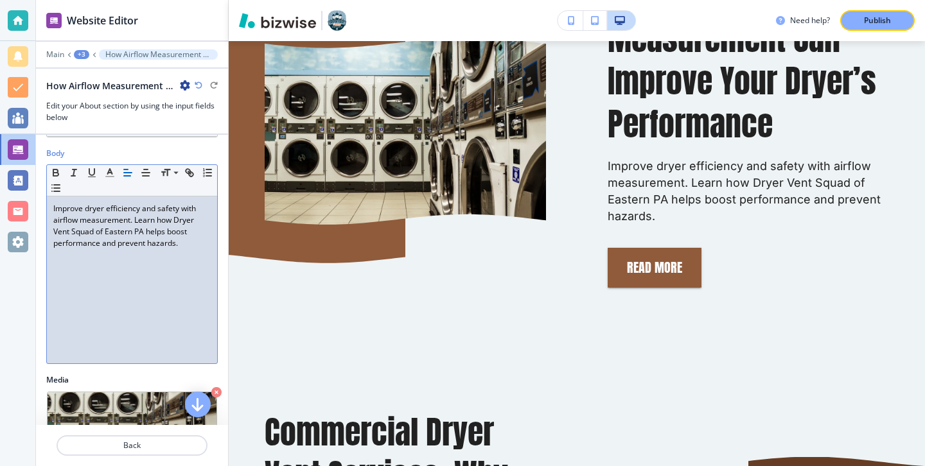
scroll to position [468, 0]
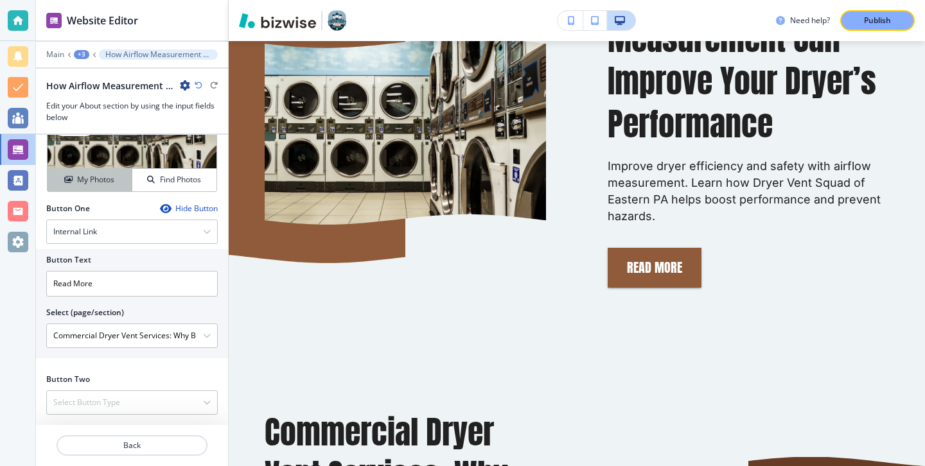
click at [69, 180] on icon "button" at bounding box center [68, 180] width 8 height 8
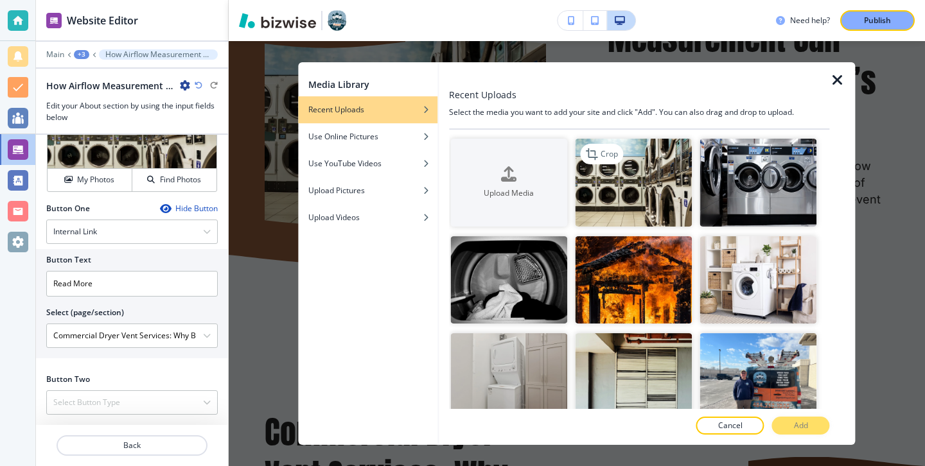
click at [609, 206] on img "button" at bounding box center [633, 183] width 117 height 88
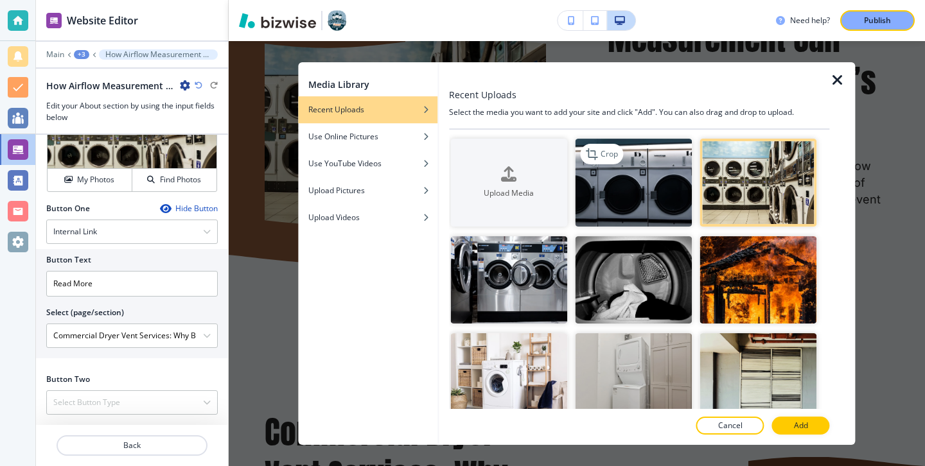
click at [675, 214] on img "button" at bounding box center [633, 183] width 117 height 88
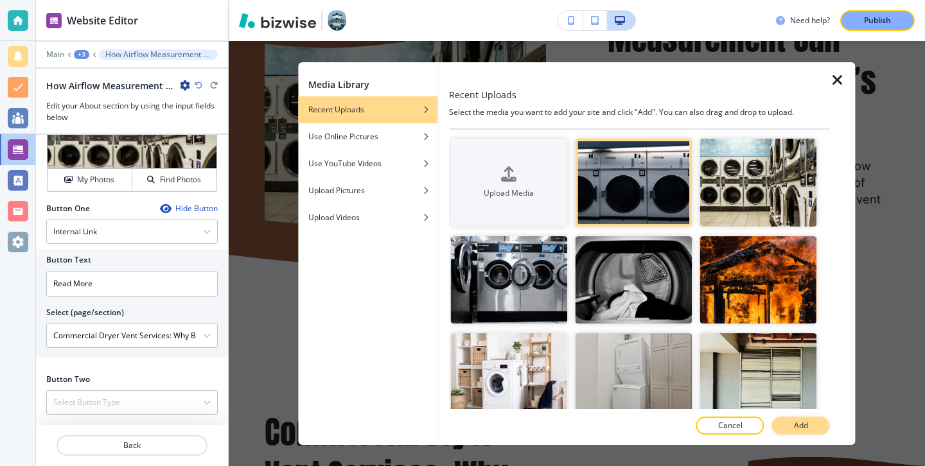
click at [813, 428] on button "Add" at bounding box center [801, 426] width 58 height 18
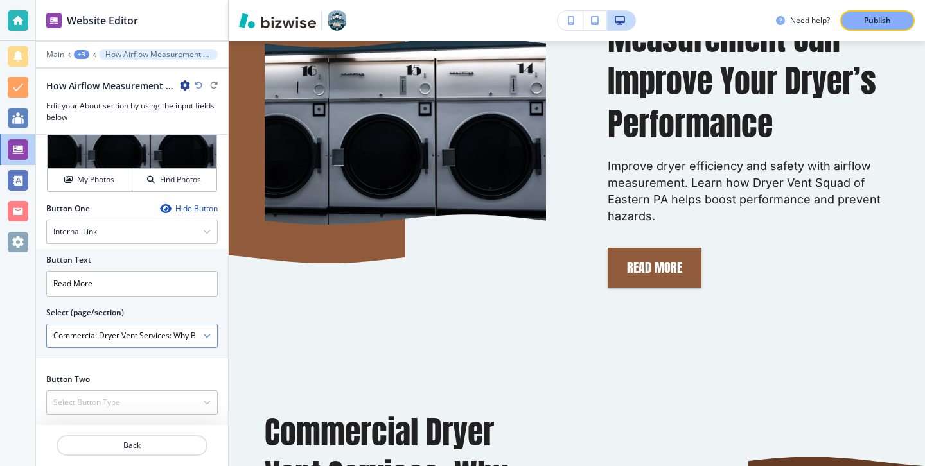
click at [205, 342] on div "Commercial Dryer Vent Services: Why Businesses Need Regular Vent Maintenance" at bounding box center [132, 335] width 170 height 23
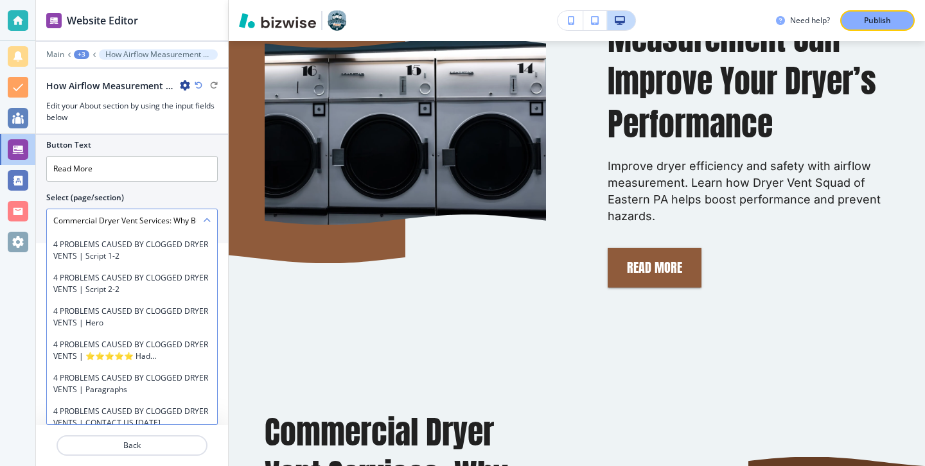
scroll to position [11177, 0]
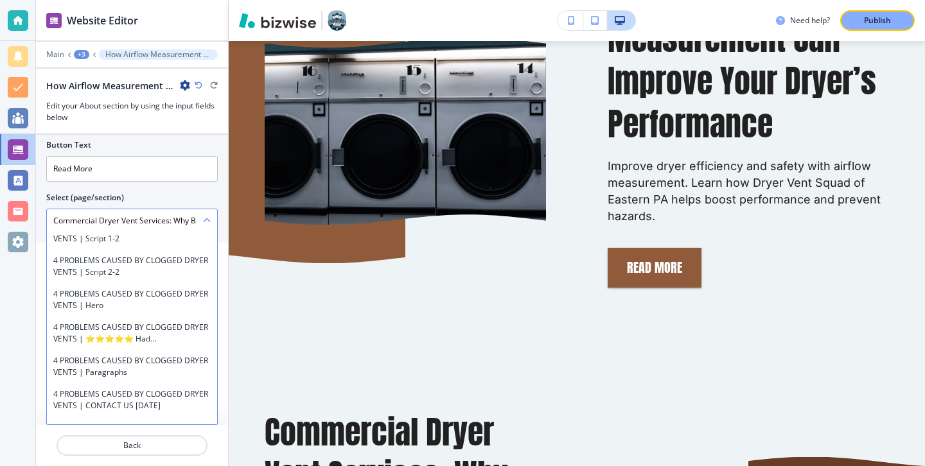
type \(page\/section\) "How Airflow Measurement Can Improve Your Dryer’s Performance"
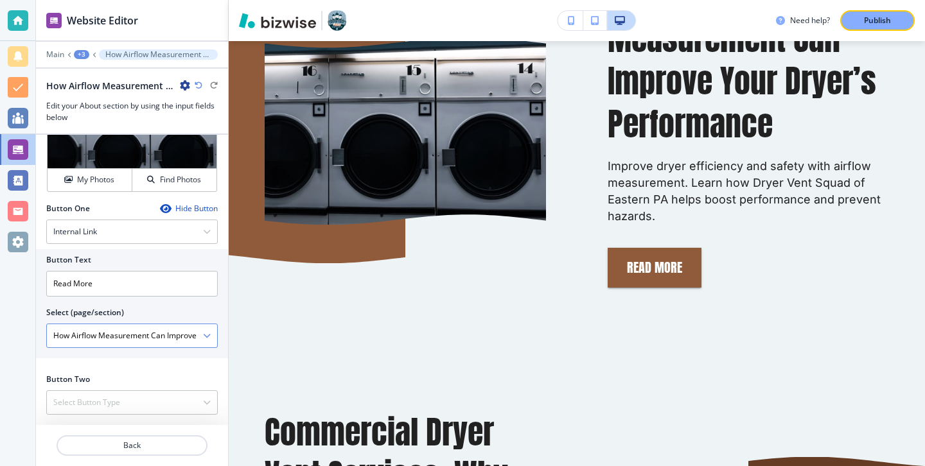
scroll to position [468, 0]
click at [891, 30] on button "Publish" at bounding box center [877, 20] width 74 height 21
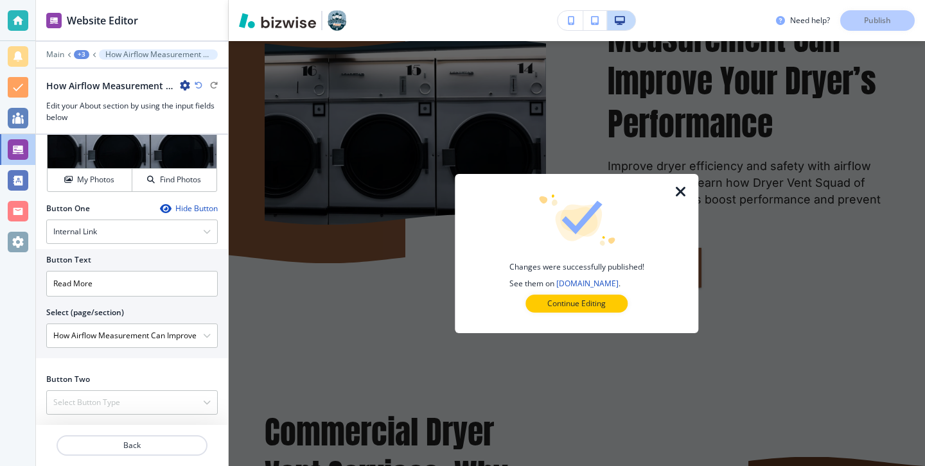
click at [582, 321] on div at bounding box center [576, 323] width 202 height 21
click at [592, 309] on button "Continue Editing" at bounding box center [576, 304] width 102 height 18
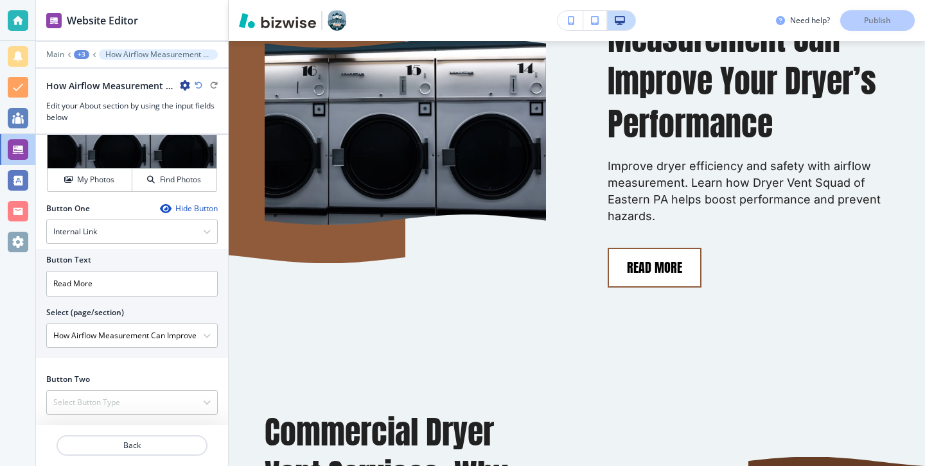
click at [686, 269] on button "Read More" at bounding box center [654, 268] width 94 height 40
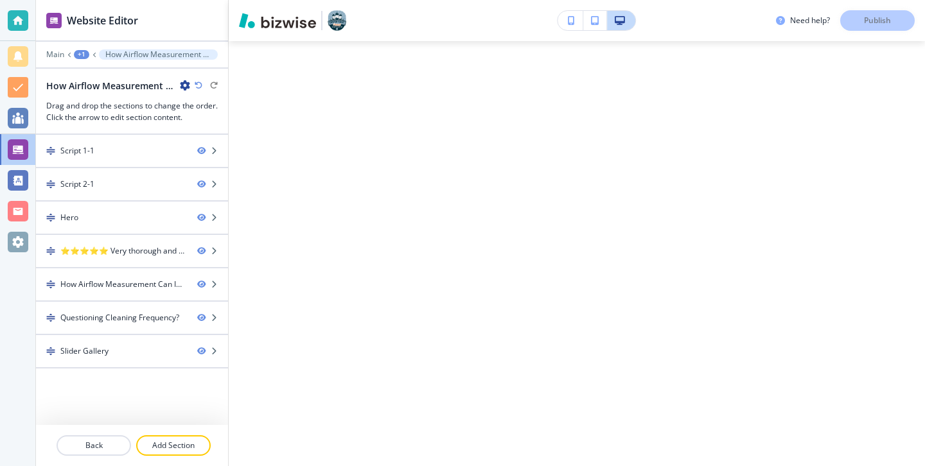
scroll to position [0, 0]
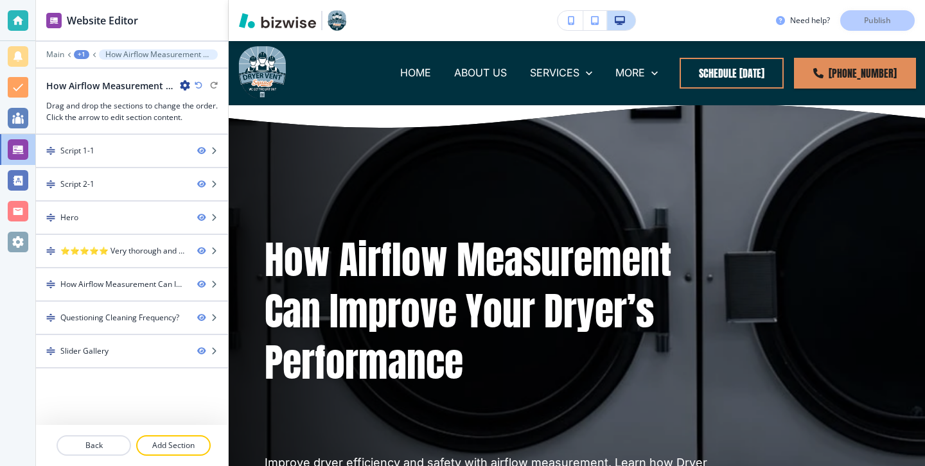
click at [10, 21] on div at bounding box center [18, 20] width 21 height 21
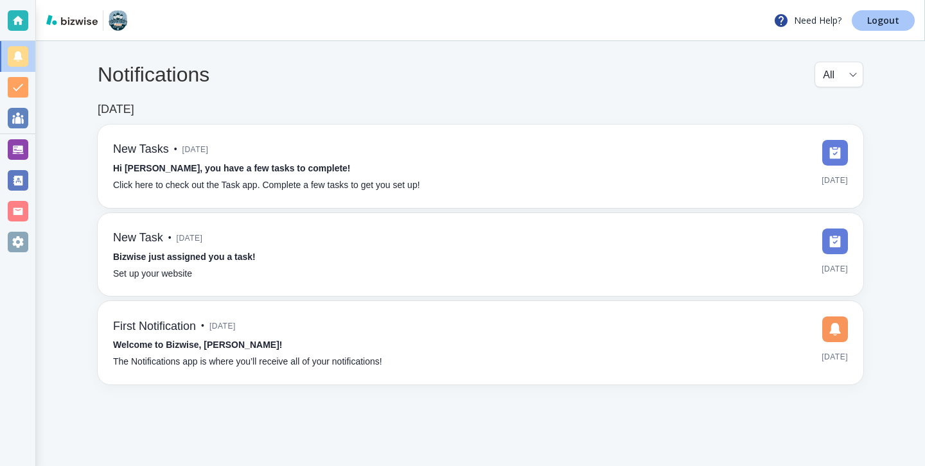
click at [901, 24] on link "Logout" at bounding box center [882, 20] width 63 height 21
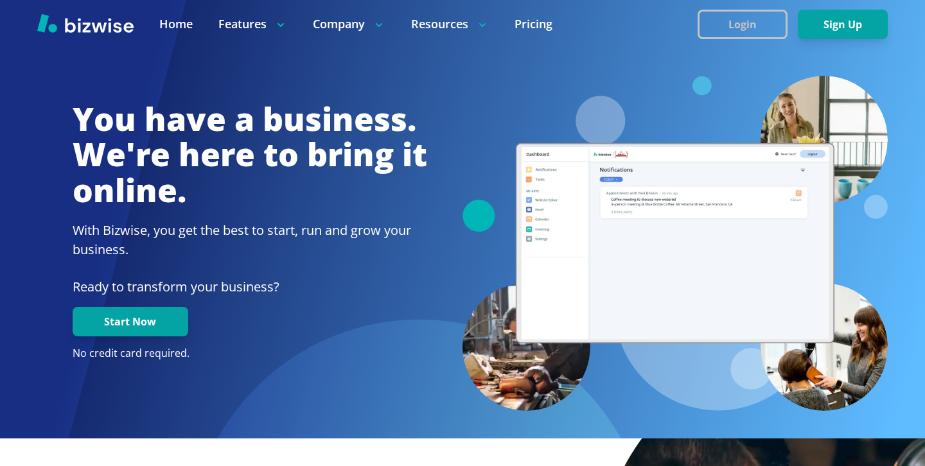
click at [762, 24] on button "Login" at bounding box center [742, 25] width 90 height 30
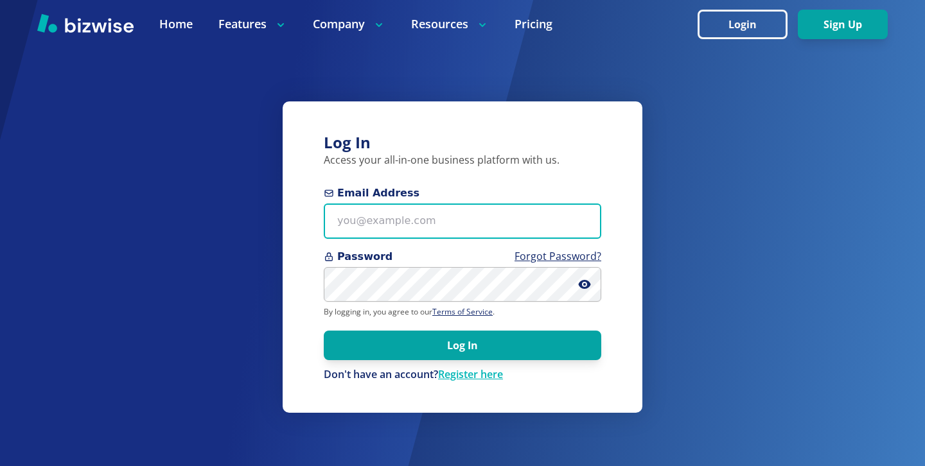
click at [413, 207] on input "Email Address" at bounding box center [462, 221] width 277 height 35
paste input "helenasmagic@helenasmagic.com"
type input "helenasmagic@helenasmagic.com"
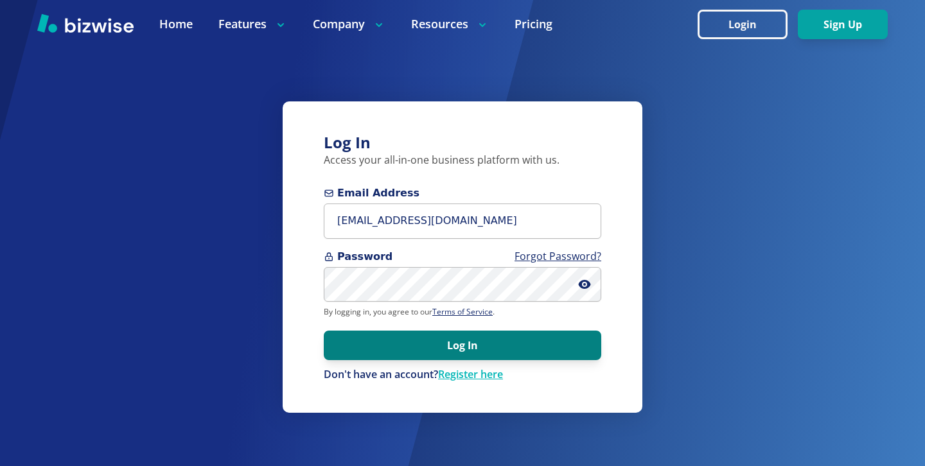
click at [395, 334] on button "Log In" at bounding box center [462, 346] width 277 height 30
